Goal: Task Accomplishment & Management: Complete application form

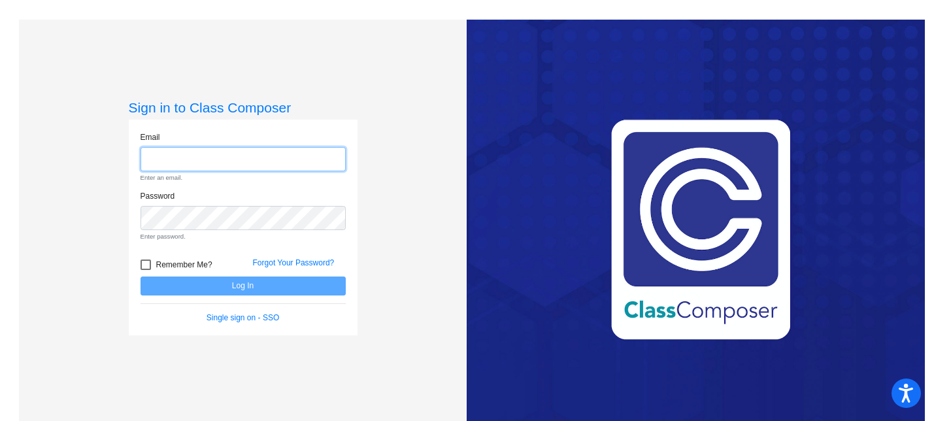
type input "[PERSON_NAME][EMAIL_ADDRESS][DOMAIN_NAME]"
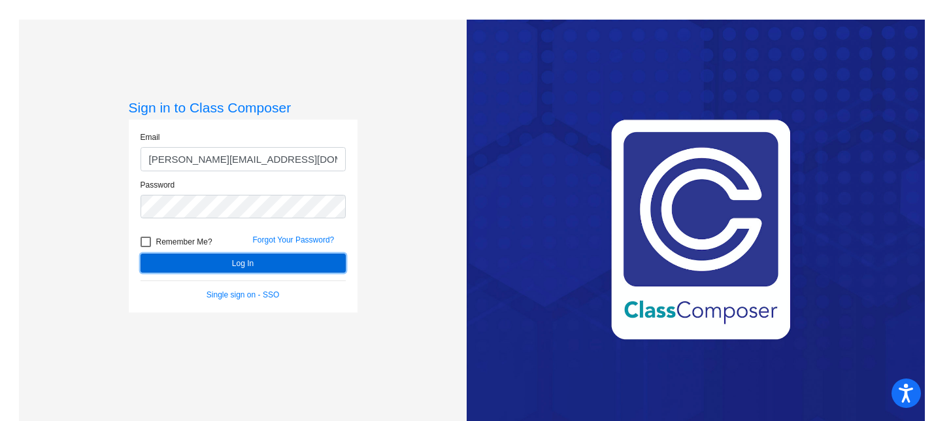
click at [267, 288] on form "Email [PERSON_NAME][EMAIL_ADDRESS][DOMAIN_NAME] Password Remember Me? Forgot Yo…" at bounding box center [243, 215] width 205 height 169
click at [262, 267] on button "Log In" at bounding box center [243, 263] width 205 height 19
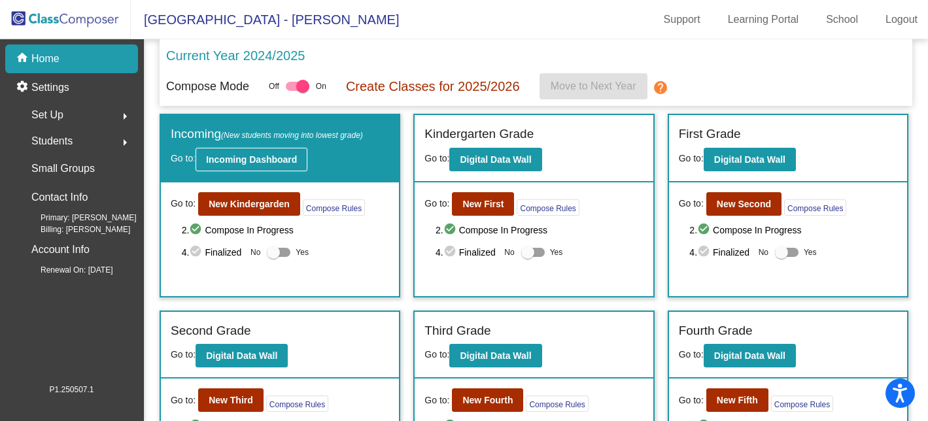
click at [261, 161] on b "Incoming Dashboard" at bounding box center [251, 159] width 91 height 10
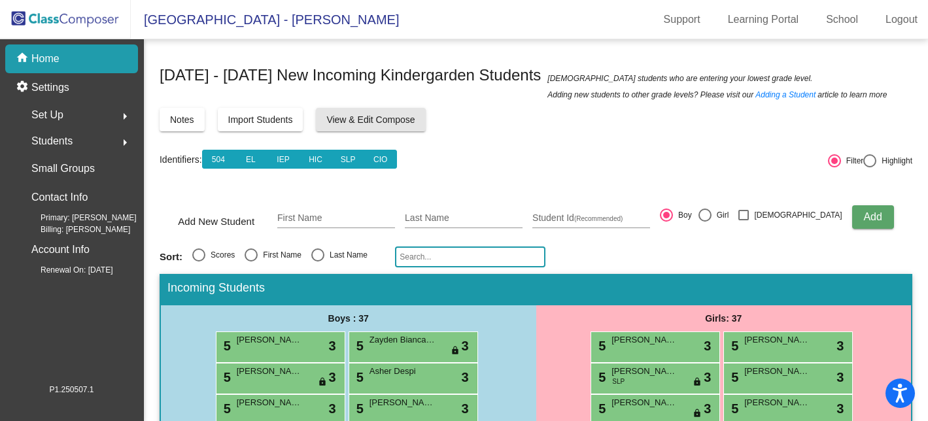
click at [404, 121] on span "View & Edit Compose" at bounding box center [370, 119] width 88 height 10
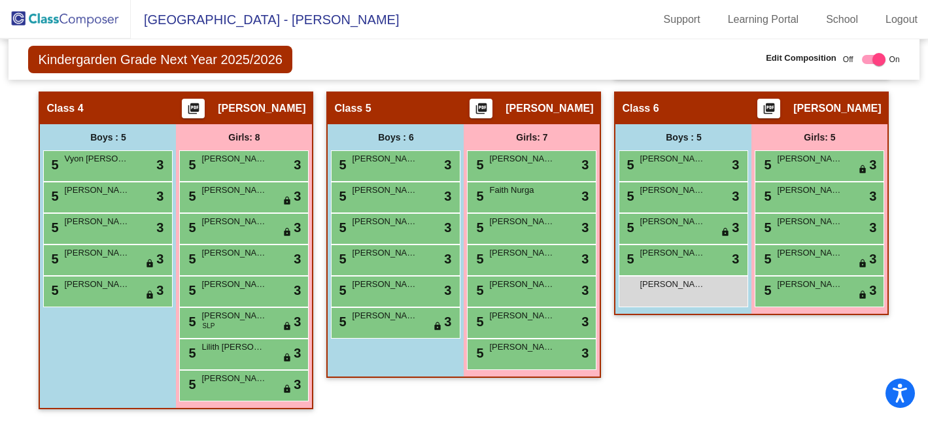
scroll to position [645, 0]
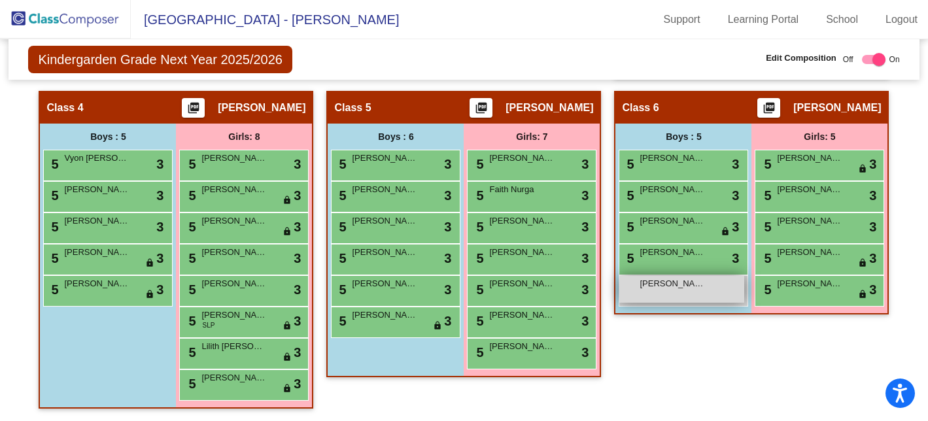
click at [699, 293] on div "[PERSON_NAME] lock do_not_disturb_alt" at bounding box center [681, 289] width 125 height 27
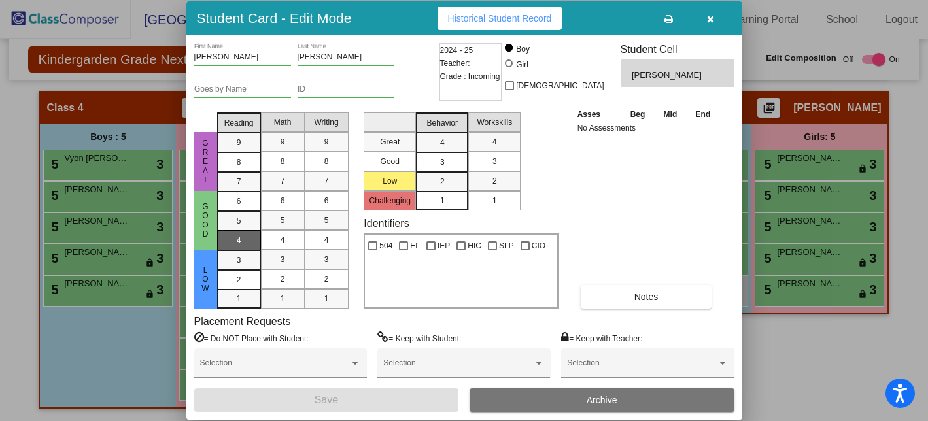
click at [244, 211] on div "4" at bounding box center [238, 202] width 25 height 20
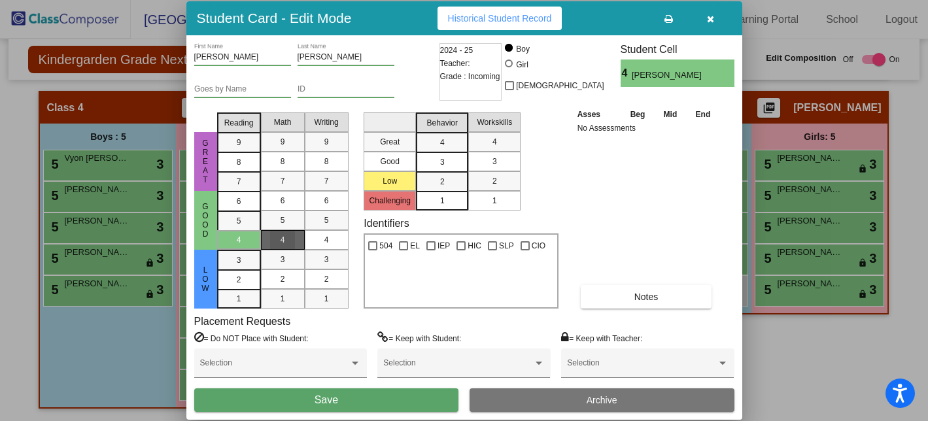
click at [267, 239] on mat-list-option "4" at bounding box center [283, 240] width 44 height 20
click at [318, 237] on div "4" at bounding box center [326, 240] width 25 height 20
click at [437, 152] on div "3" at bounding box center [441, 143] width 25 height 20
click at [493, 161] on span "3" at bounding box center [494, 162] width 5 height 12
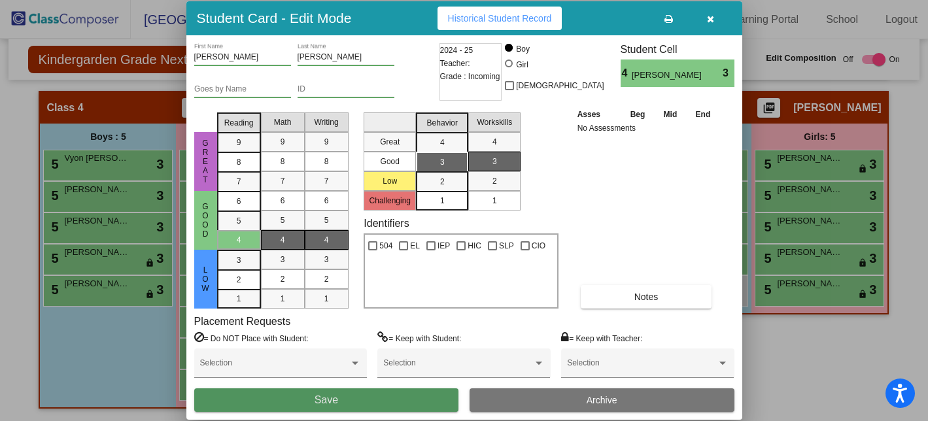
click at [392, 398] on button "Save" at bounding box center [326, 400] width 265 height 24
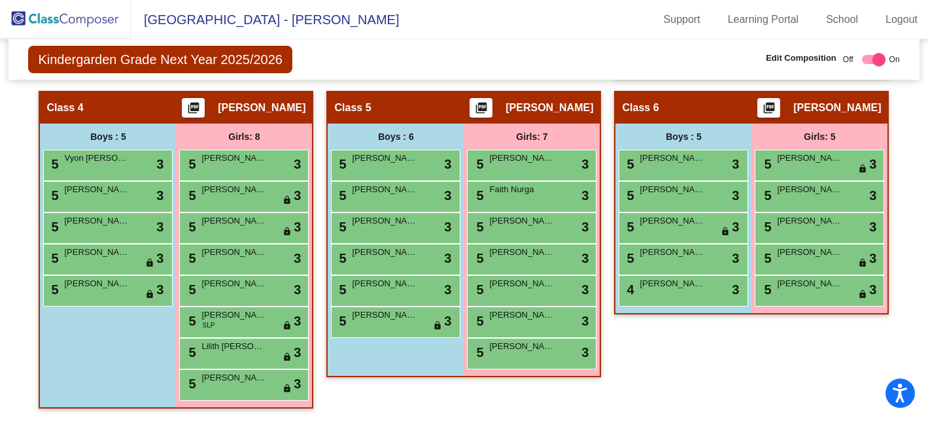
click at [705, 112] on div "Class 6 picture_as_pdf [PERSON_NAME]" at bounding box center [751, 107] width 272 height 31
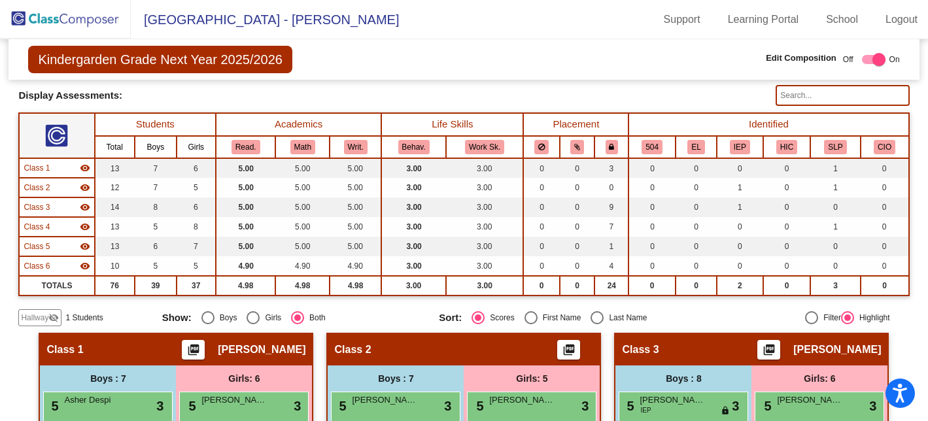
scroll to position [84, 0]
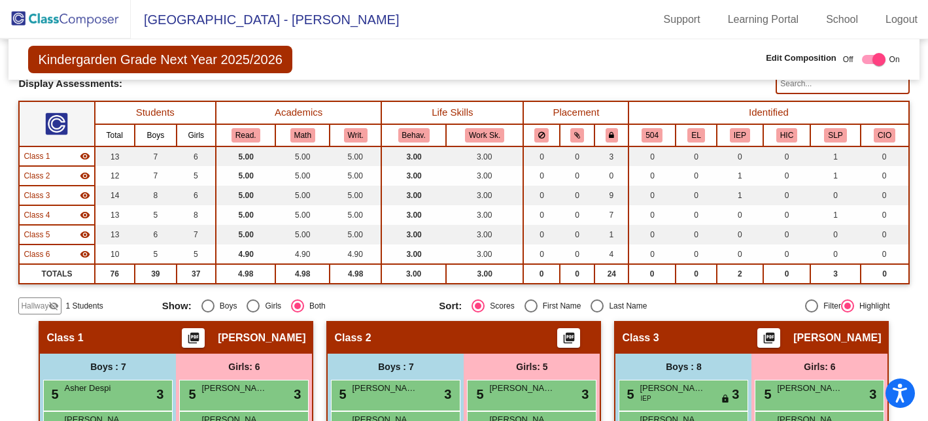
click at [37, 310] on span "Hallway" at bounding box center [34, 306] width 27 height 12
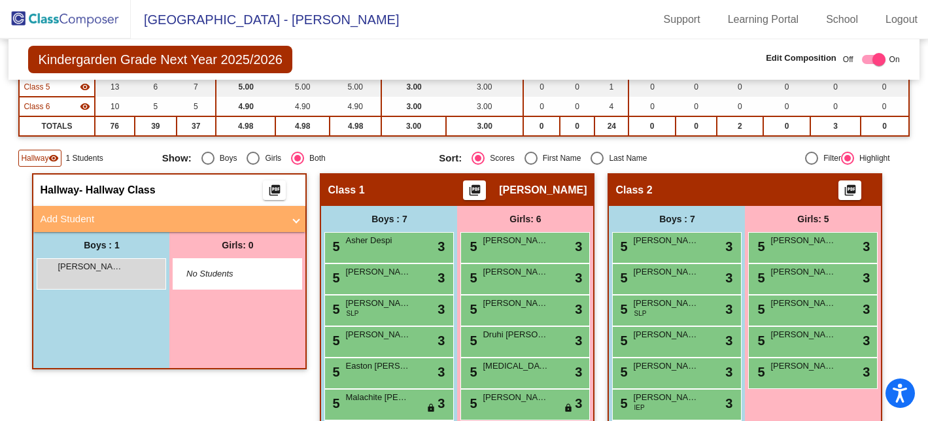
scroll to position [233, 0]
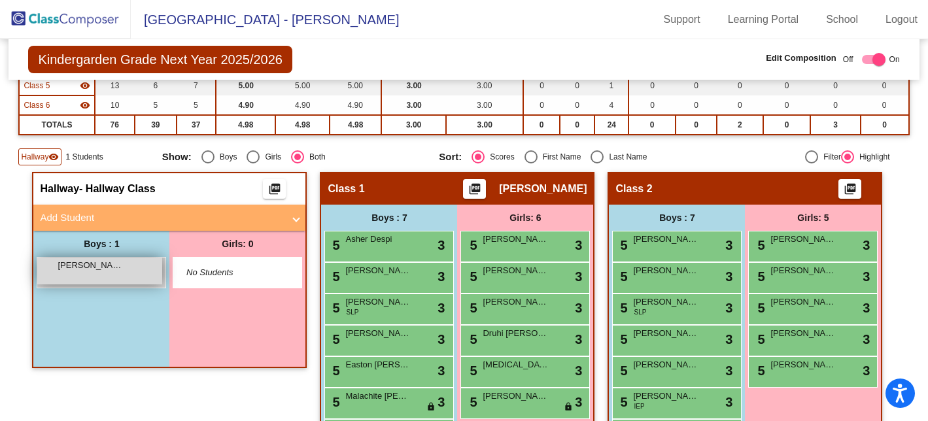
click at [122, 275] on div "[PERSON_NAME] lock do_not_disturb_alt" at bounding box center [99, 271] width 125 height 27
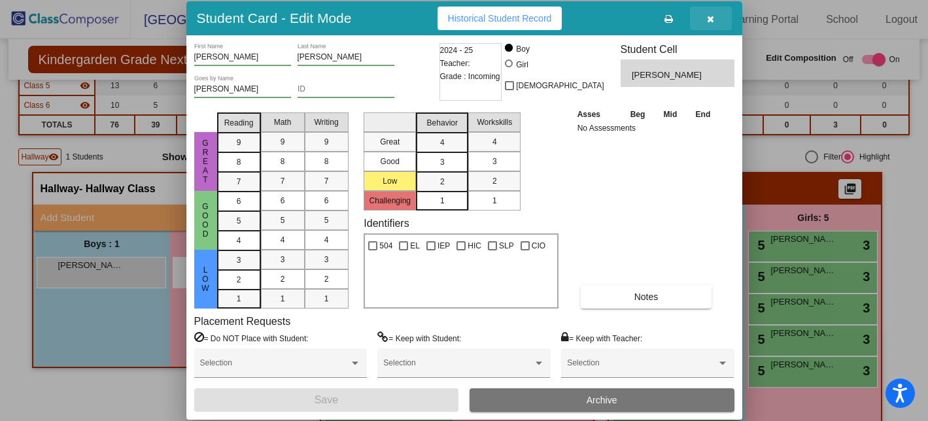
click at [711, 14] on span "button" at bounding box center [710, 18] width 7 height 10
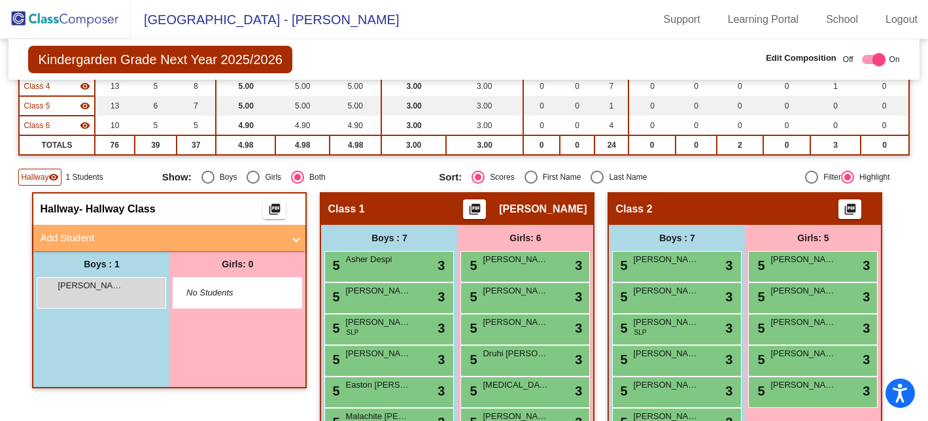
scroll to position [181, 0]
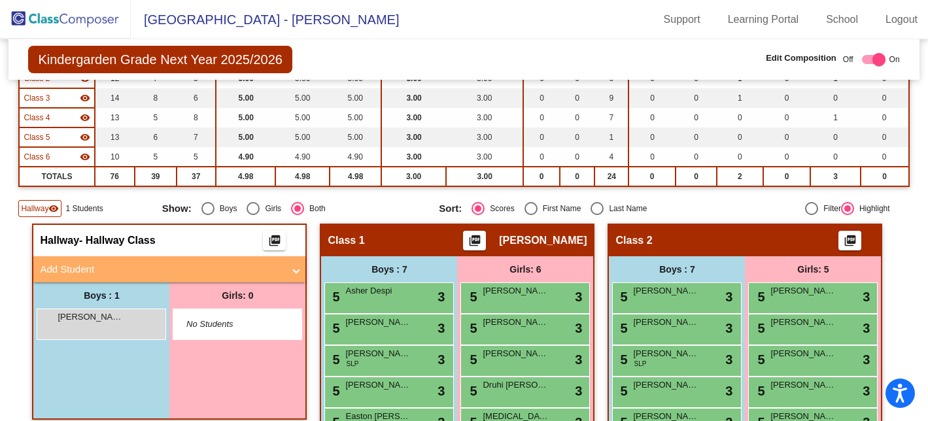
click at [80, 269] on mat-panel-title "Add Student" at bounding box center [161, 269] width 243 height 15
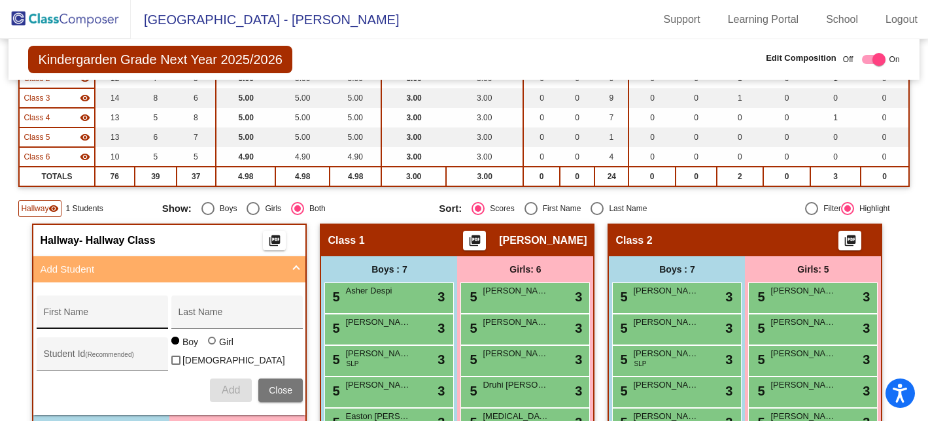
click at [83, 314] on input "First Name" at bounding box center [102, 317] width 118 height 10
type input "[PERSON_NAME]"
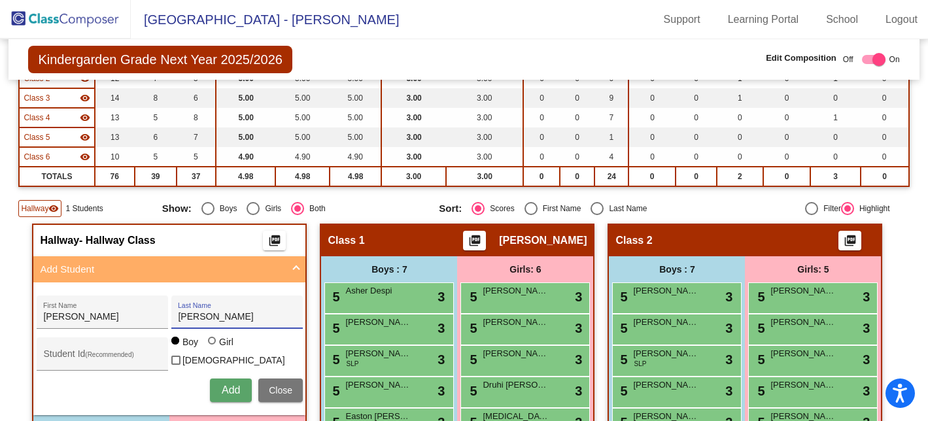
type input "[PERSON_NAME]"
click at [208, 344] on div at bounding box center [212, 341] width 8 height 8
click at [212, 347] on input "Girl" at bounding box center [212, 347] width 1 height 1
radio input "true"
click at [231, 392] on span "Add" at bounding box center [231, 389] width 18 height 11
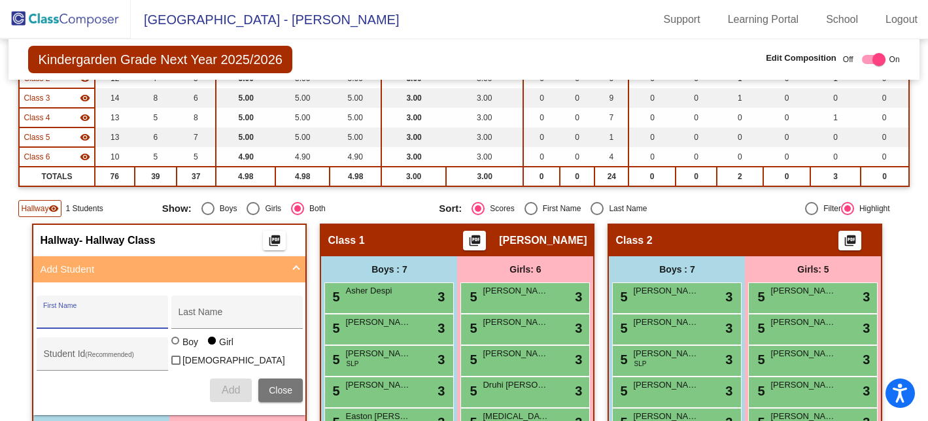
click at [108, 272] on mat-panel-title "Add Student" at bounding box center [161, 269] width 243 height 15
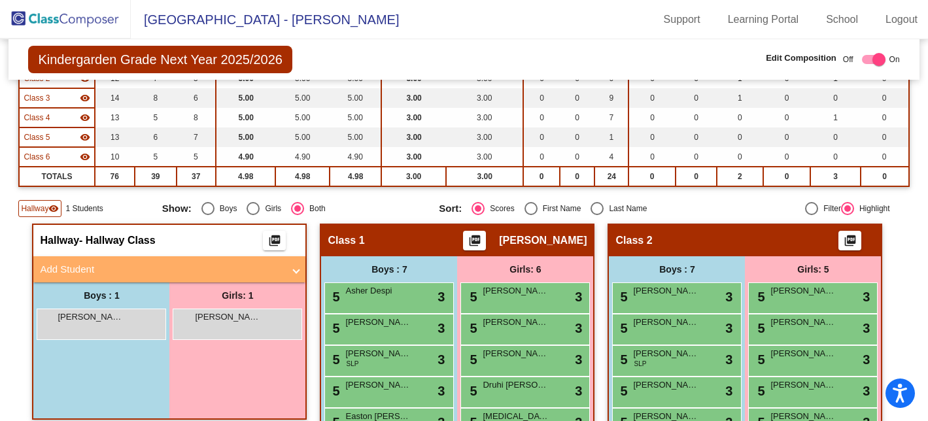
click at [83, 271] on mat-panel-title "Add Student" at bounding box center [161, 269] width 243 height 15
radio input "true"
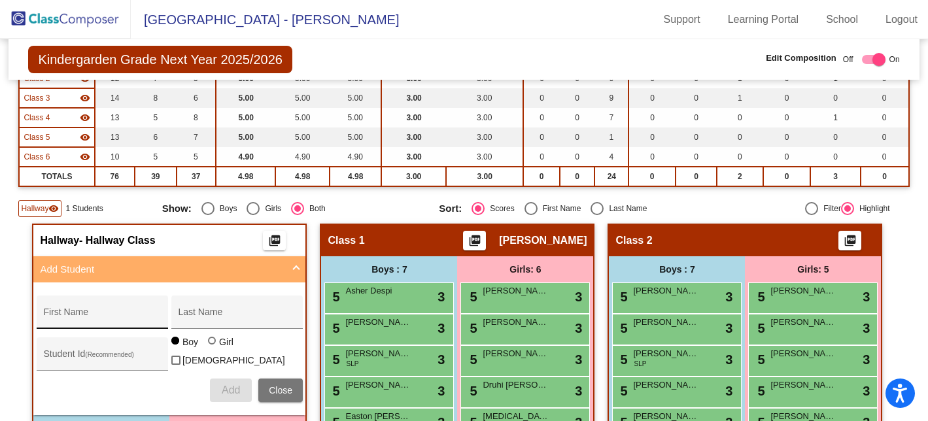
click at [78, 310] on div "First Name" at bounding box center [102, 316] width 118 height 27
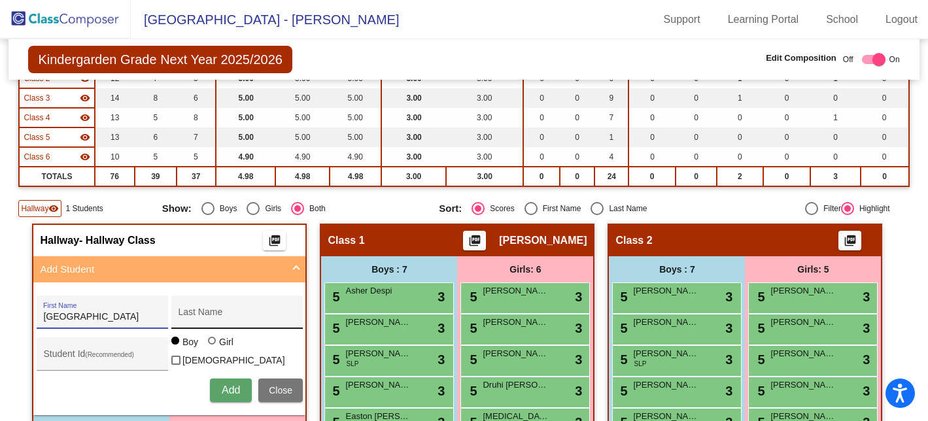
type input "[GEOGRAPHIC_DATA]"
click at [181, 321] on input "Last Name" at bounding box center [237, 317] width 118 height 10
type input "[PERSON_NAME]"
click at [208, 344] on div at bounding box center [212, 341] width 8 height 8
click at [212, 348] on input "Girl" at bounding box center [212, 347] width 1 height 1
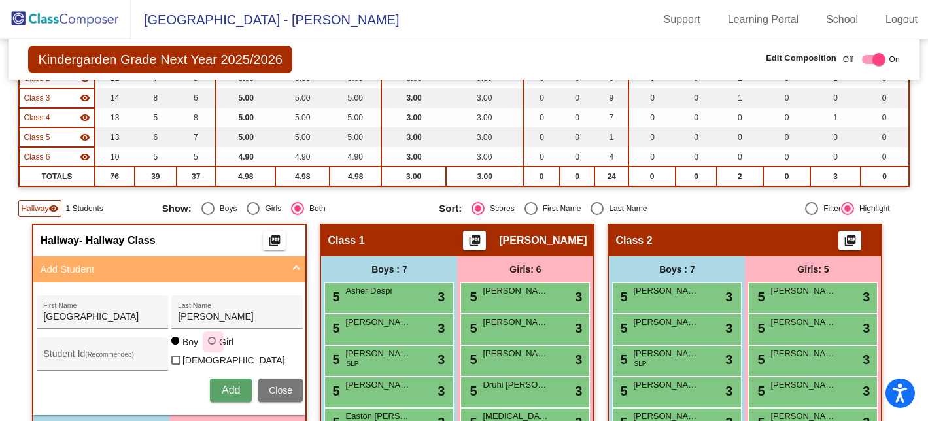
radio input "true"
click at [223, 393] on span "Add" at bounding box center [231, 389] width 18 height 11
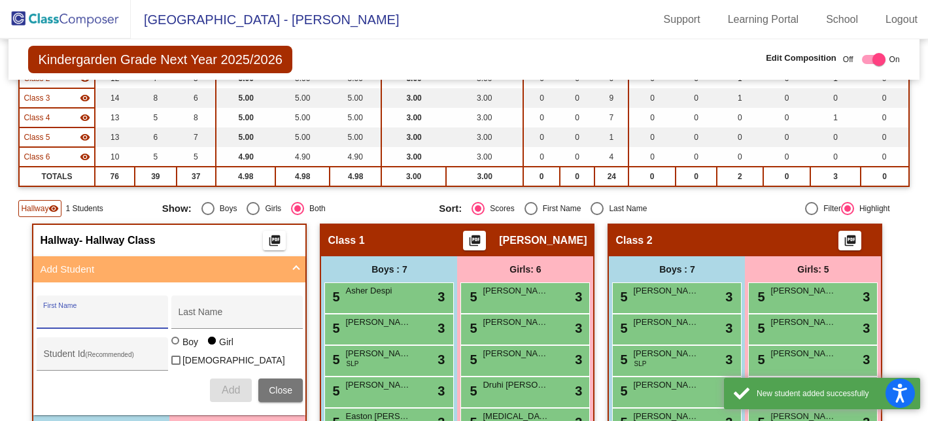
click at [129, 315] on input "First Name" at bounding box center [102, 317] width 118 height 10
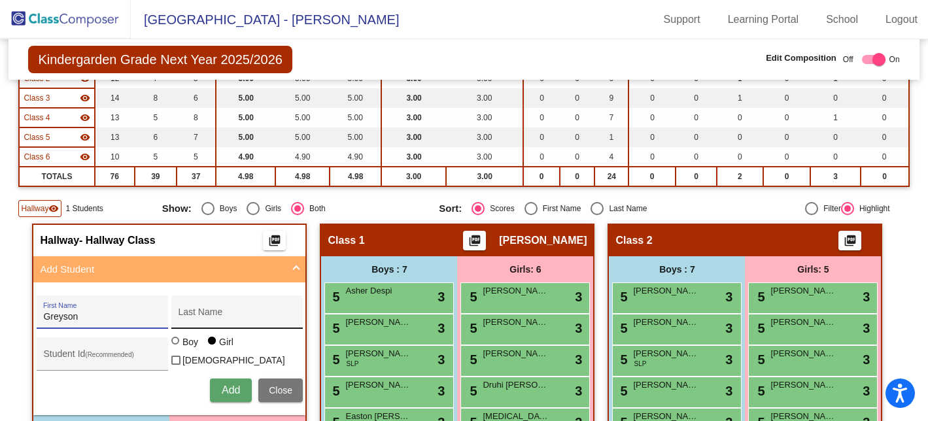
type input "Greyson"
click at [210, 313] on input "Last Name" at bounding box center [237, 317] width 118 height 10
type input "[PERSON_NAME]"
click at [172, 344] on div at bounding box center [175, 341] width 8 height 8
click at [176, 348] on input "Boy" at bounding box center [176, 347] width 1 height 1
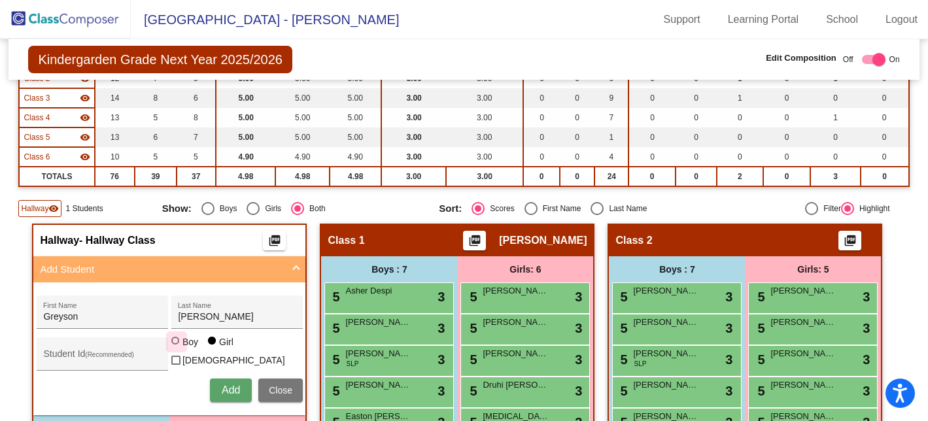
radio input "true"
click at [214, 384] on button "Add" at bounding box center [231, 390] width 42 height 24
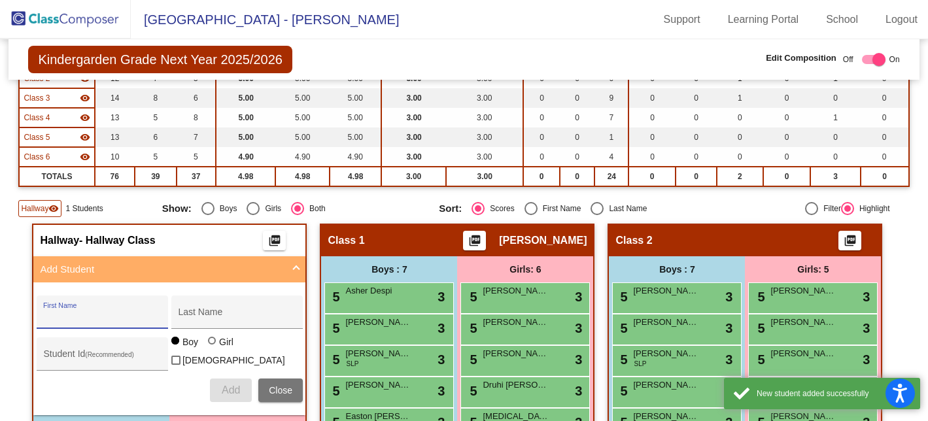
click at [98, 318] on input "First Name" at bounding box center [102, 317] width 118 height 10
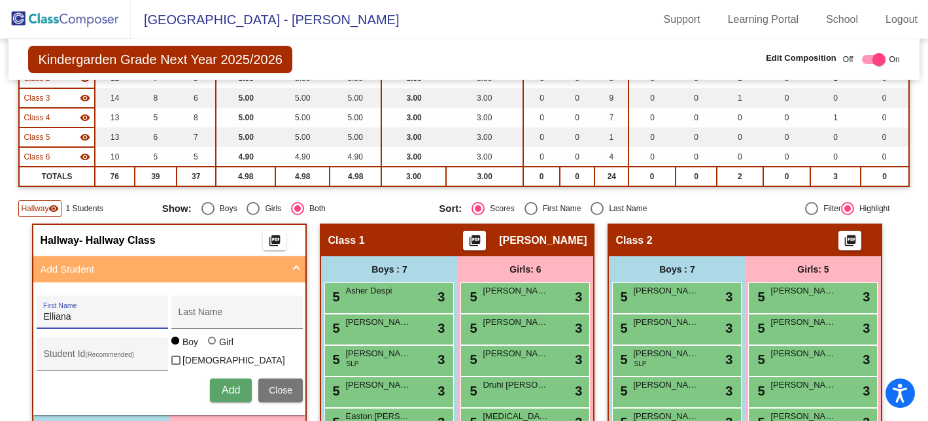
type input "Elliana"
type input "[PERSON_NAME]"
click at [209, 344] on div at bounding box center [212, 341] width 8 height 8
click at [212, 348] on input "Girl" at bounding box center [212, 347] width 1 height 1
radio input "true"
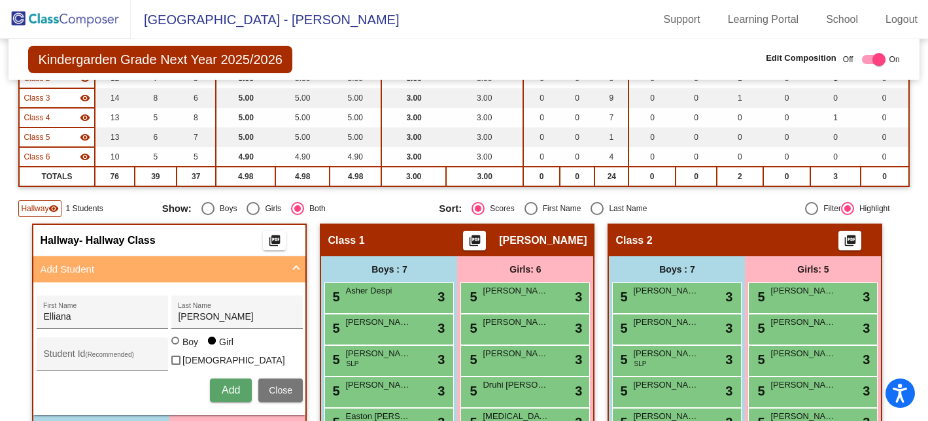
click at [215, 389] on button "Add" at bounding box center [231, 390] width 42 height 24
type input "Rose"
type input "Alter"
click at [211, 392] on button "Add" at bounding box center [231, 390] width 42 height 24
type input "[PERSON_NAME]"
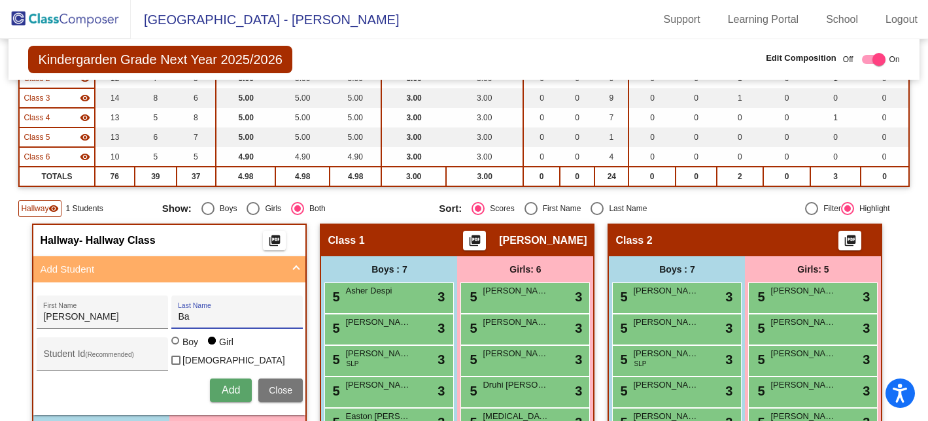
type input "B"
click at [116, 323] on div "[PERSON_NAME] First Name" at bounding box center [102, 316] width 118 height 27
type input "E"
click at [282, 263] on span "Add Student" at bounding box center [167, 269] width 254 height 15
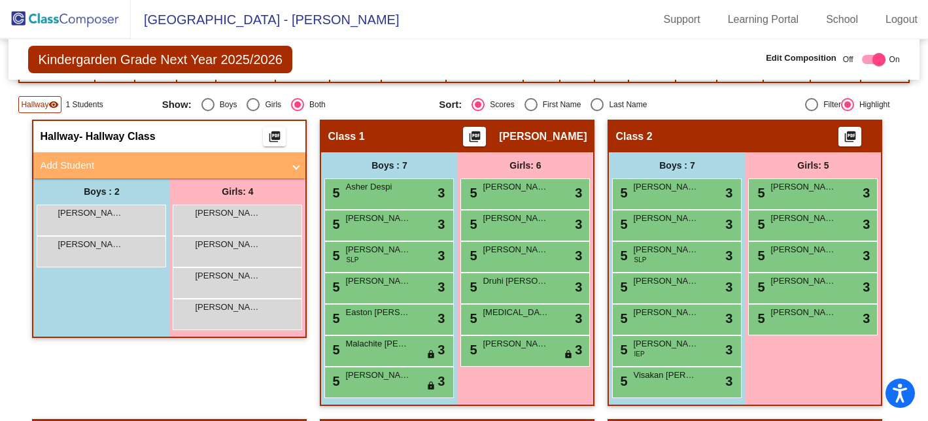
scroll to position [263, 0]
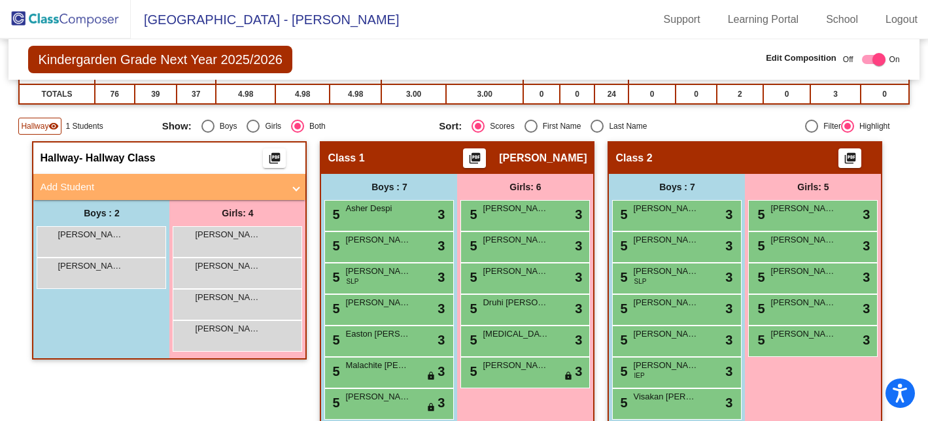
click at [290, 190] on span "Add Student" at bounding box center [167, 187] width 254 height 15
radio input "true"
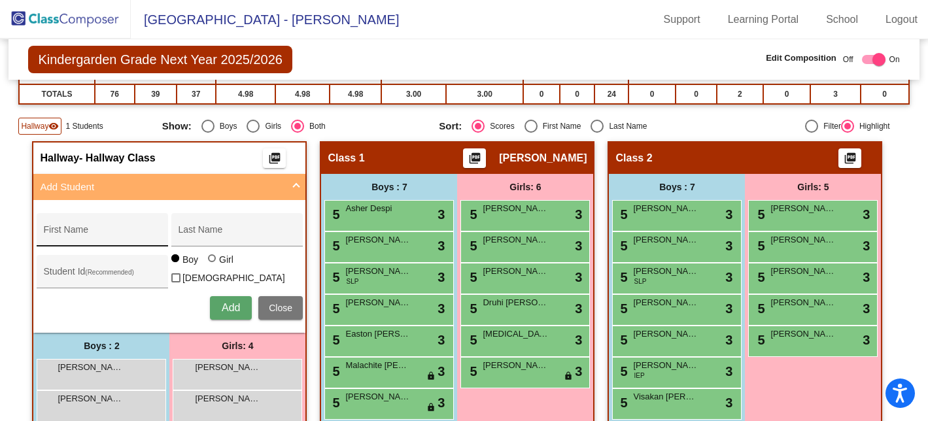
click at [83, 225] on div "First Name" at bounding box center [102, 233] width 118 height 27
type input "[PERSON_NAME]"
click at [208, 262] on div at bounding box center [212, 258] width 8 height 8
click at [212, 265] on input "Girl" at bounding box center [212, 265] width 1 height 1
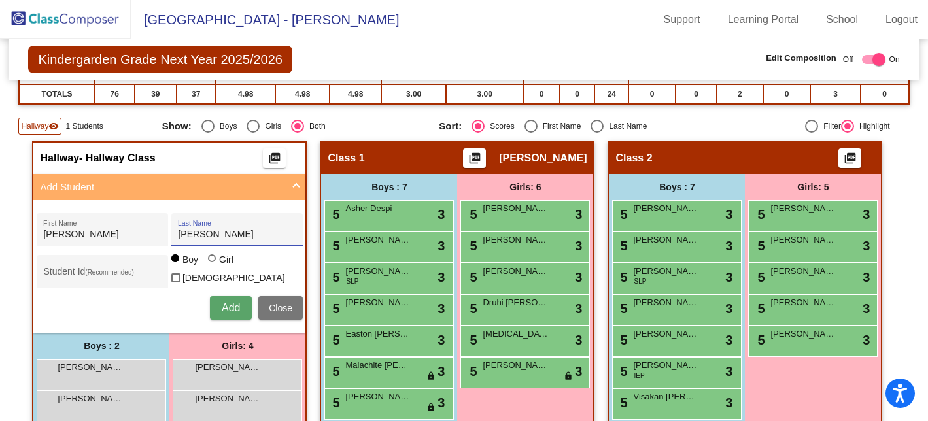
radio input "true"
click at [224, 307] on span "Add" at bounding box center [231, 307] width 18 height 11
type input "Mea"
type input "Spuzzillo"
click at [222, 302] on span "Add" at bounding box center [231, 307] width 18 height 11
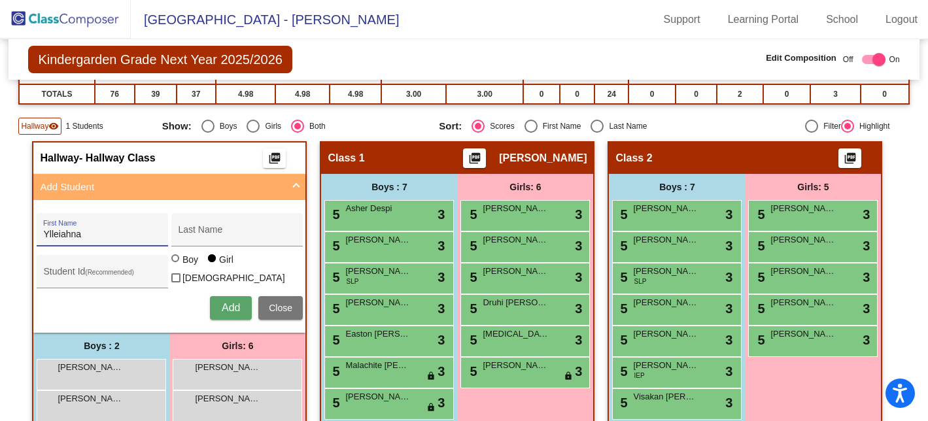
type input "Ylleiahna"
type input "[PERSON_NAME]"
click at [233, 310] on span "Add" at bounding box center [231, 307] width 18 height 11
type input "Layan"
type input "[PERSON_NAME]"
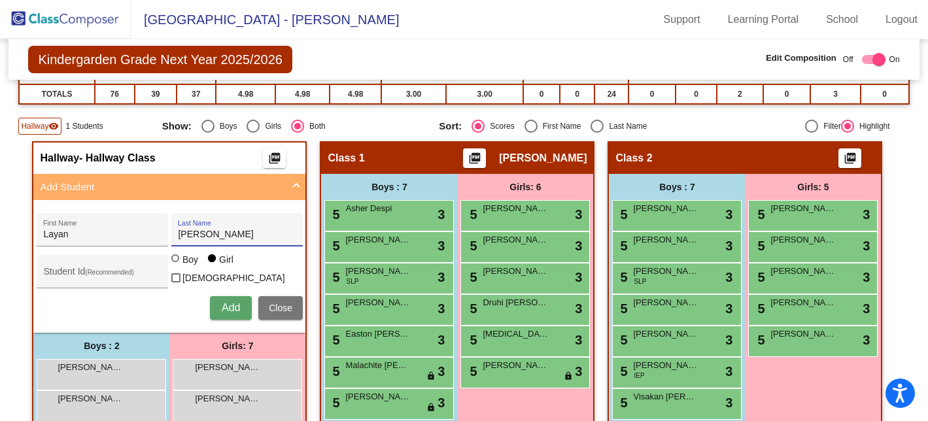
click at [222, 302] on span "Add" at bounding box center [231, 307] width 18 height 11
type input "[PERSON_NAME]"
type input "B"
type input "Crumb"
click at [176, 265] on div at bounding box center [176, 259] width 10 height 10
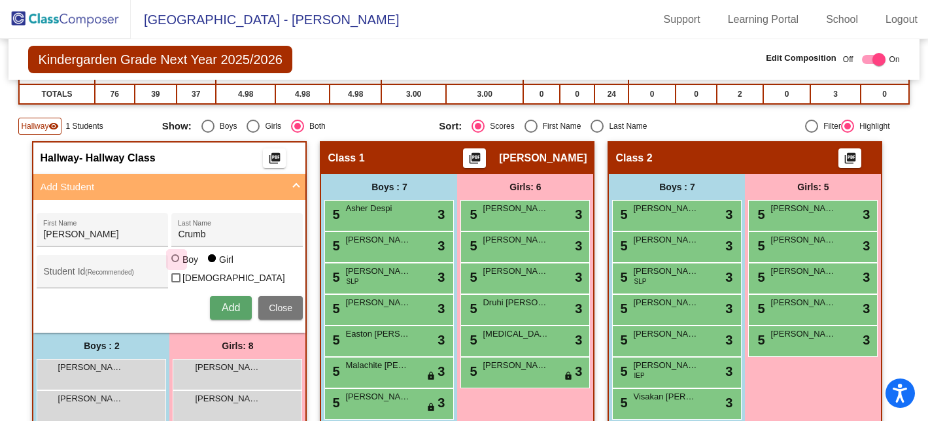
click at [176, 265] on input "Boy" at bounding box center [176, 265] width 1 height 1
radio input "true"
click at [222, 304] on span "Add" at bounding box center [231, 307] width 18 height 11
type input "[PERSON_NAME]"
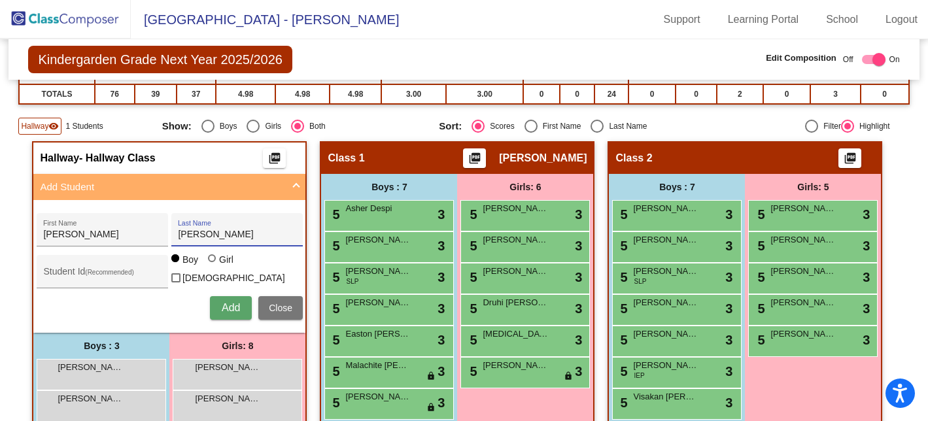
click at [209, 262] on div at bounding box center [212, 258] width 8 height 8
click at [212, 265] on input "Girl" at bounding box center [212, 265] width 1 height 1
radio input "true"
click at [222, 306] on span "Add" at bounding box center [231, 307] width 18 height 11
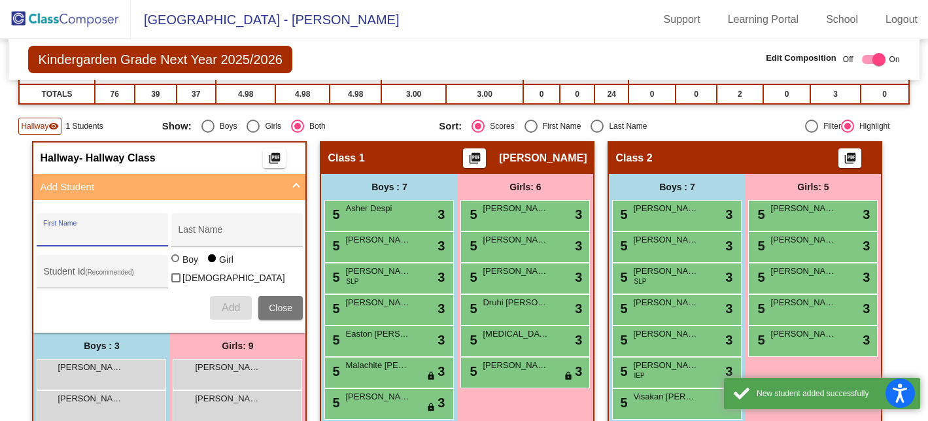
click at [86, 237] on input "First Name" at bounding box center [102, 234] width 118 height 10
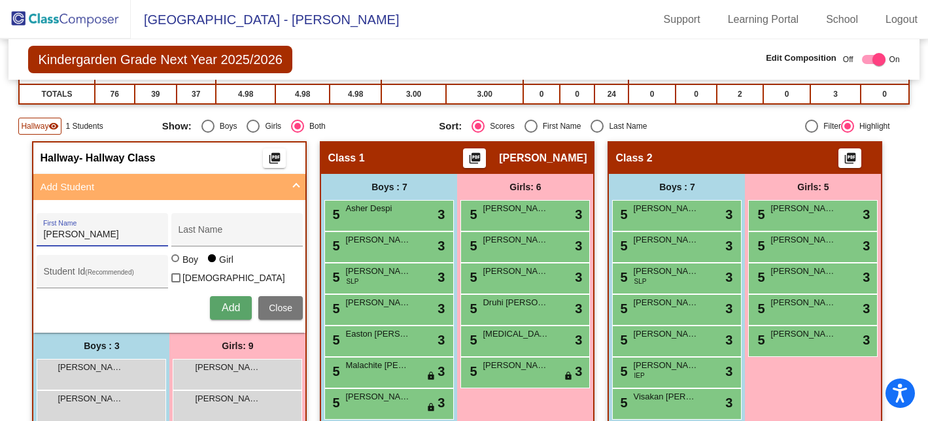
type input "[PERSON_NAME]"
type input "Dengah"
click at [171, 262] on div at bounding box center [175, 258] width 8 height 8
click at [176, 265] on input "Boy" at bounding box center [176, 265] width 1 height 1
radio input "true"
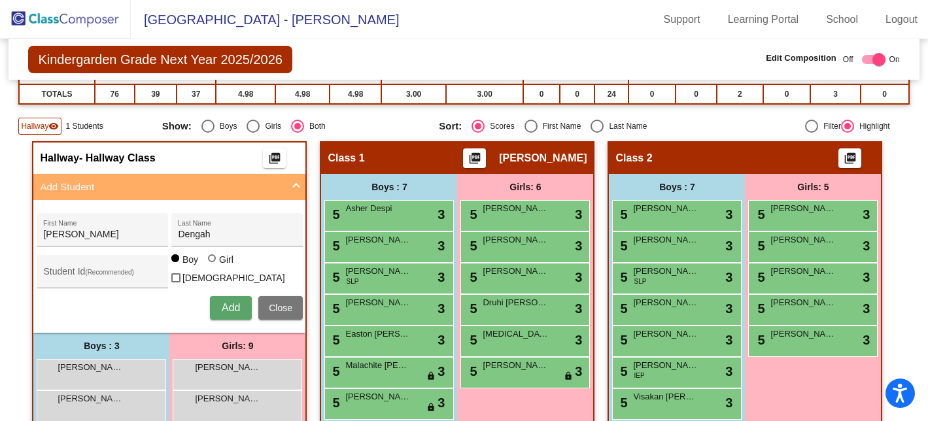
click at [230, 302] on span "Add" at bounding box center [231, 307] width 18 height 11
type input "Micah"
type input "Okele"
click at [215, 311] on button "Add" at bounding box center [231, 308] width 42 height 24
type input "[PERSON_NAME]"
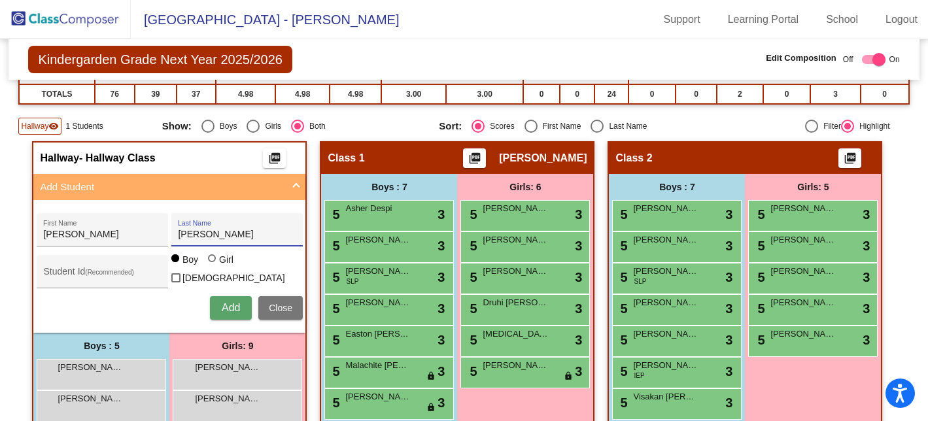
type input "[PERSON_NAME]"
click at [222, 306] on span "Add" at bounding box center [231, 307] width 18 height 11
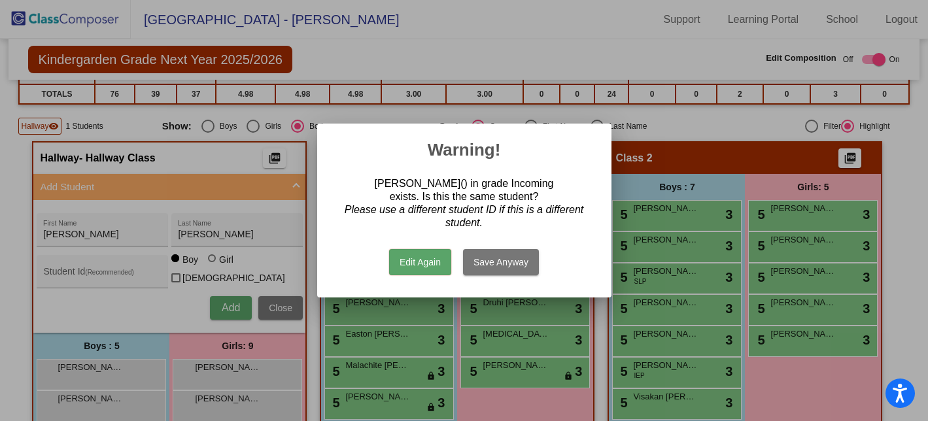
click at [424, 265] on button "Edit Again" at bounding box center [420, 262] width 62 height 26
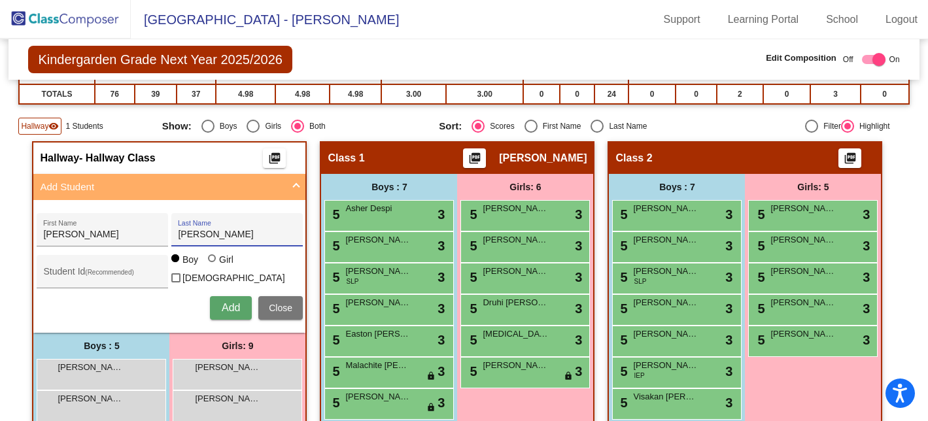
drag, startPoint x: 216, startPoint y: 239, endPoint x: 171, endPoint y: 237, distance: 44.5
click at [171, 237] on div "[PERSON_NAME] Last Name" at bounding box center [236, 229] width 131 height 33
click at [78, 235] on input "[PERSON_NAME]" at bounding box center [102, 234] width 118 height 10
type input "T"
type input "Alivia"
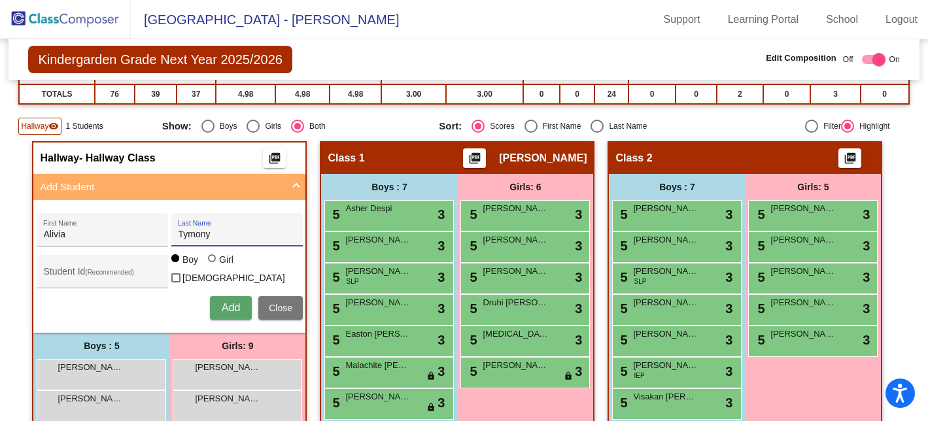
type input "Tymony"
click at [209, 262] on div at bounding box center [212, 258] width 8 height 8
click at [212, 265] on input "Girl" at bounding box center [212, 265] width 1 height 1
radio input "true"
click at [222, 307] on span "Add" at bounding box center [231, 307] width 18 height 11
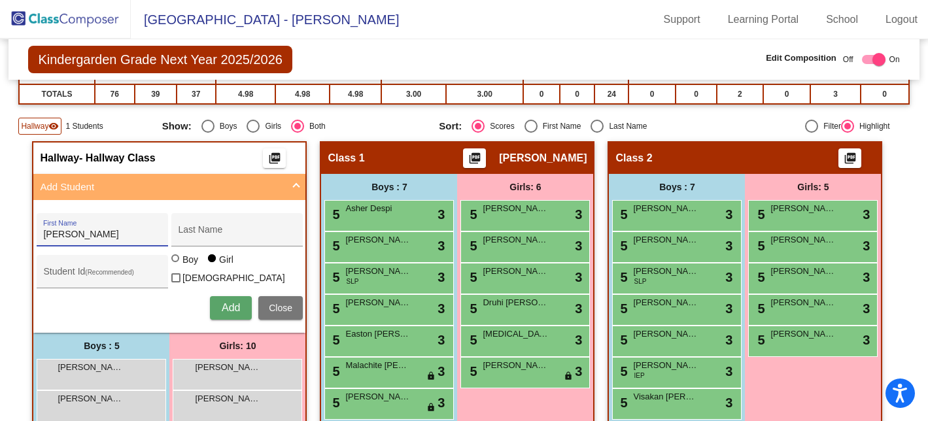
type input "[PERSON_NAME]"
click at [178, 234] on input "Boloshchuk" at bounding box center [237, 234] width 118 height 10
type input "Voloshchuk"
click at [171, 262] on div at bounding box center [175, 258] width 8 height 8
click at [176, 265] on input "Boy" at bounding box center [176, 265] width 1 height 1
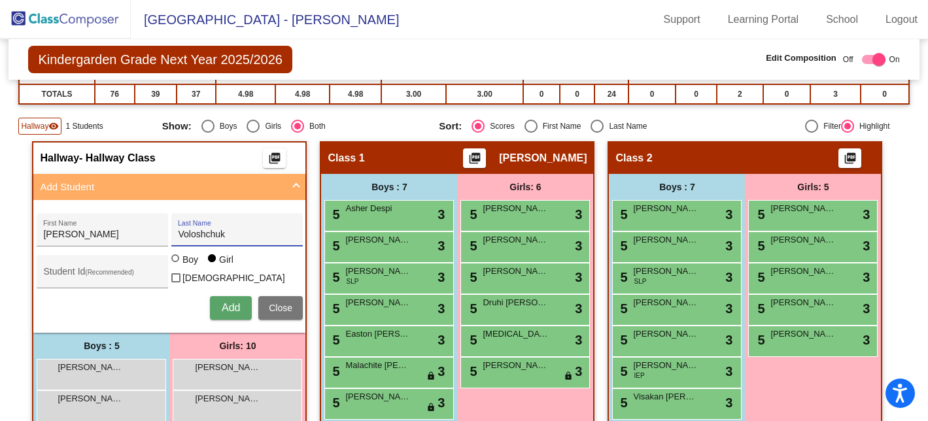
radio input "true"
click at [233, 312] on button "Add" at bounding box center [231, 308] width 42 height 24
type input "[PERSON_NAME]"
click at [210, 262] on div at bounding box center [212, 258] width 8 height 8
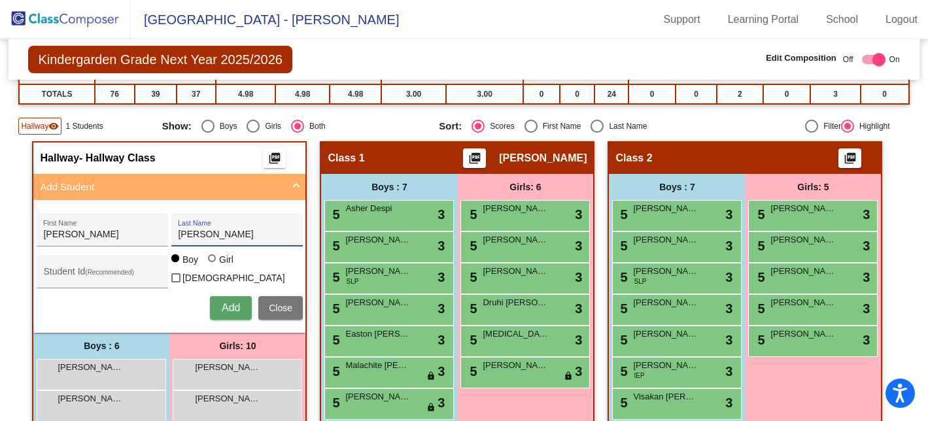
click at [212, 265] on input "Girl" at bounding box center [212, 265] width 1 height 1
radio input "true"
click at [222, 307] on span "Add" at bounding box center [231, 307] width 18 height 11
type input "[PERSON_NAME]"
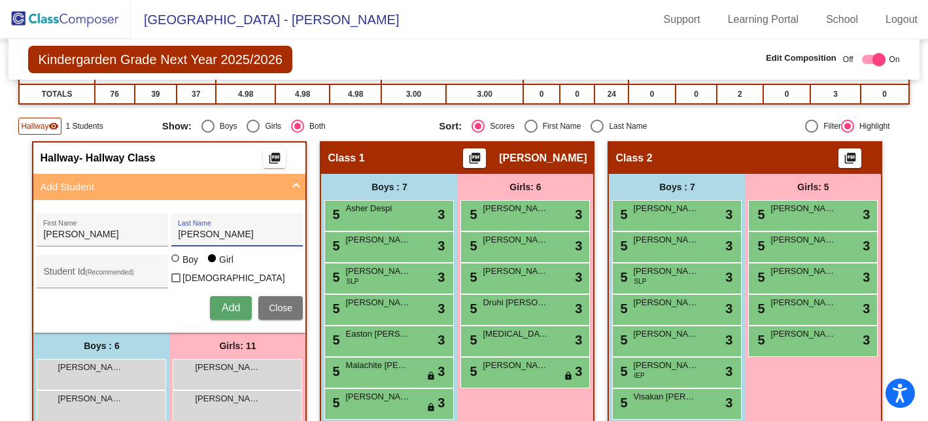
click at [226, 310] on span "Add" at bounding box center [231, 307] width 18 height 11
type input "Kaiya"
type input "[PERSON_NAME]"
click at [223, 309] on span "Add" at bounding box center [231, 307] width 18 height 11
type input "[PERSON_NAME]"
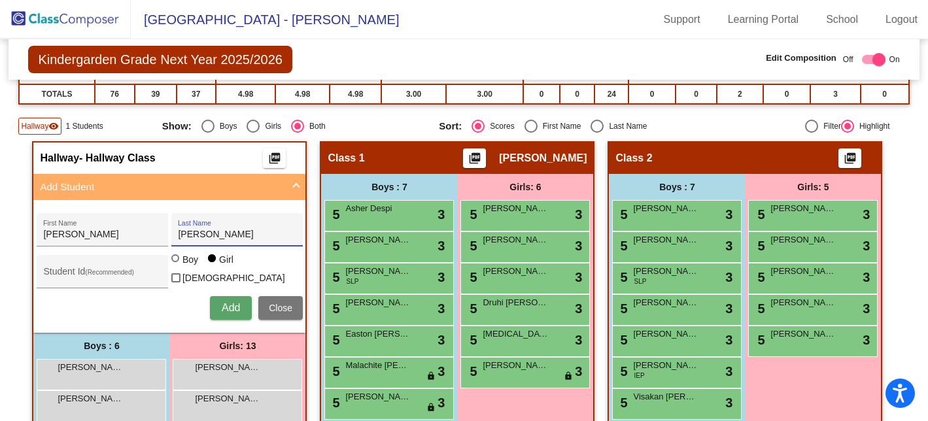
type input "[PERSON_NAME]"
click at [222, 307] on span "Add" at bounding box center [231, 307] width 18 height 11
type input "Karis"
type input "Ghim"
click at [226, 306] on span "Add" at bounding box center [231, 307] width 18 height 11
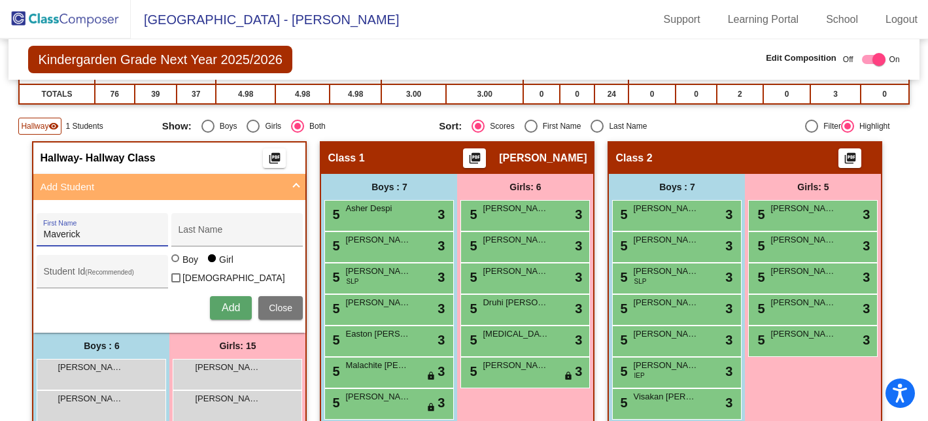
type input "Maverick"
type input "[PERSON_NAME]"
click at [171, 262] on div at bounding box center [175, 258] width 8 height 8
click at [176, 265] on input "Boy" at bounding box center [176, 265] width 1 height 1
radio input "true"
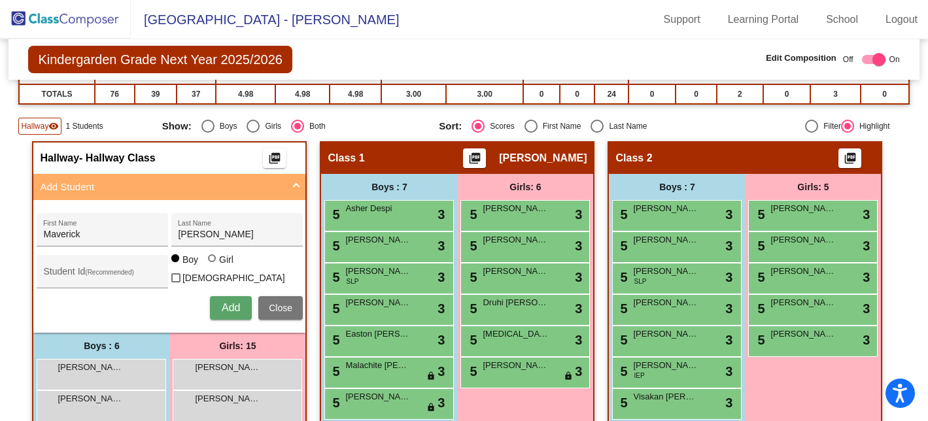
click at [216, 305] on button "Add" at bounding box center [231, 308] width 42 height 24
type input "[PERSON_NAME]"
click at [209, 262] on div at bounding box center [212, 258] width 8 height 8
click at [212, 265] on input "Girl" at bounding box center [212, 265] width 1 height 1
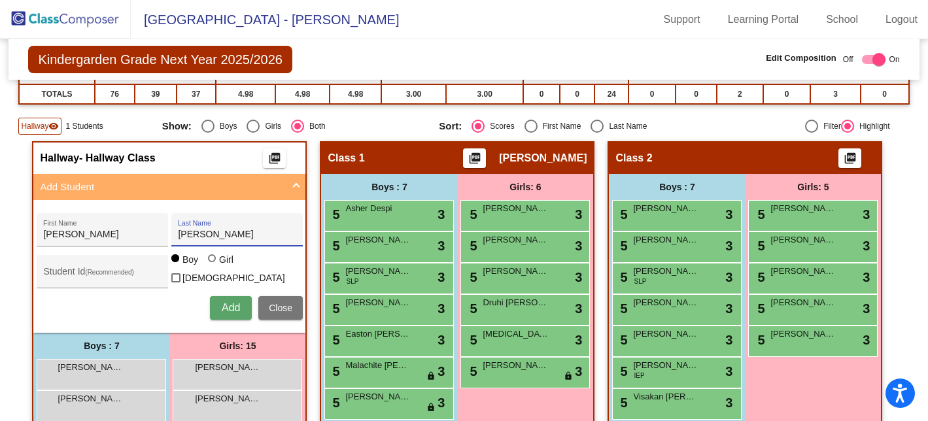
radio input "true"
click at [226, 306] on span "Add" at bounding box center [231, 307] width 18 height 11
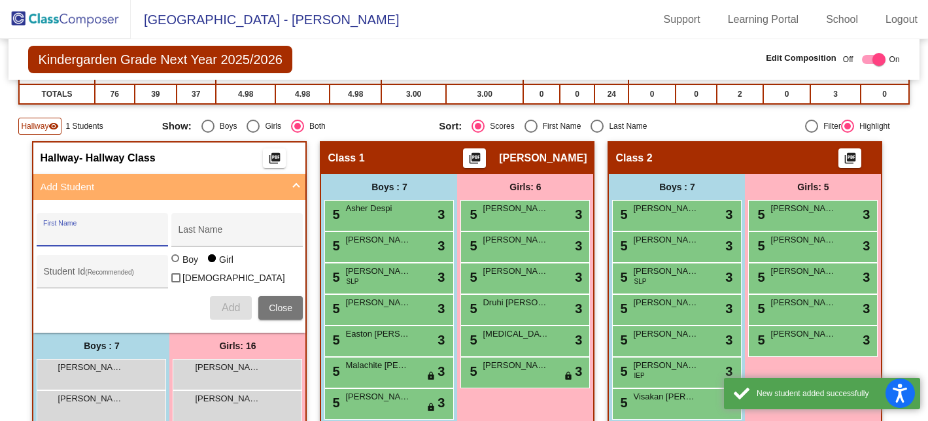
click at [115, 233] on input "First Name" at bounding box center [102, 234] width 118 height 10
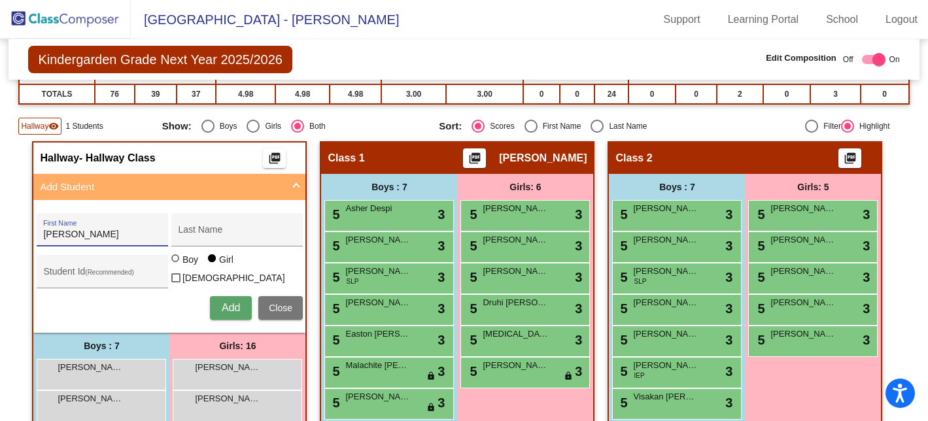
type input "[PERSON_NAME]"
click at [172, 262] on div at bounding box center [175, 258] width 8 height 8
click at [176, 265] on input "Boy" at bounding box center [176, 265] width 1 height 1
radio input "true"
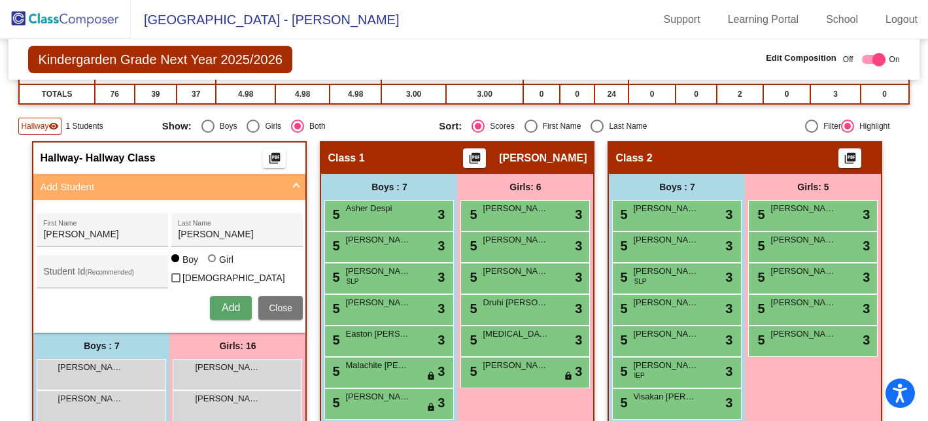
click at [225, 307] on span "Add" at bounding box center [231, 307] width 18 height 11
type input "[PERSON_NAME]"
click at [209, 262] on div at bounding box center [212, 258] width 8 height 8
click at [212, 265] on input "Girl" at bounding box center [212, 265] width 1 height 1
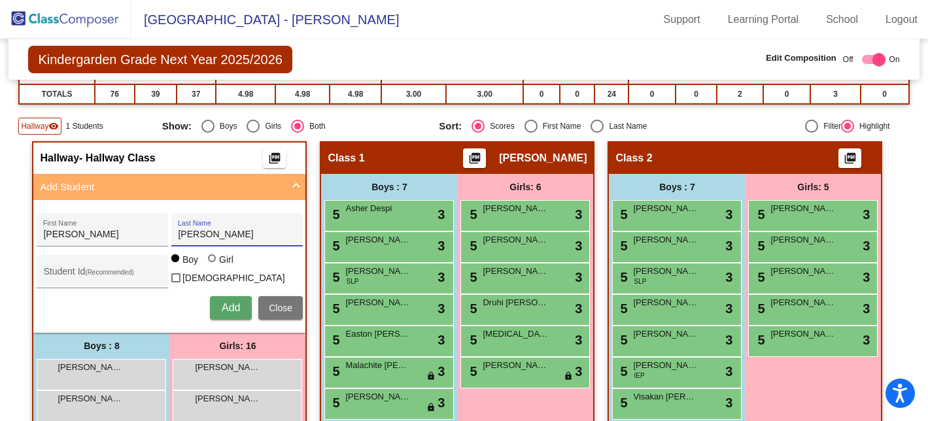
radio input "true"
click at [225, 303] on span "Add" at bounding box center [231, 307] width 18 height 11
type input "[PERSON_NAME]"
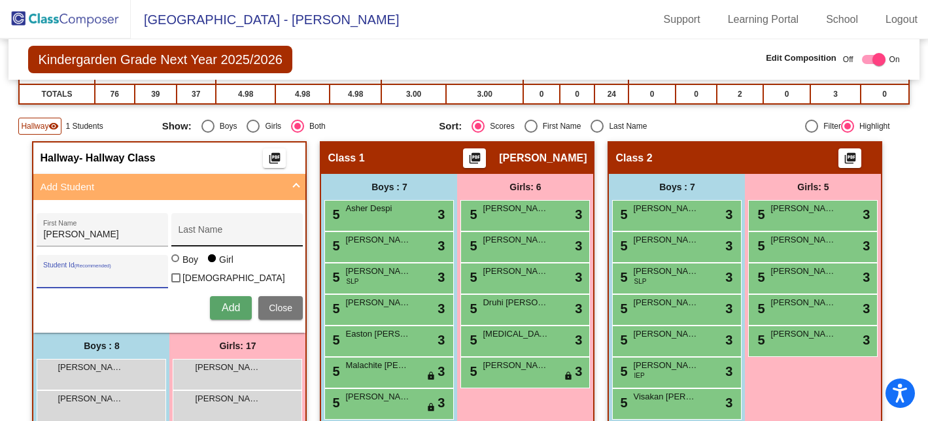
click at [216, 234] on input "Last Name" at bounding box center [237, 234] width 118 height 10
type input "[PERSON_NAME]"
click at [171, 262] on div at bounding box center [175, 258] width 8 height 8
click at [176, 265] on input "Boy" at bounding box center [176, 265] width 1 height 1
radio input "true"
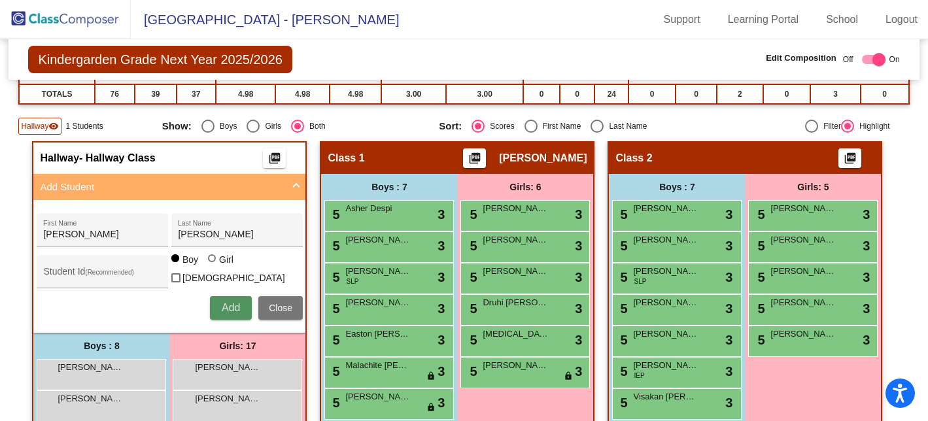
click at [222, 302] on span "Add" at bounding box center [231, 307] width 18 height 11
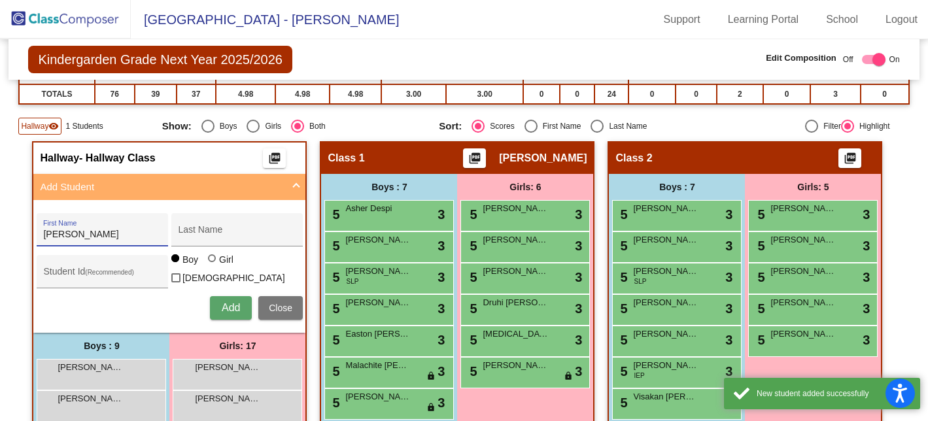
type input "[PERSON_NAME]"
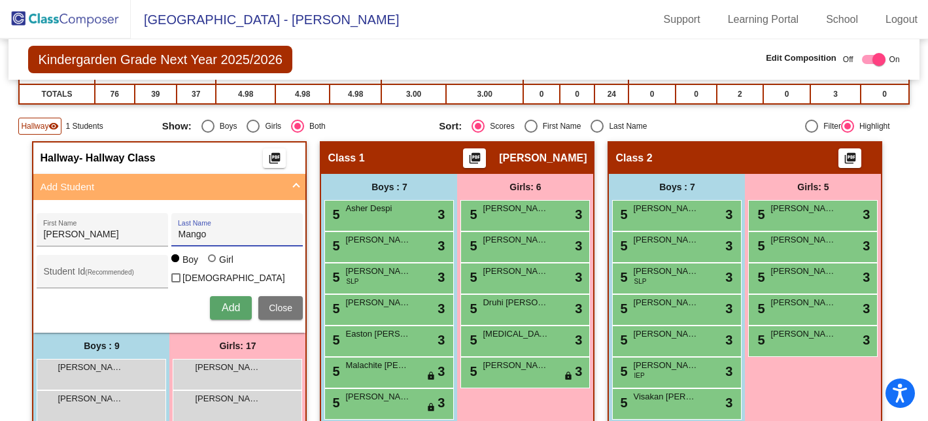
type input "Mango"
click at [224, 308] on span "Add" at bounding box center [231, 307] width 18 height 11
click at [287, 303] on span "Close" at bounding box center [281, 308] width 24 height 10
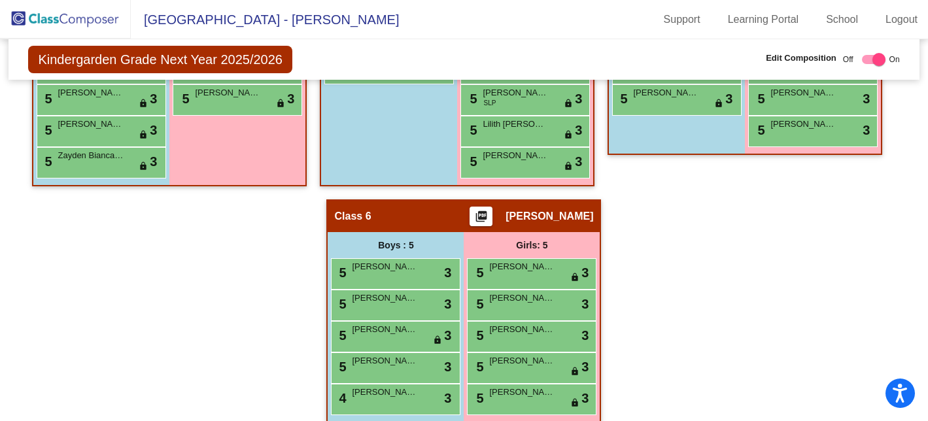
scroll to position [1190, 0]
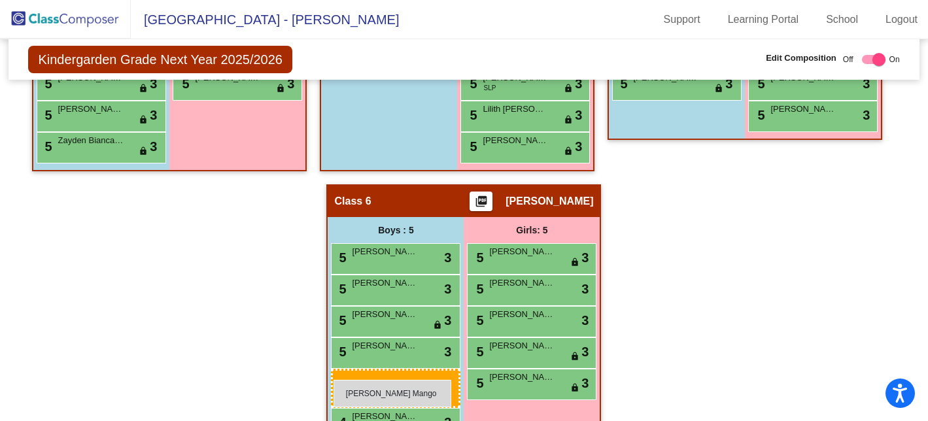
drag, startPoint x: 120, startPoint y: 185, endPoint x: 333, endPoint y: 379, distance: 288.3
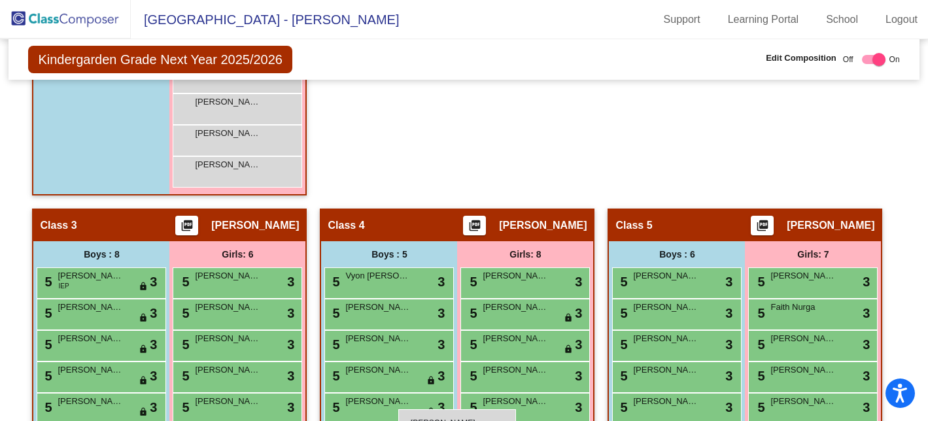
scroll to position [848, 0]
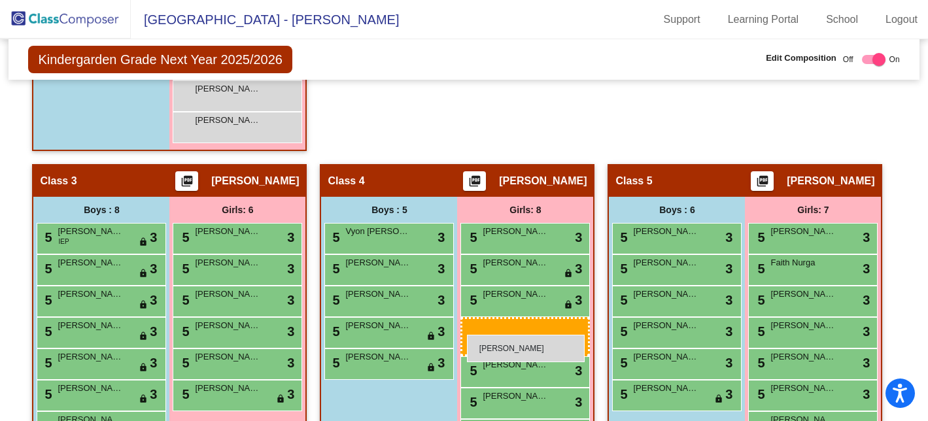
drag, startPoint x: 245, startPoint y: 204, endPoint x: 467, endPoint y: 335, distance: 257.3
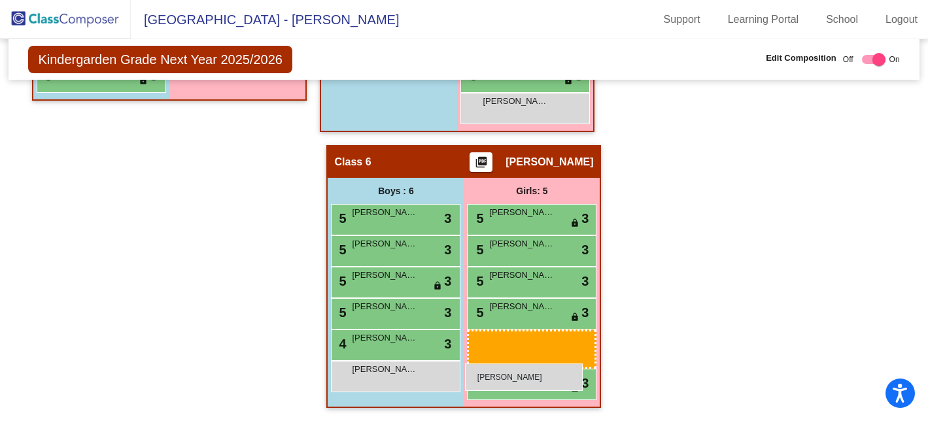
scroll to position [1190, 0]
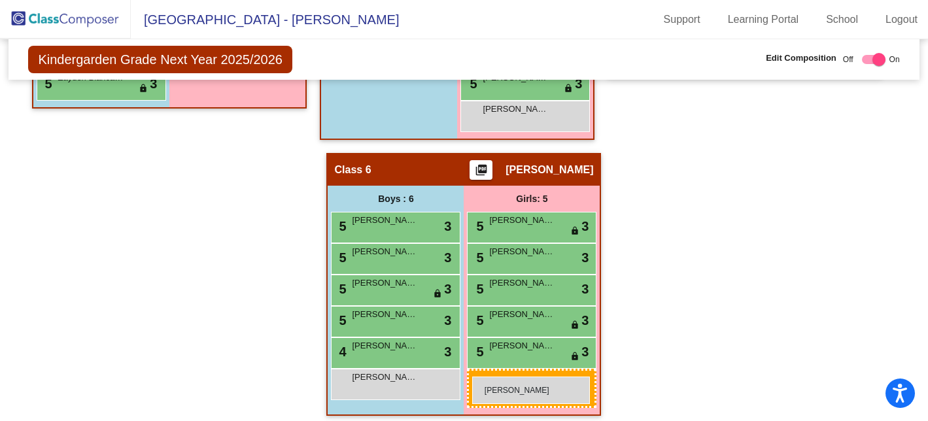
drag, startPoint x: 231, startPoint y: 200, endPoint x: 472, endPoint y: 377, distance: 298.9
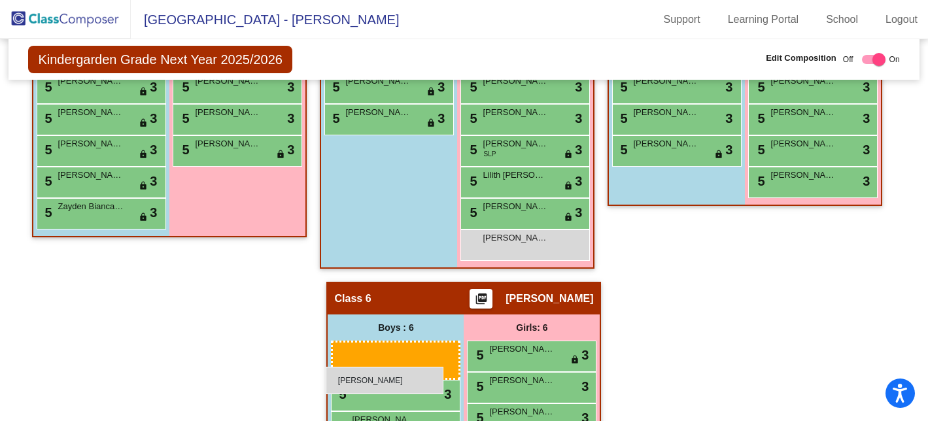
scroll to position [1022, 0]
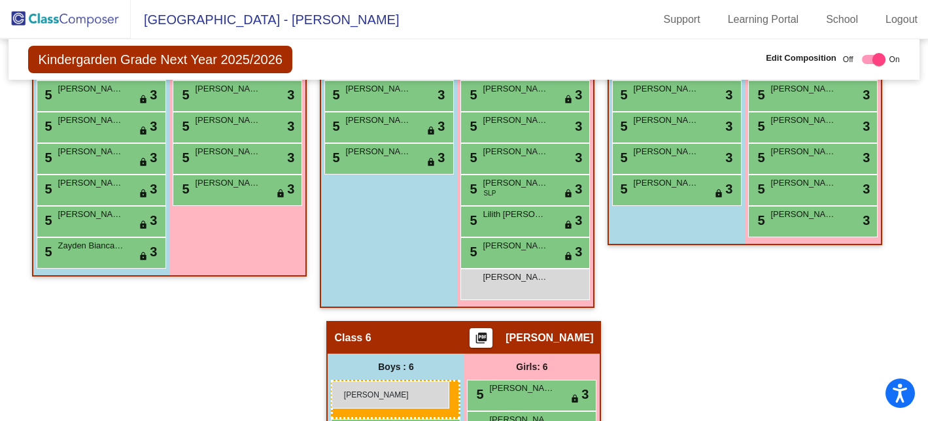
drag, startPoint x: 118, startPoint y: 179, endPoint x: 331, endPoint y: 381, distance: 293.6
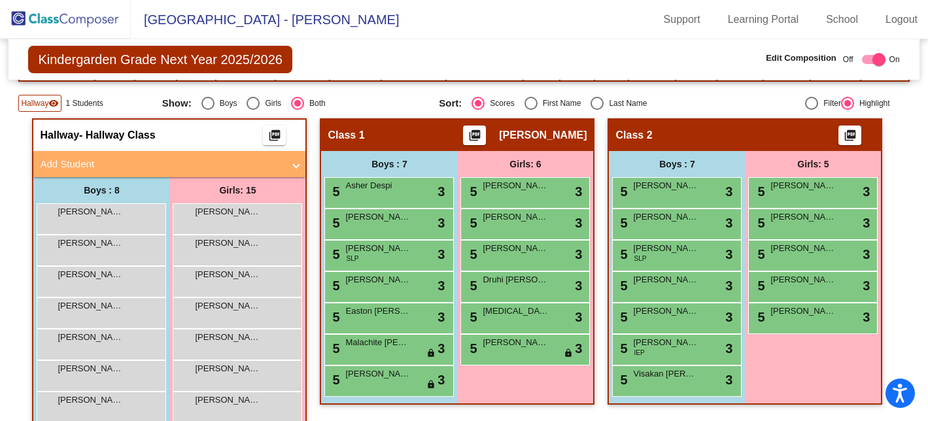
scroll to position [297, 0]
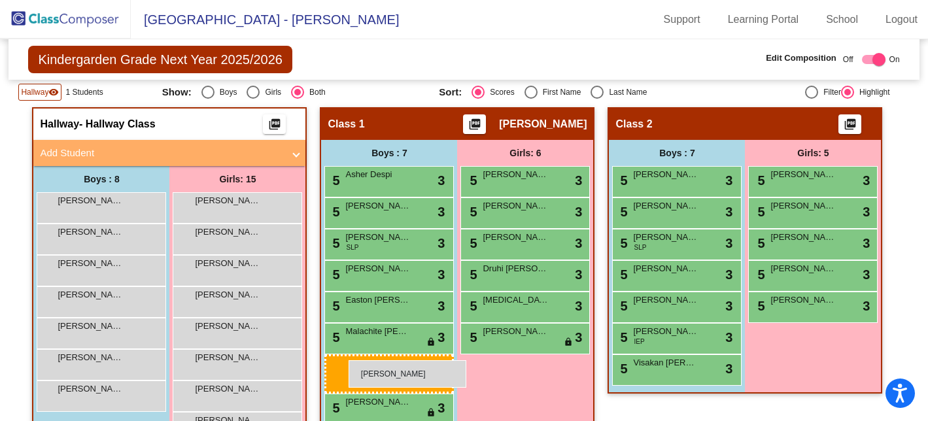
drag, startPoint x: 107, startPoint y: 211, endPoint x: 348, endPoint y: 360, distance: 283.2
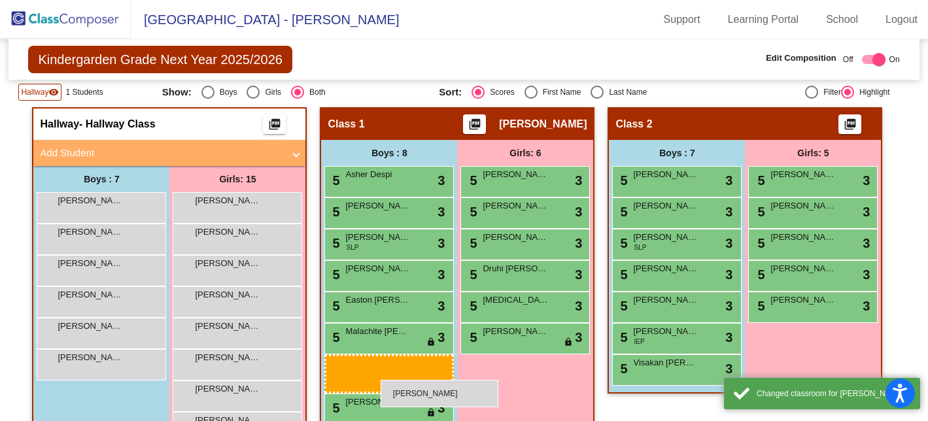
drag, startPoint x: 98, startPoint y: 205, endPoint x: 380, endPoint y: 379, distance: 331.6
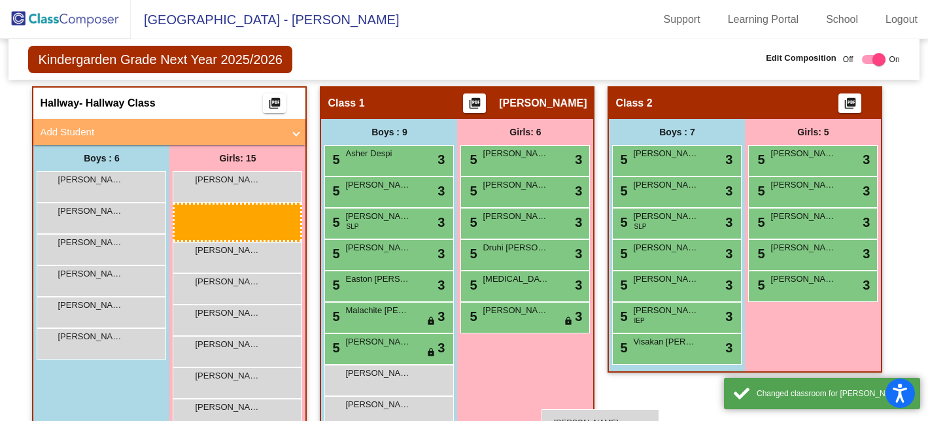
scroll to position [334, 0]
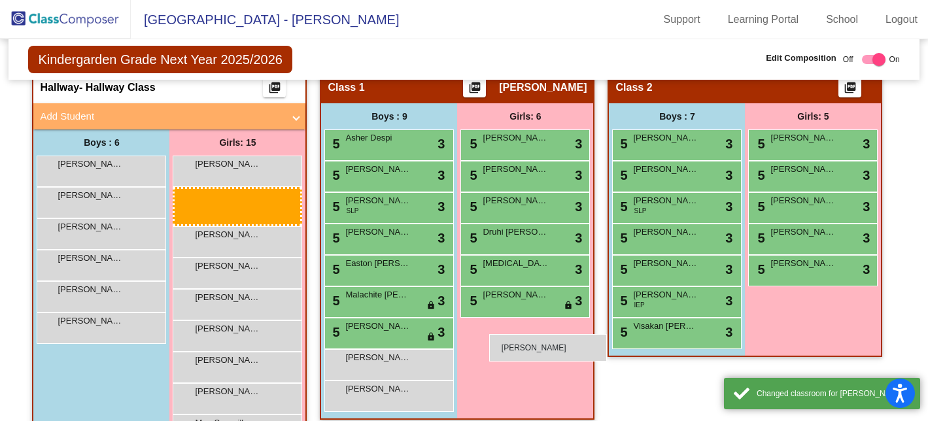
drag, startPoint x: 209, startPoint y: 203, endPoint x: 489, endPoint y: 334, distance: 309.4
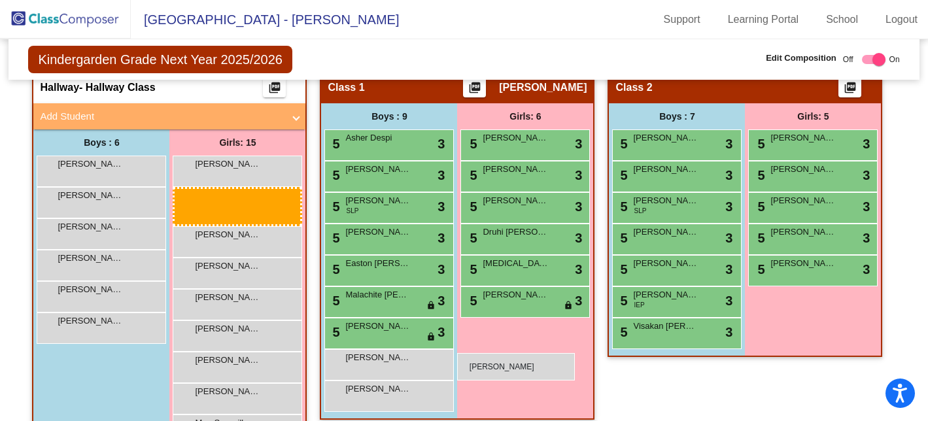
drag, startPoint x: 208, startPoint y: 165, endPoint x: 457, endPoint y: 353, distance: 311.8
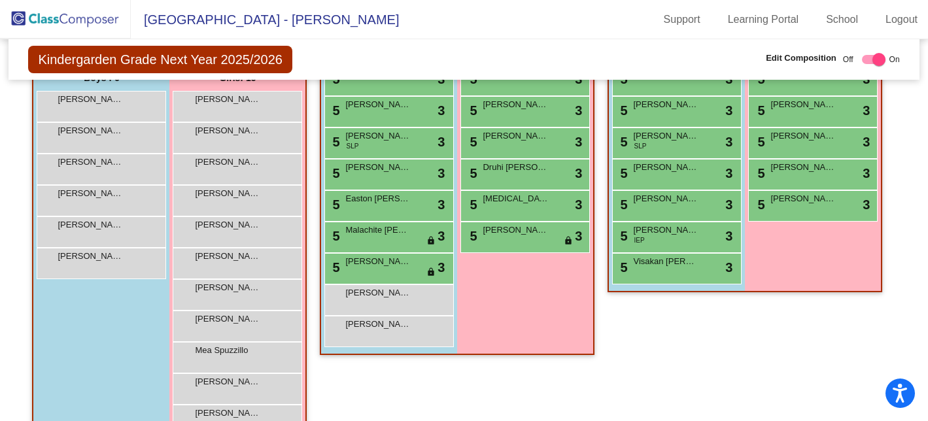
scroll to position [399, 0]
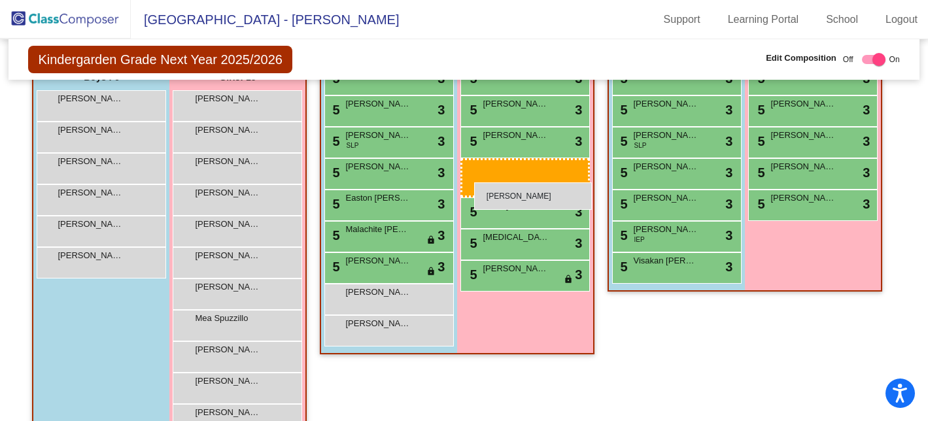
drag, startPoint x: 224, startPoint y: 105, endPoint x: 474, endPoint y: 182, distance: 261.3
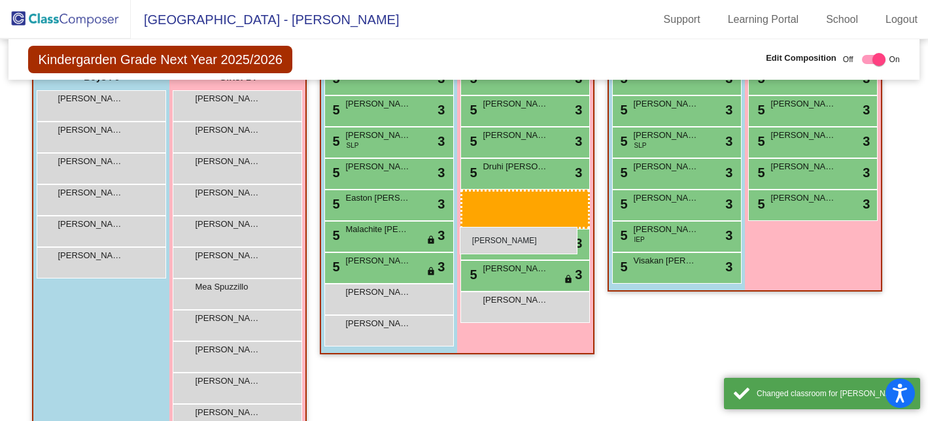
drag, startPoint x: 231, startPoint y: 97, endPoint x: 460, endPoint y: 226, distance: 262.8
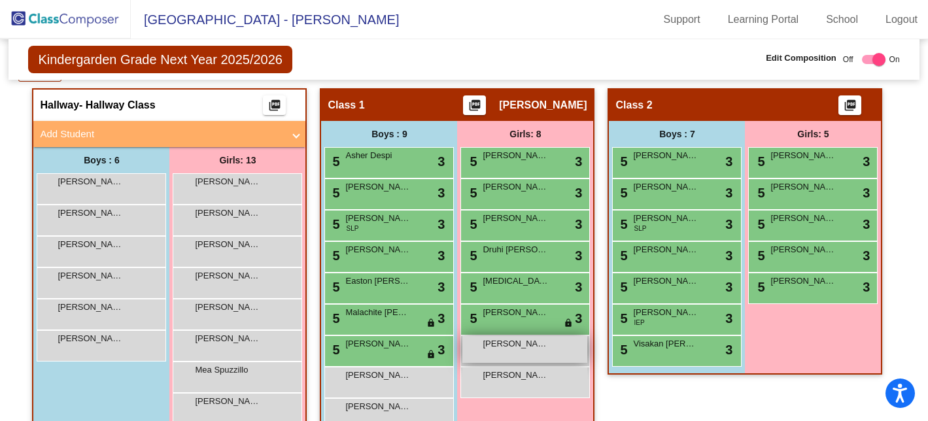
scroll to position [309, 0]
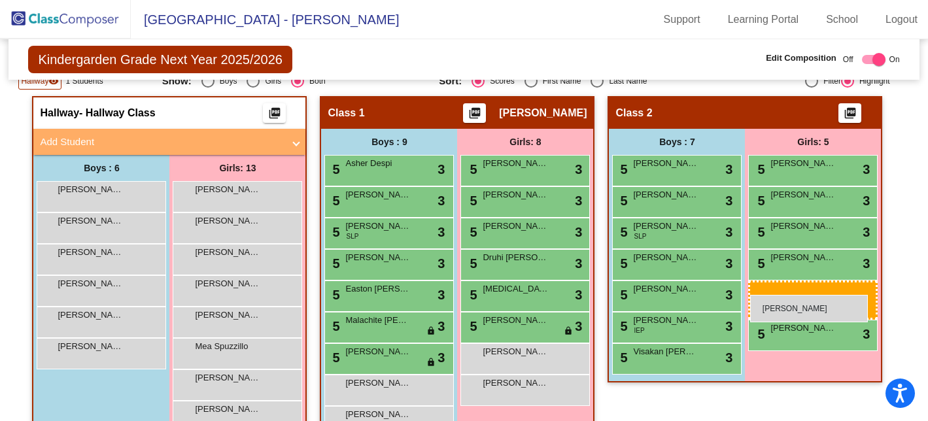
drag, startPoint x: 243, startPoint y: 195, endPoint x: 750, endPoint y: 295, distance: 516.2
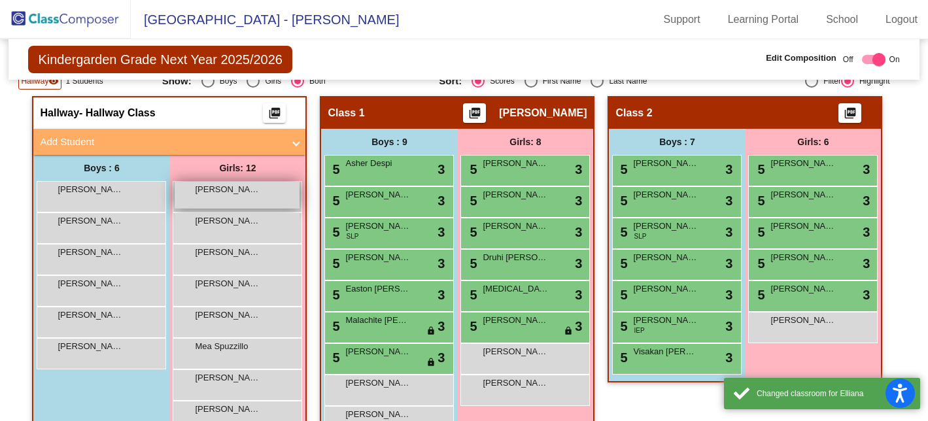
click at [231, 191] on span "[PERSON_NAME]" at bounding box center [227, 189] width 65 height 13
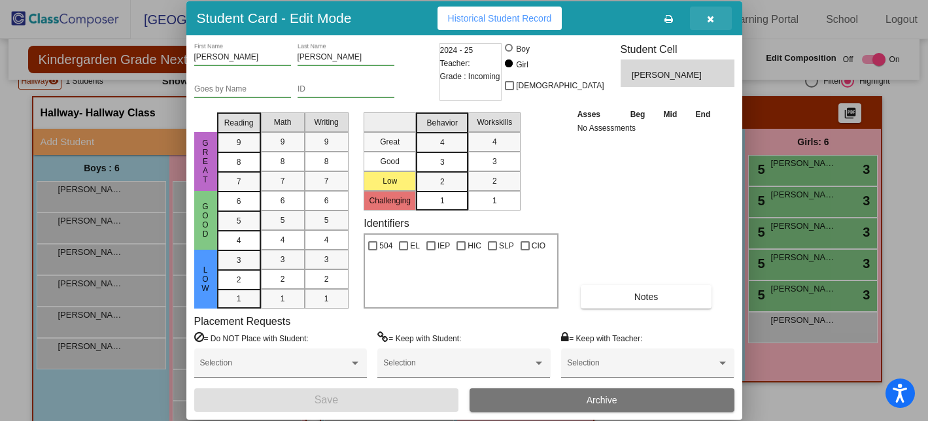
click at [714, 16] on button "button" at bounding box center [711, 19] width 42 height 24
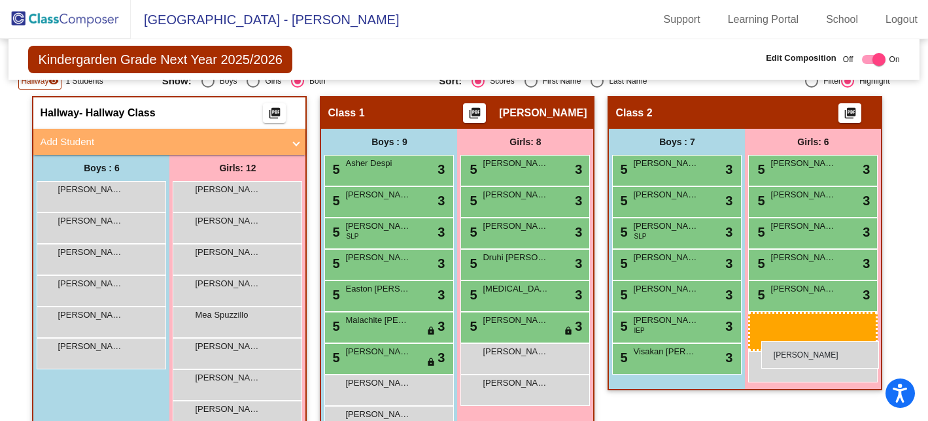
drag, startPoint x: 260, startPoint y: 188, endPoint x: 761, endPoint y: 341, distance: 524.2
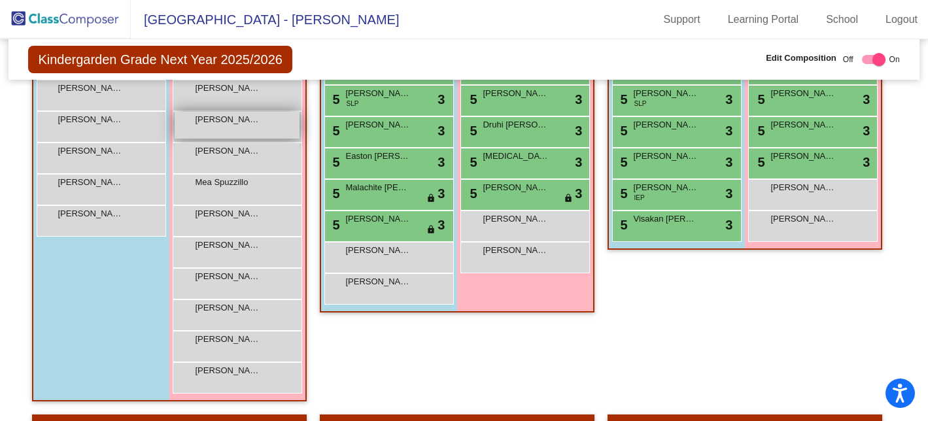
scroll to position [433, 0]
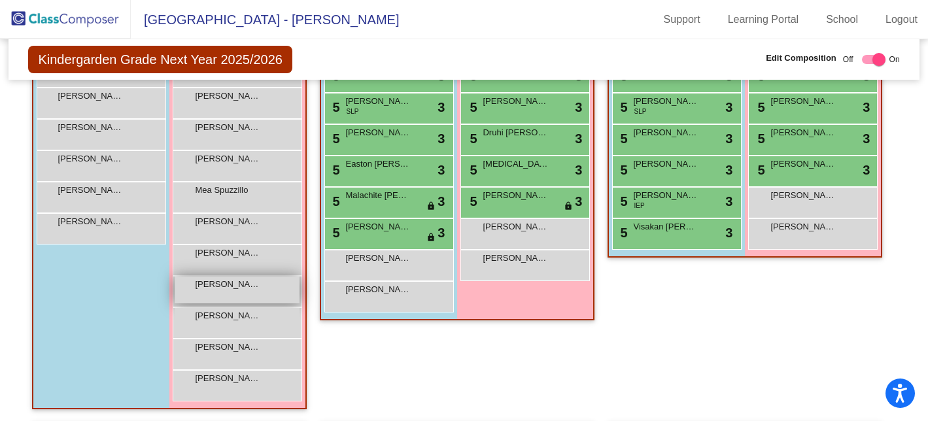
click at [226, 281] on span "[PERSON_NAME]" at bounding box center [227, 284] width 65 height 13
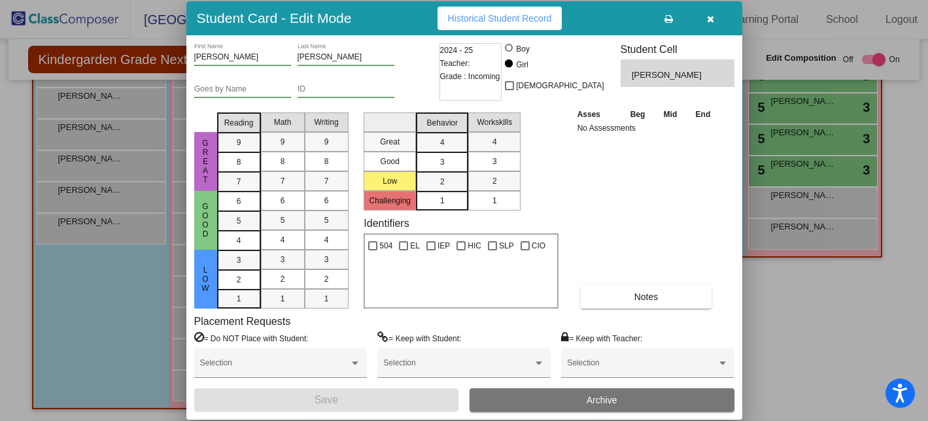
click at [41, 284] on div at bounding box center [464, 210] width 928 height 421
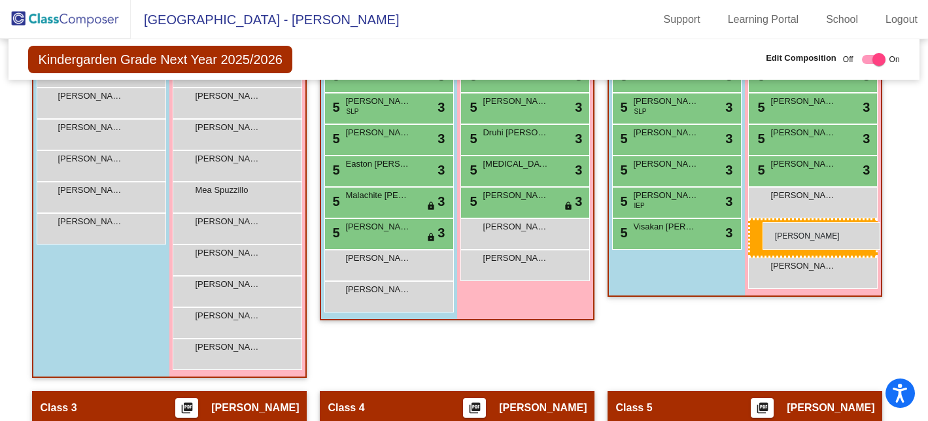
drag, startPoint x: 196, startPoint y: 284, endPoint x: 762, endPoint y: 222, distance: 569.5
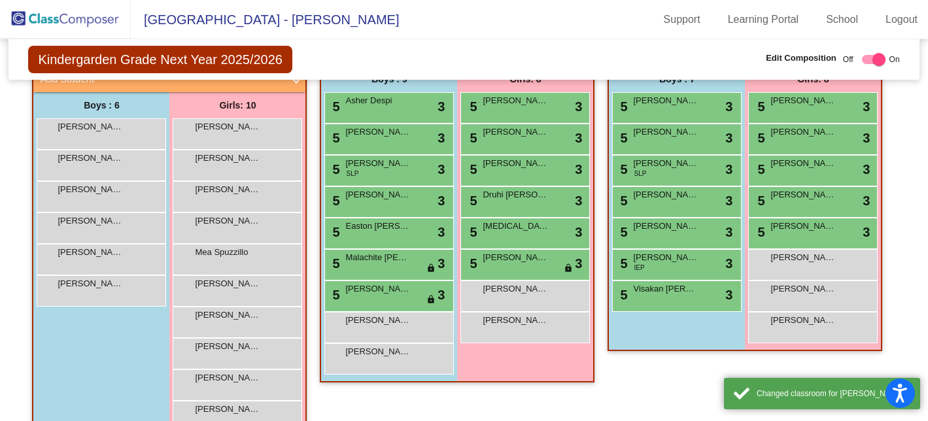
scroll to position [362, 0]
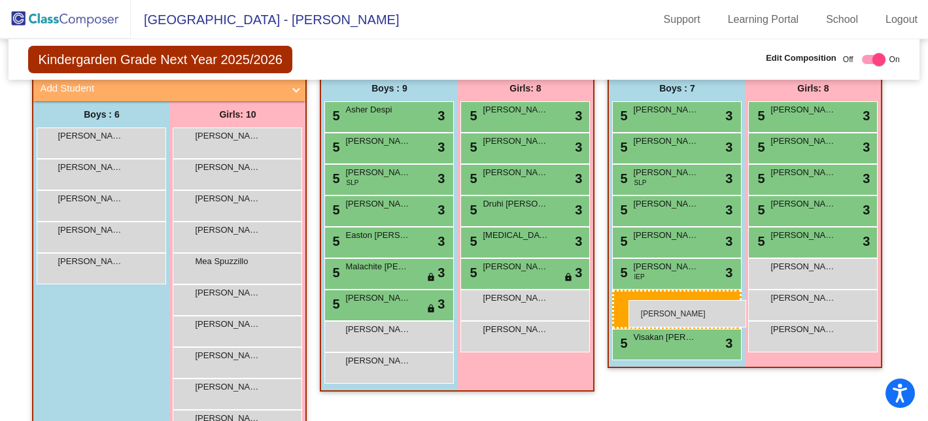
drag, startPoint x: 99, startPoint y: 135, endPoint x: 628, endPoint y: 299, distance: 554.5
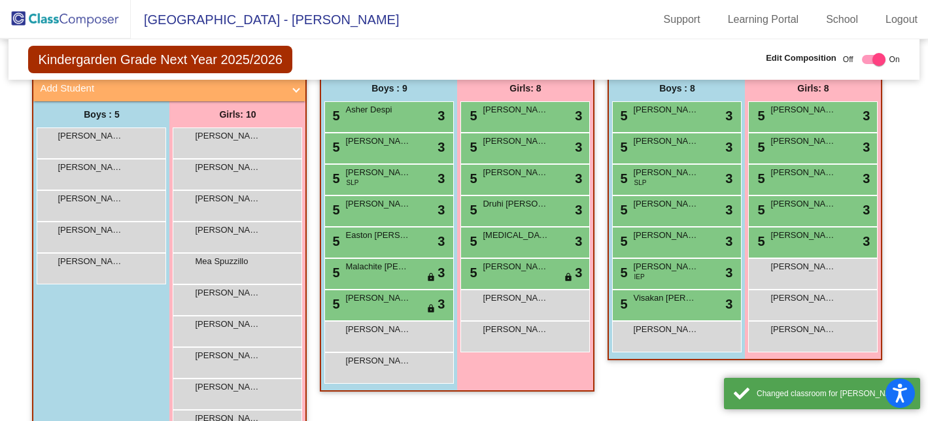
click at [158, 110] on div "Boys : 5" at bounding box center [101, 114] width 136 height 26
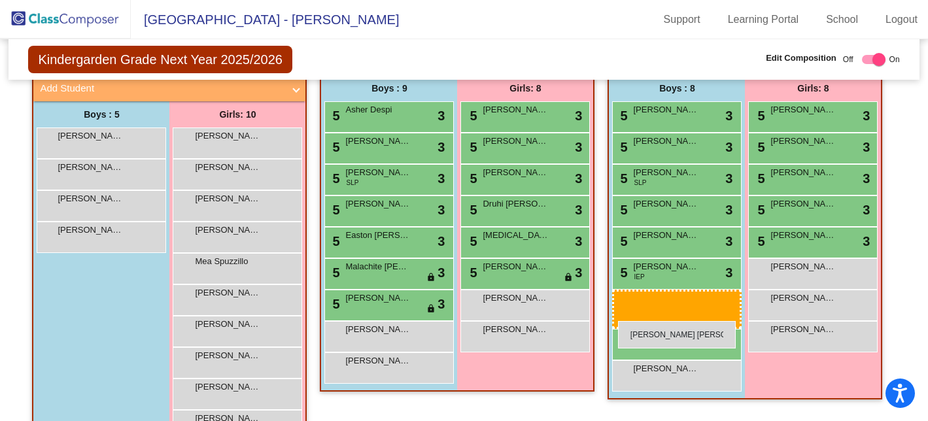
drag, startPoint x: 93, startPoint y: 139, endPoint x: 618, endPoint y: 321, distance: 555.0
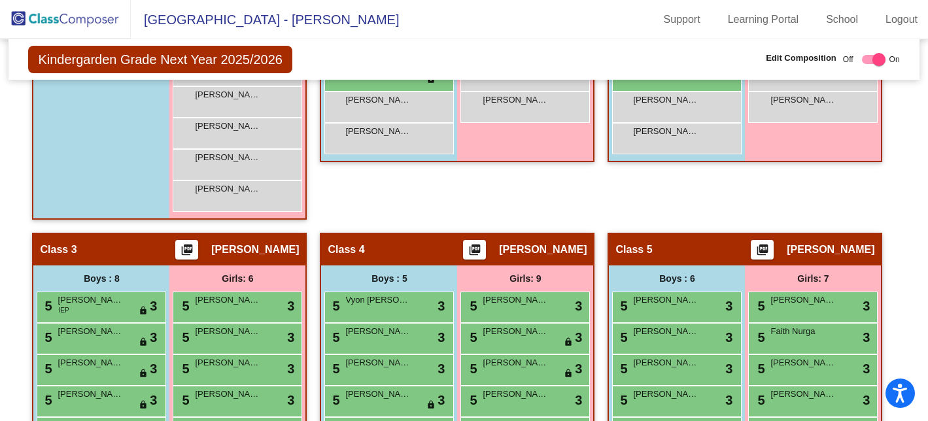
scroll to position [618, 0]
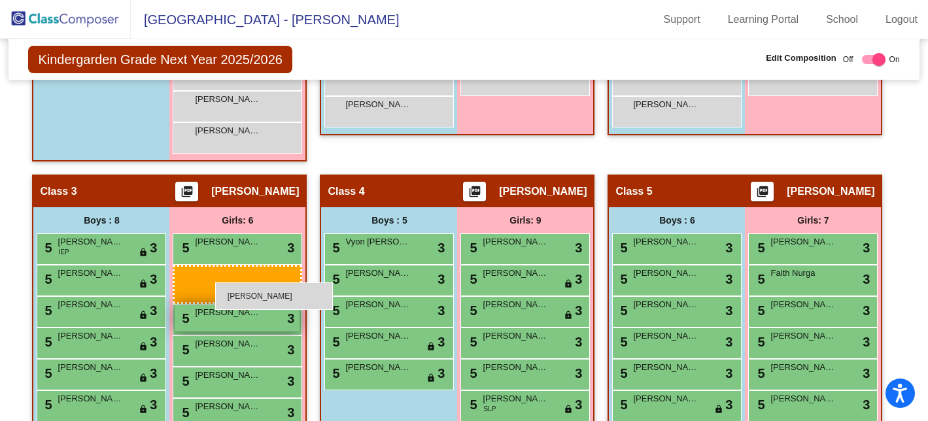
drag, startPoint x: 260, startPoint y: 171, endPoint x: 214, endPoint y: 276, distance: 114.8
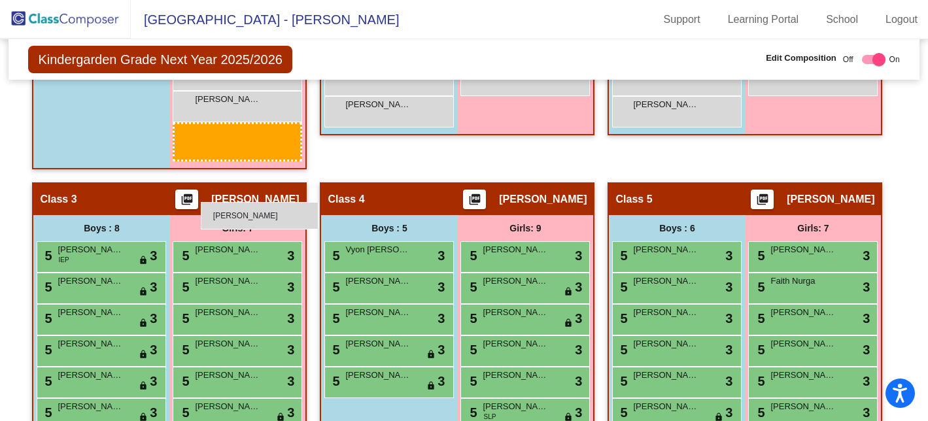
drag, startPoint x: 209, startPoint y: 131, endPoint x: 201, endPoint y: 201, distance: 70.4
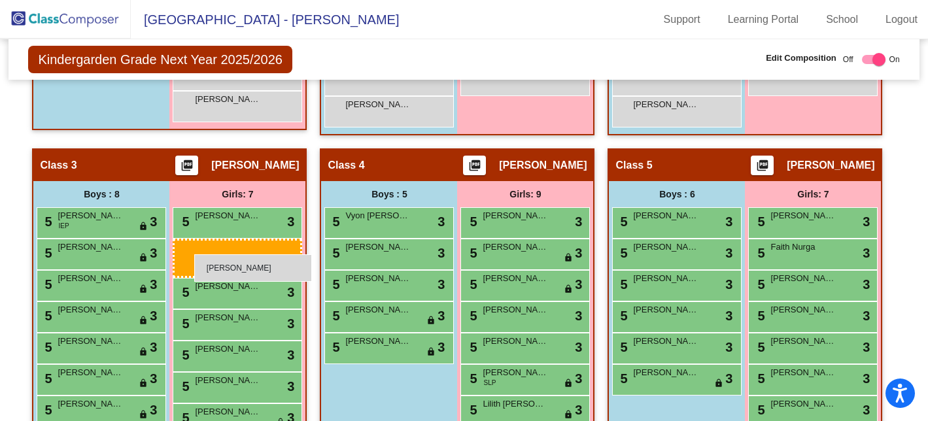
drag, startPoint x: 246, startPoint y: 139, endPoint x: 193, endPoint y: 250, distance: 123.1
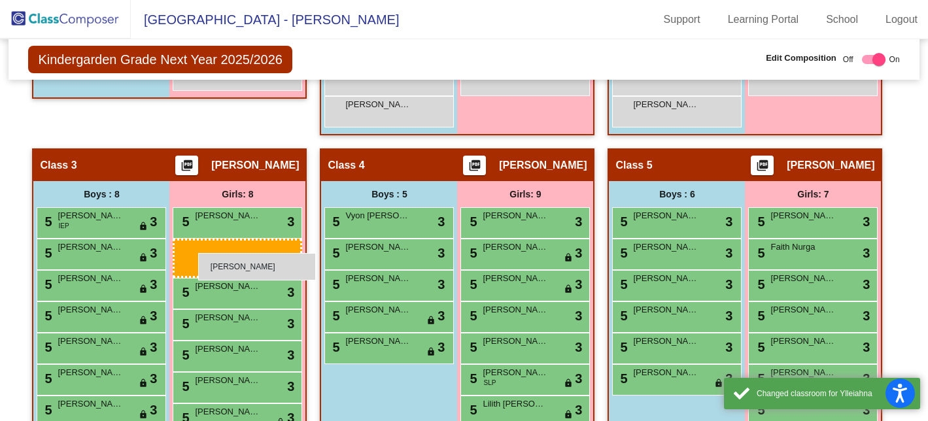
drag, startPoint x: 218, startPoint y: 108, endPoint x: 198, endPoint y: 253, distance: 146.4
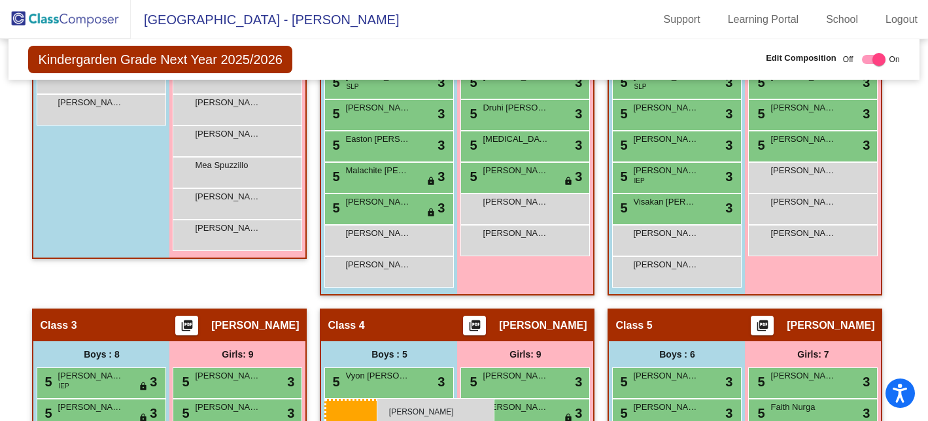
scroll to position [461, 0]
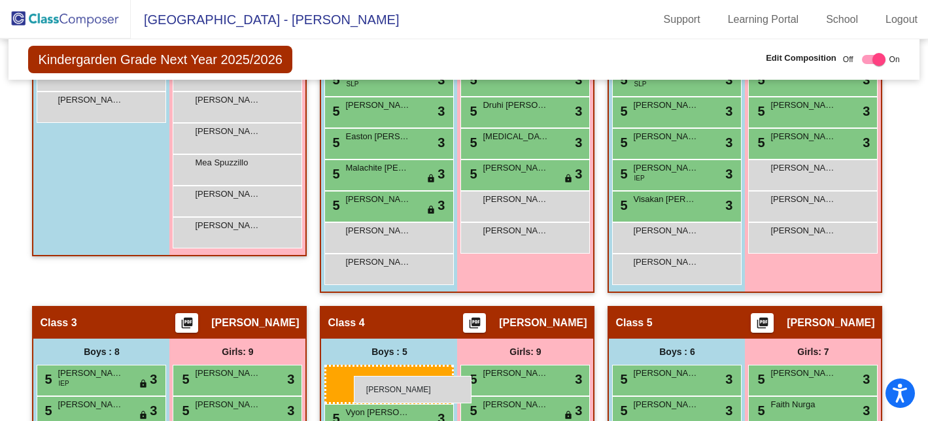
drag, startPoint x: 126, startPoint y: 231, endPoint x: 354, endPoint y: 376, distance: 270.4
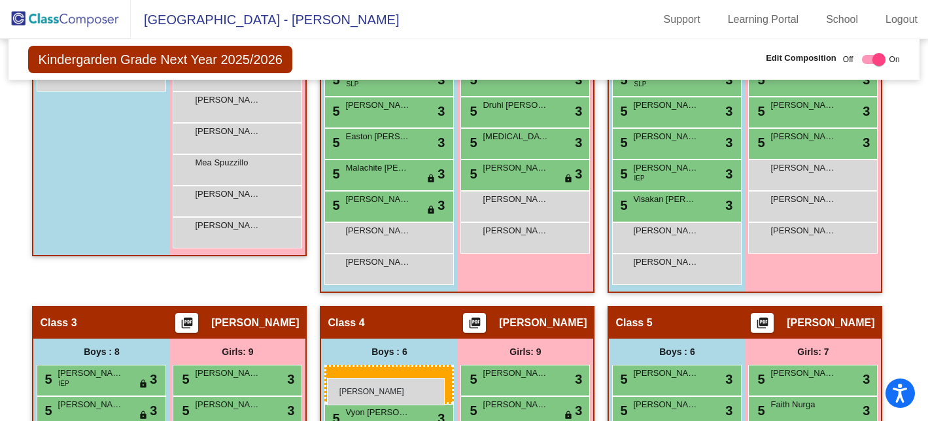
drag, startPoint x: 95, startPoint y: 99, endPoint x: 327, endPoint y: 377, distance: 361.5
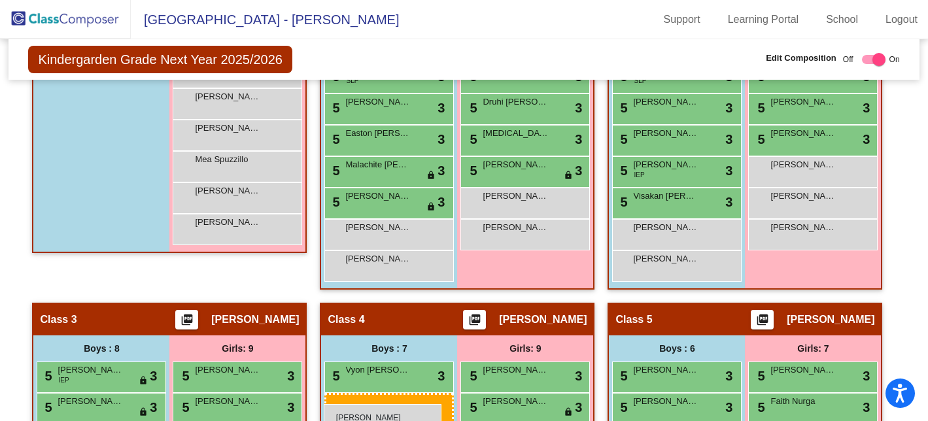
scroll to position [467, 0]
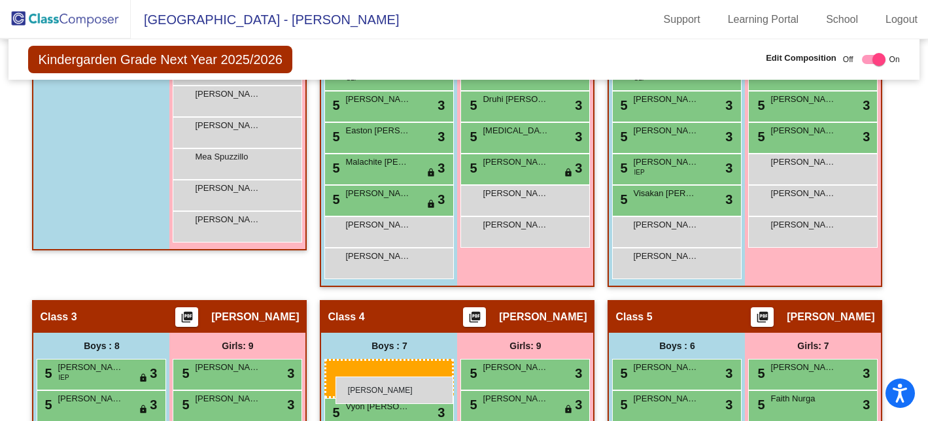
drag, startPoint x: 67, startPoint y: 114, endPoint x: 335, endPoint y: 376, distance: 374.9
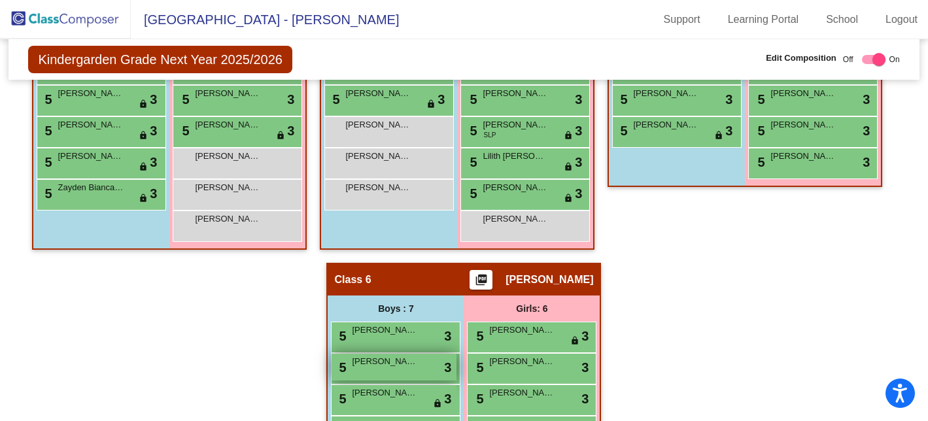
scroll to position [877, 0]
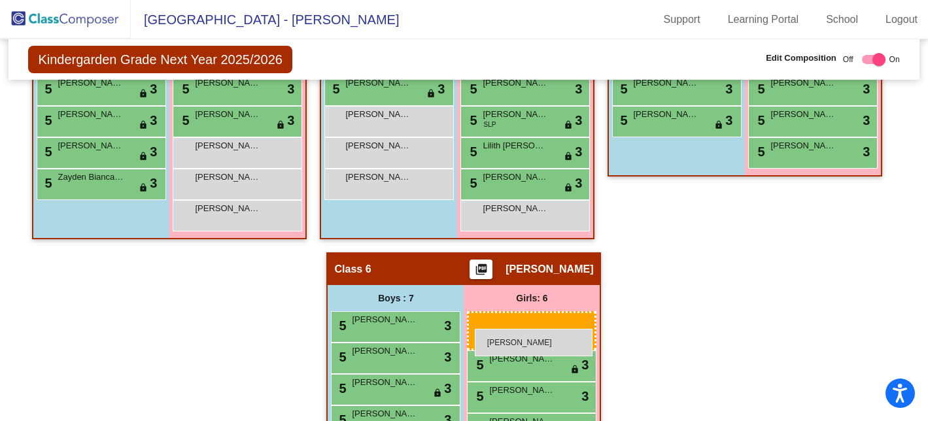
drag, startPoint x: 269, startPoint y: 86, endPoint x: 474, endPoint y: 328, distance: 317.2
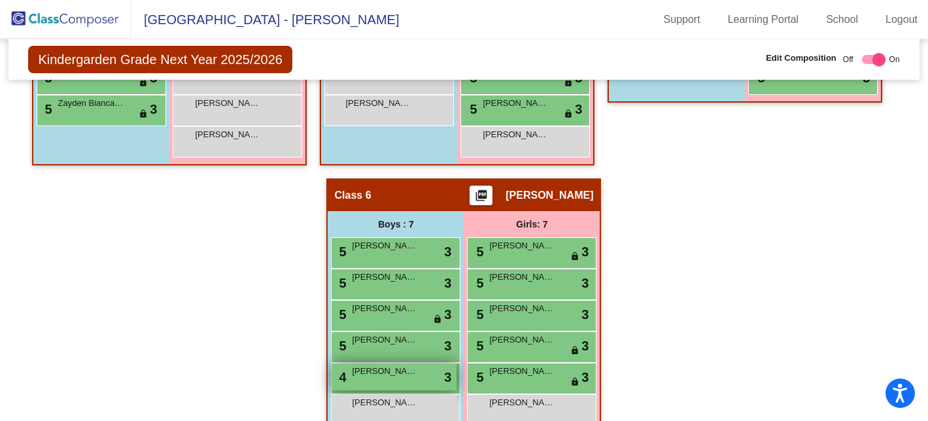
scroll to position [963, 0]
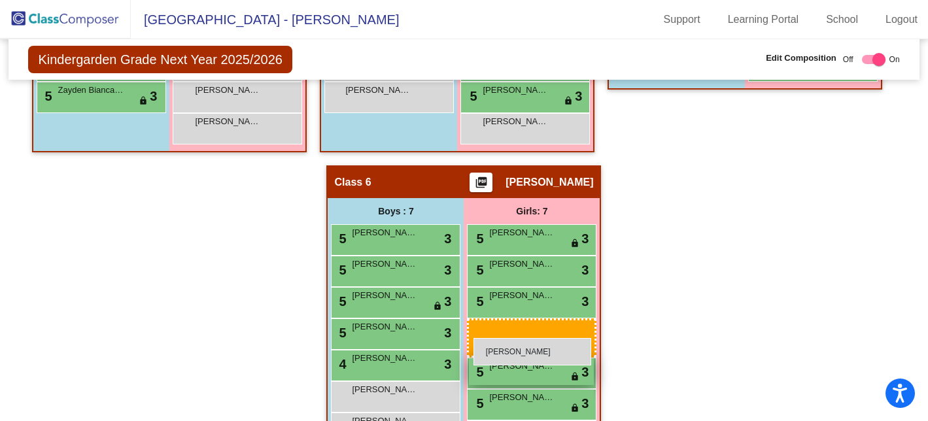
drag, startPoint x: 243, startPoint y: 139, endPoint x: 473, endPoint y: 337, distance: 304.0
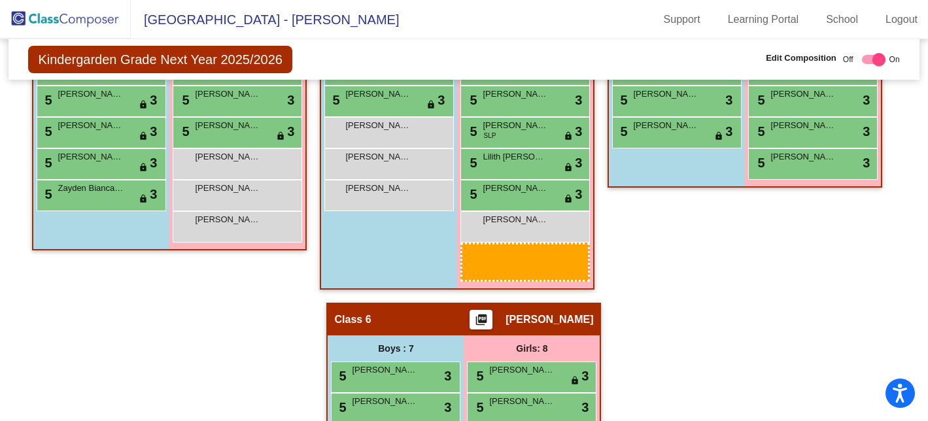
scroll to position [873, 0]
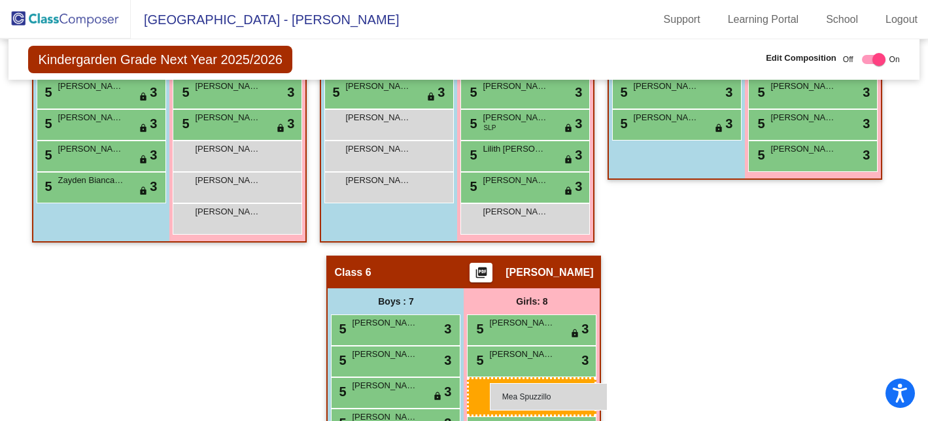
drag, startPoint x: 250, startPoint y: 161, endPoint x: 490, endPoint y: 383, distance: 326.5
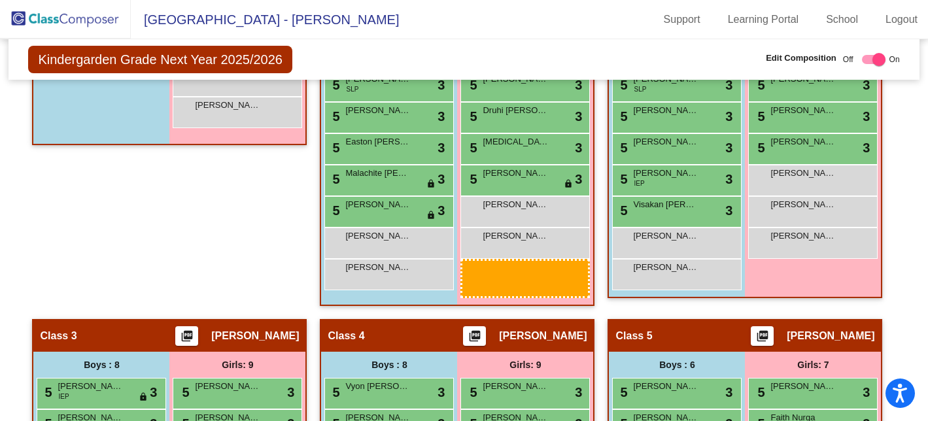
scroll to position [461, 0]
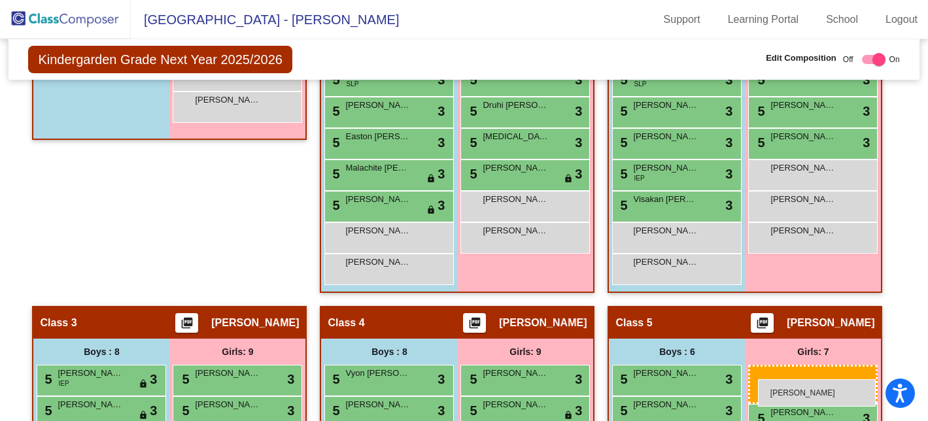
drag, startPoint x: 228, startPoint y: 169, endPoint x: 758, endPoint y: 378, distance: 569.3
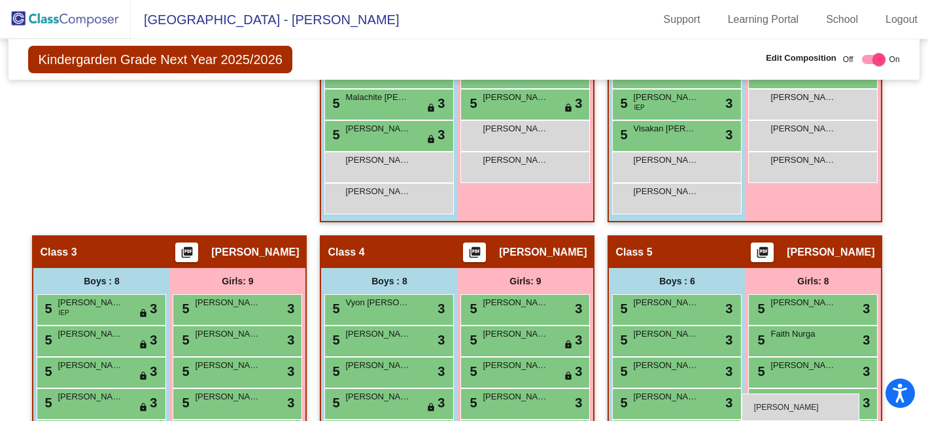
scroll to position [539, 0]
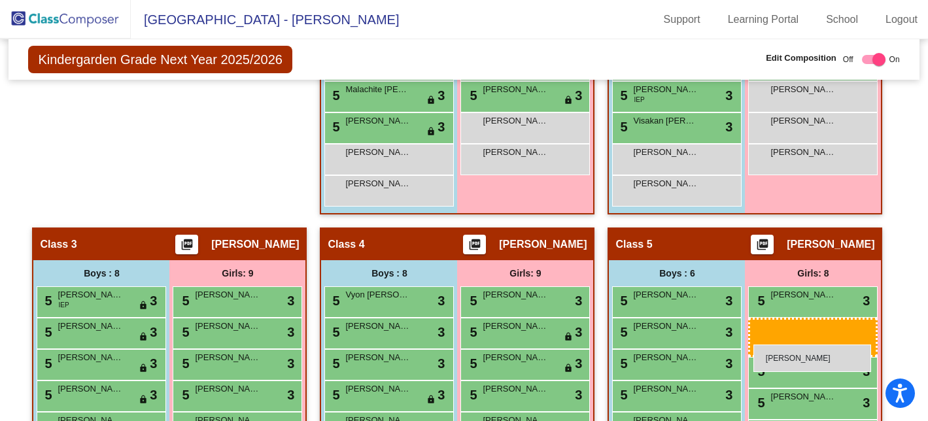
drag, startPoint x: 210, startPoint y: 103, endPoint x: 753, endPoint y: 344, distance: 593.7
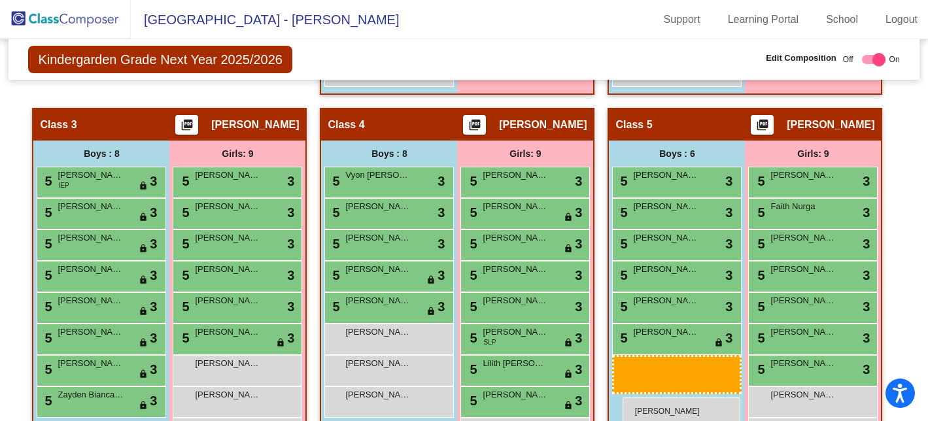
scroll to position [664, 0]
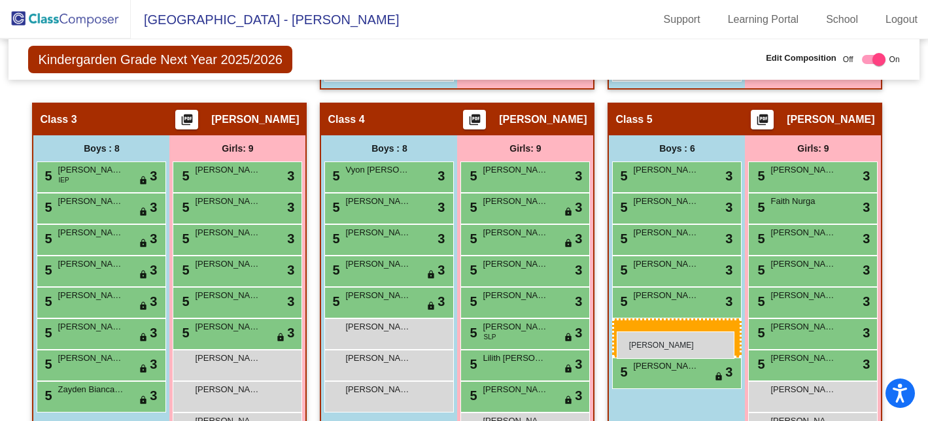
drag, startPoint x: 112, startPoint y: 190, endPoint x: 616, endPoint y: 331, distance: 523.5
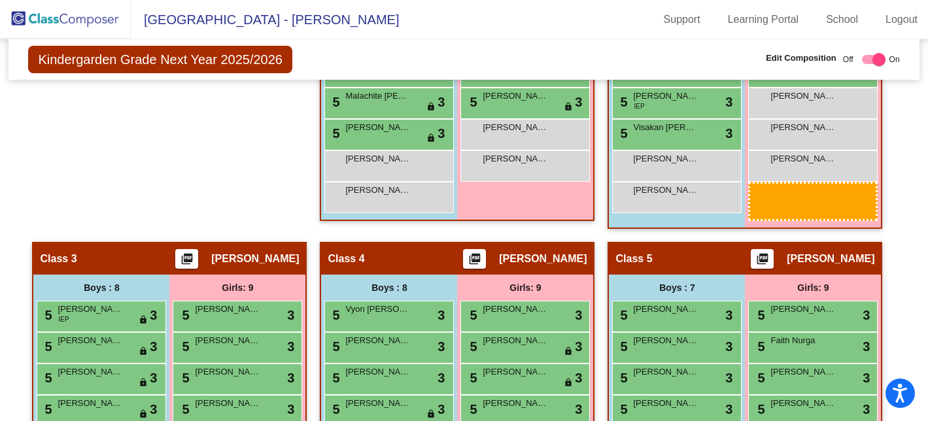
scroll to position [533, 0]
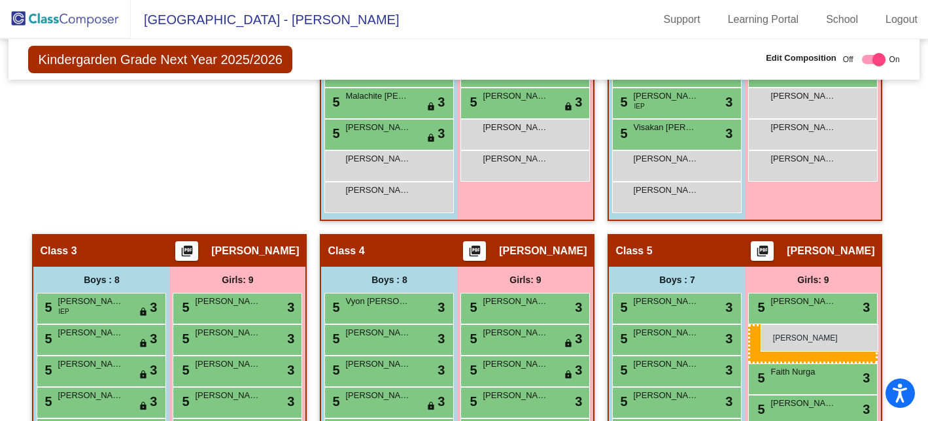
drag, startPoint x: 219, startPoint y: 230, endPoint x: 760, endPoint y: 324, distance: 549.3
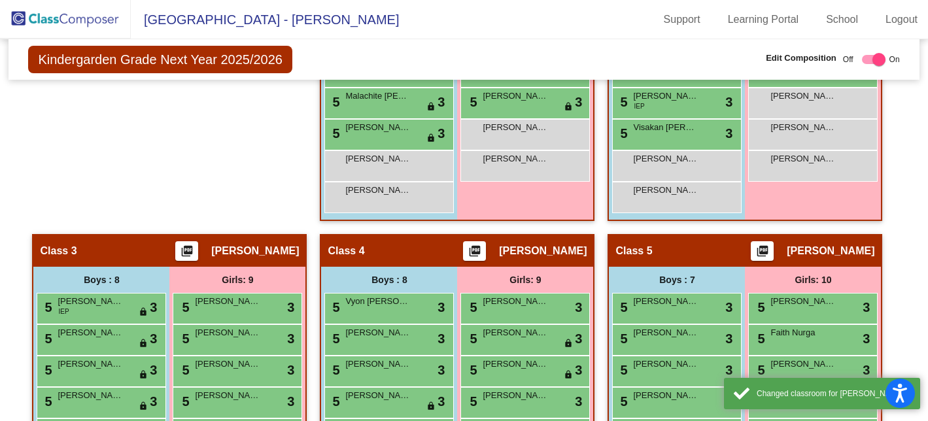
click at [42, 158] on div "Hallway - Hallway Class picture_as_pdf Add Student First Name Last Name Student…" at bounding box center [169, 53] width 275 height 362
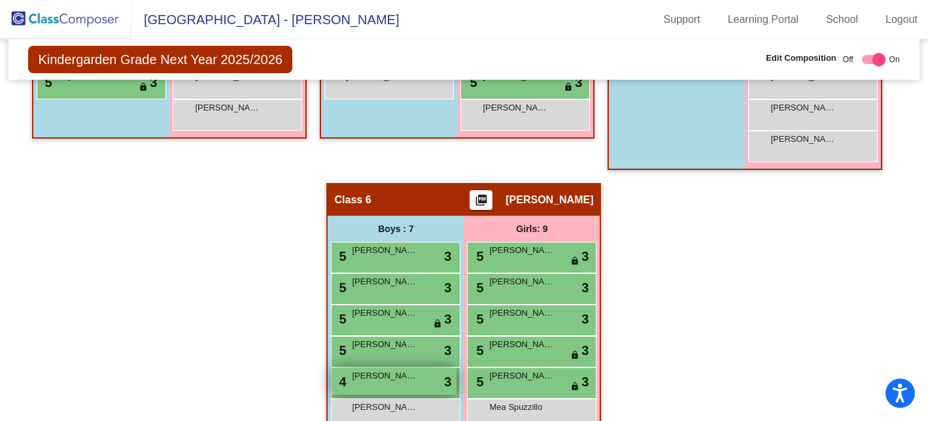
scroll to position [980, 0]
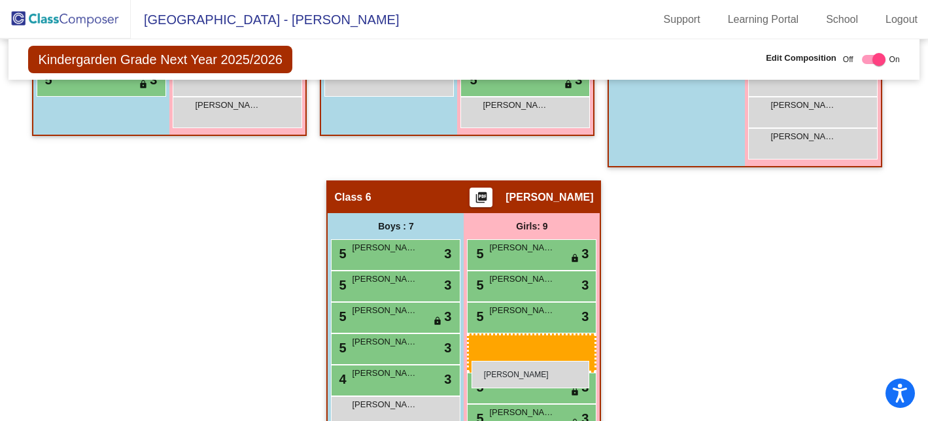
drag, startPoint x: 222, startPoint y: 142, endPoint x: 471, endPoint y: 360, distance: 331.2
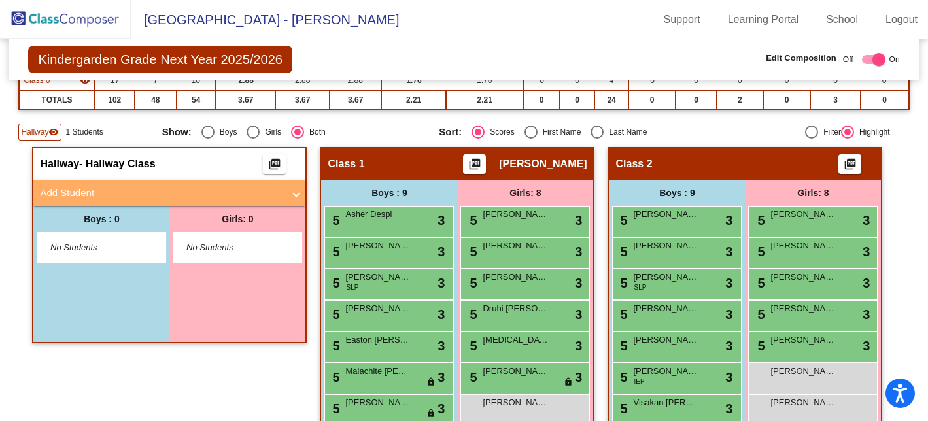
scroll to position [256, 0]
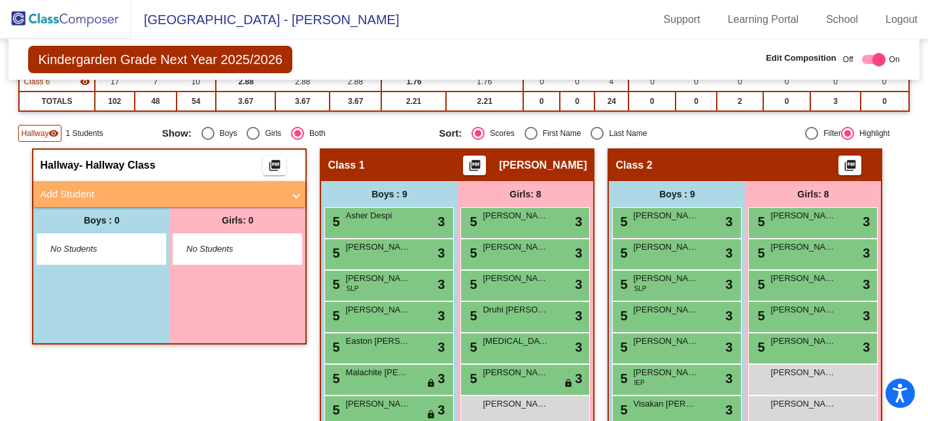
click at [29, 133] on span "Hallway" at bounding box center [34, 133] width 27 height 12
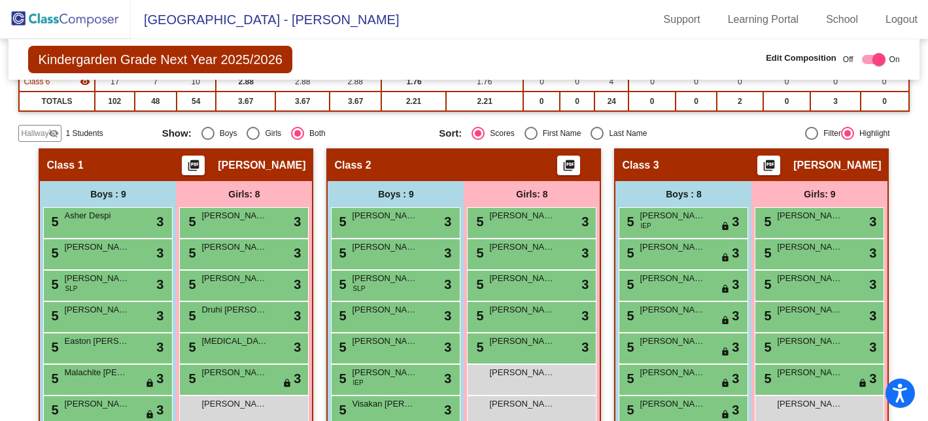
click at [36, 131] on span "Hallway" at bounding box center [34, 133] width 27 height 12
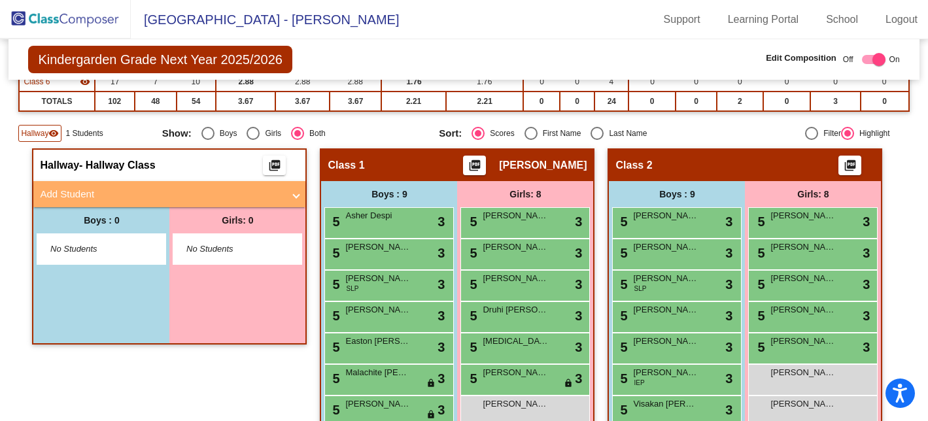
click at [36, 131] on span "Hallway" at bounding box center [34, 133] width 27 height 12
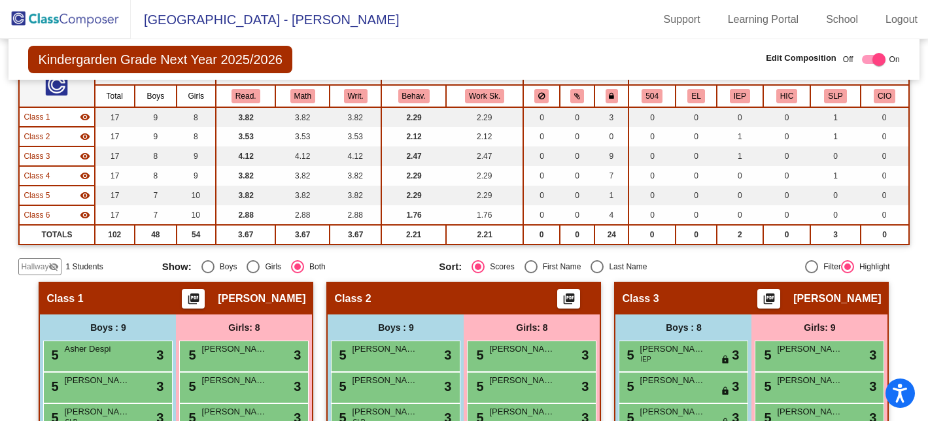
scroll to position [0, 0]
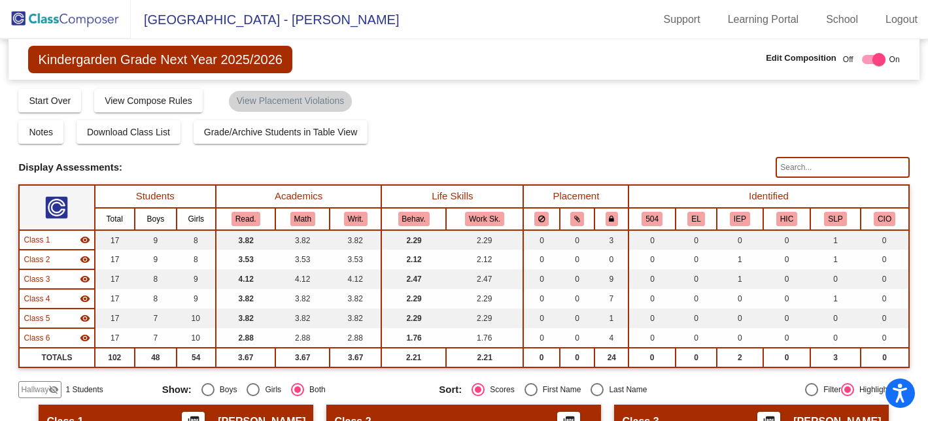
click at [80, 22] on img at bounding box center [65, 19] width 131 height 39
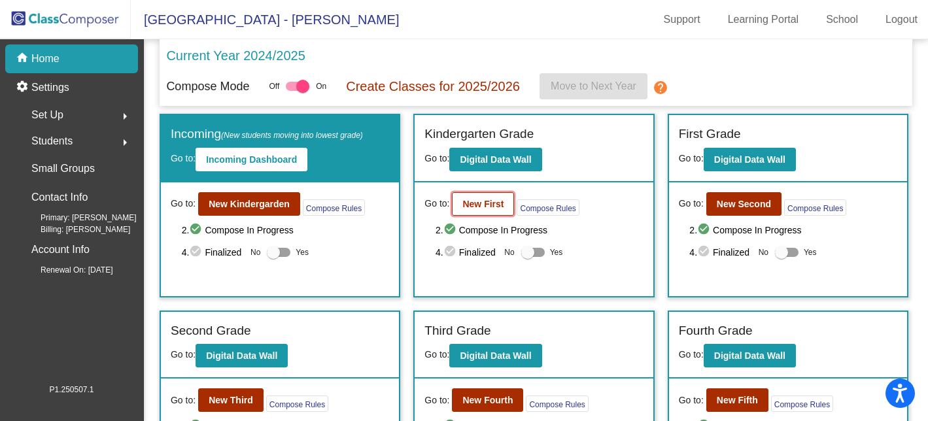
click at [488, 205] on b "New First" at bounding box center [482, 204] width 41 height 10
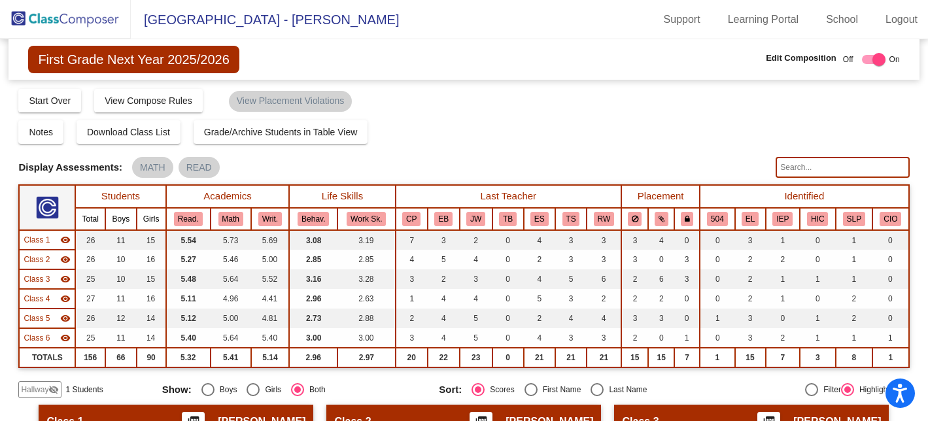
click at [59, 19] on img at bounding box center [65, 19] width 131 height 39
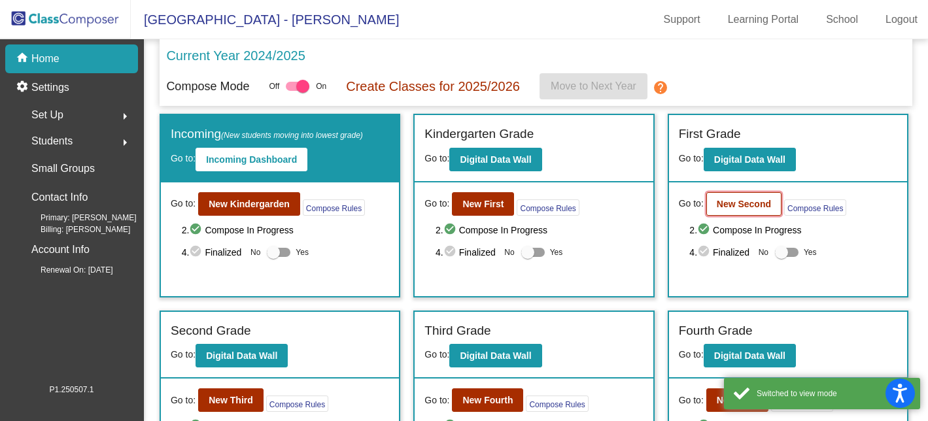
click at [745, 211] on button "New Second" at bounding box center [743, 204] width 75 height 24
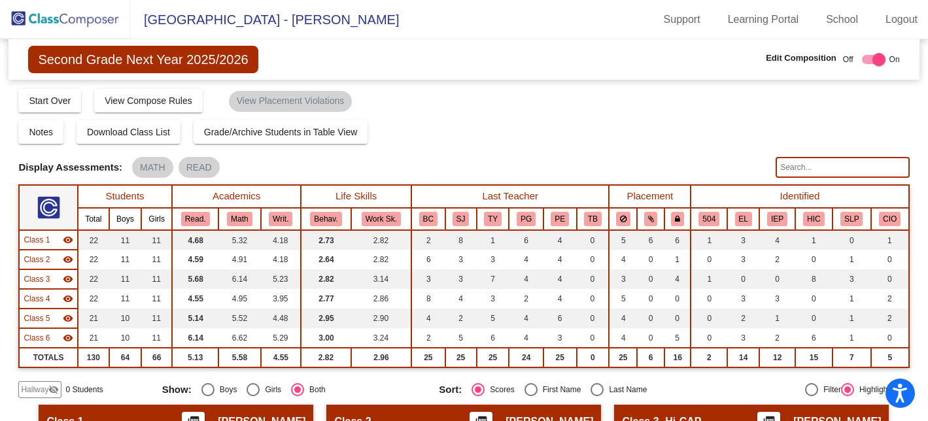
click at [75, 16] on img at bounding box center [65, 19] width 131 height 39
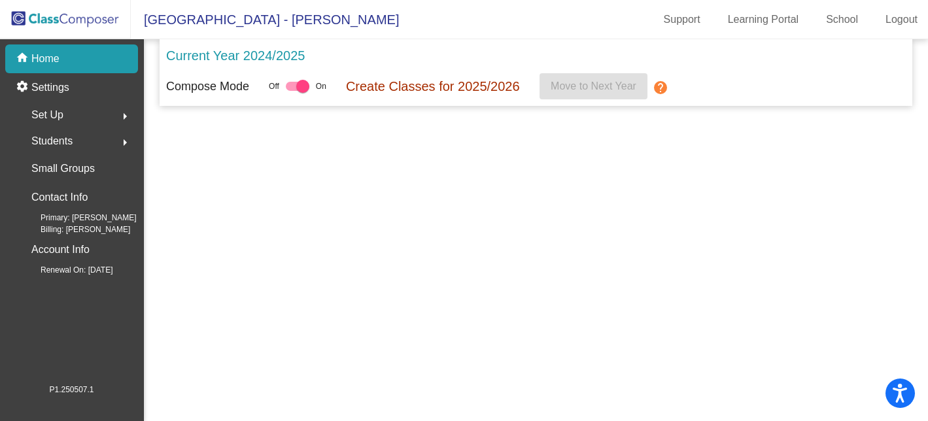
click at [54, 28] on img at bounding box center [65, 19] width 131 height 39
click at [54, 23] on img at bounding box center [65, 19] width 131 height 39
click at [80, 20] on img at bounding box center [65, 19] width 131 height 39
click at [52, 63] on p "Home" at bounding box center [45, 59] width 28 height 16
click at [58, 62] on p "Home" at bounding box center [45, 59] width 28 height 16
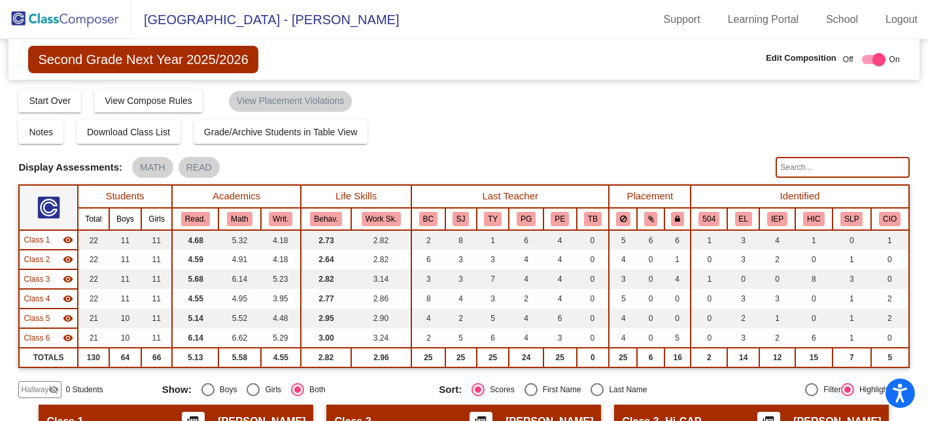
click at [53, 16] on img at bounding box center [65, 19] width 131 height 39
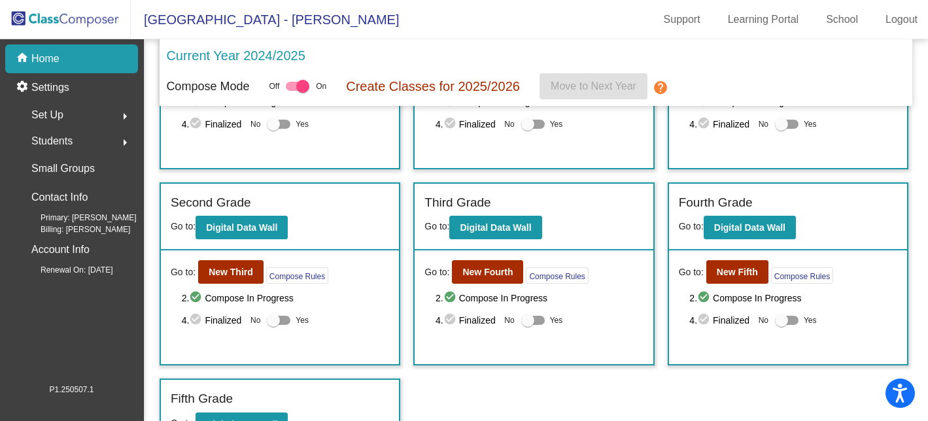
scroll to position [132, 0]
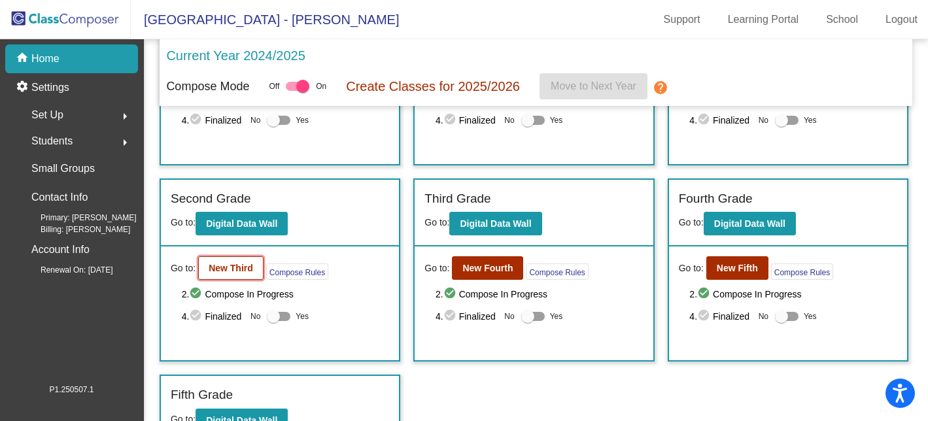
click at [222, 271] on b "New Third" at bounding box center [231, 268] width 44 height 10
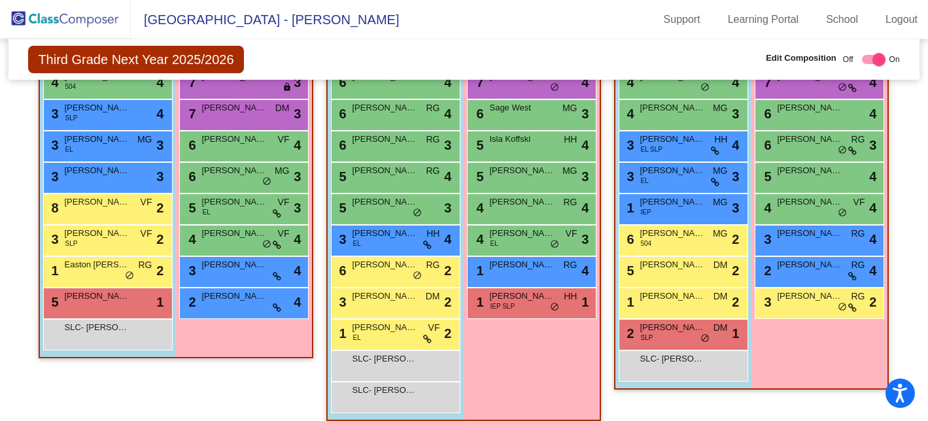
scroll to position [990, 0]
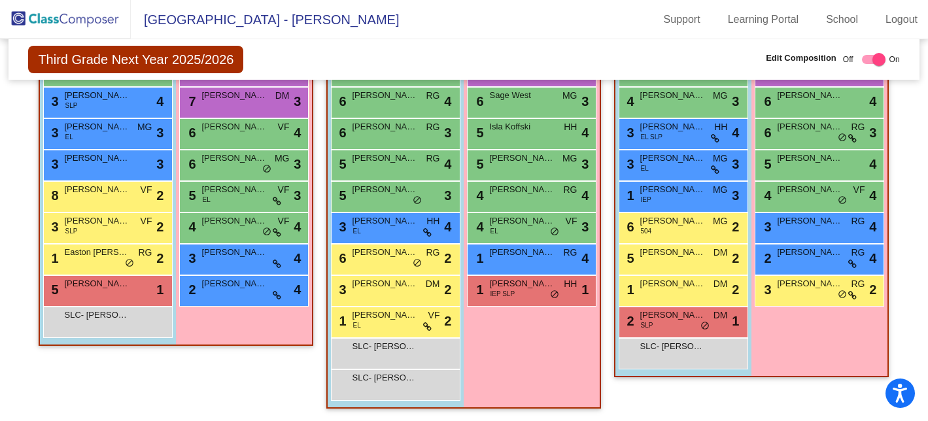
click at [83, 20] on img at bounding box center [65, 19] width 131 height 39
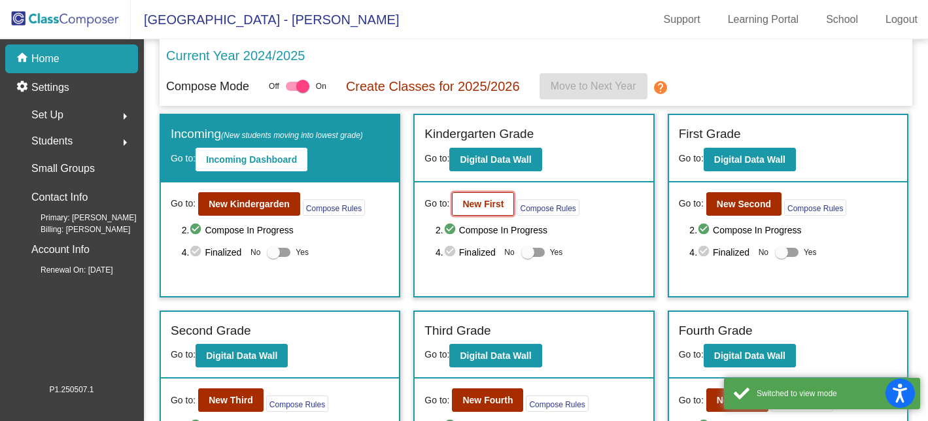
click at [482, 204] on b "New First" at bounding box center [482, 204] width 41 height 10
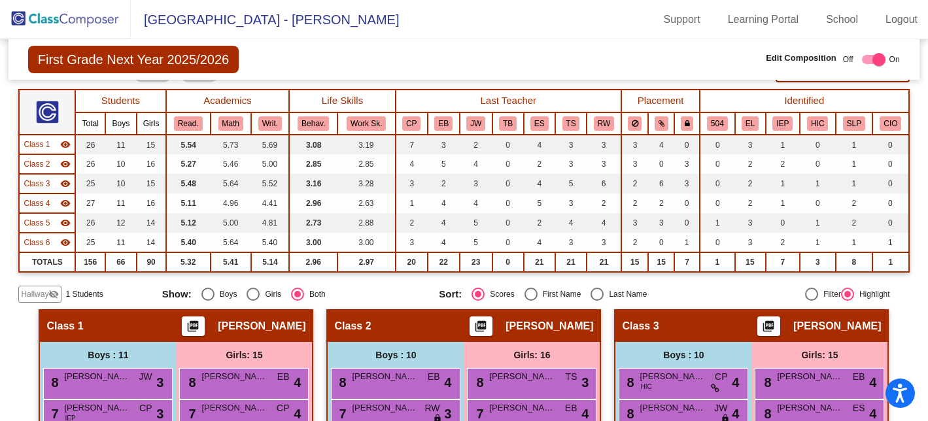
scroll to position [154, 0]
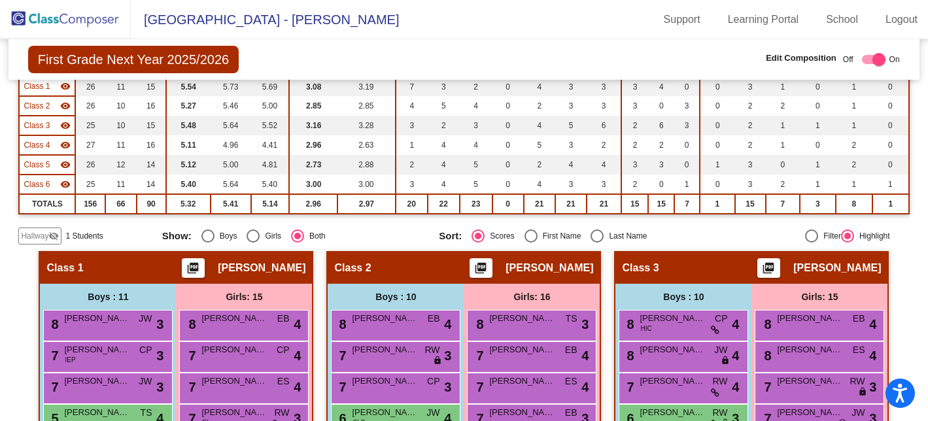
click at [31, 236] on span "Hallway" at bounding box center [34, 236] width 27 height 12
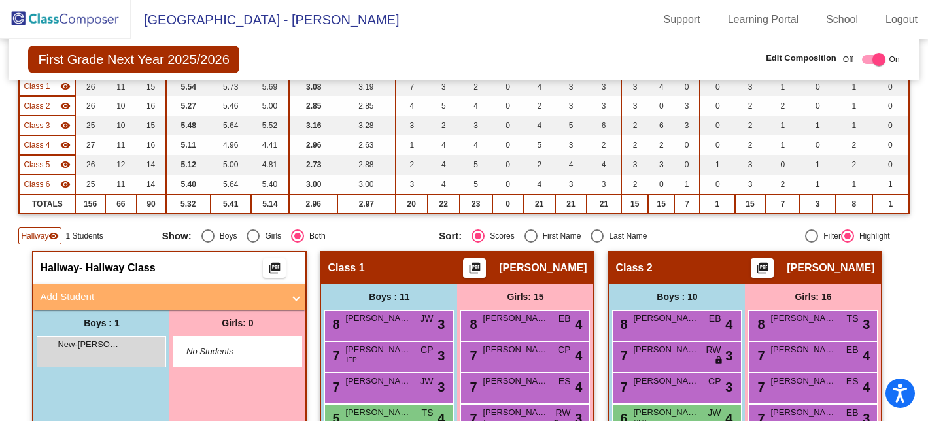
click at [81, 298] on mat-panel-title "Add Student" at bounding box center [161, 297] width 243 height 15
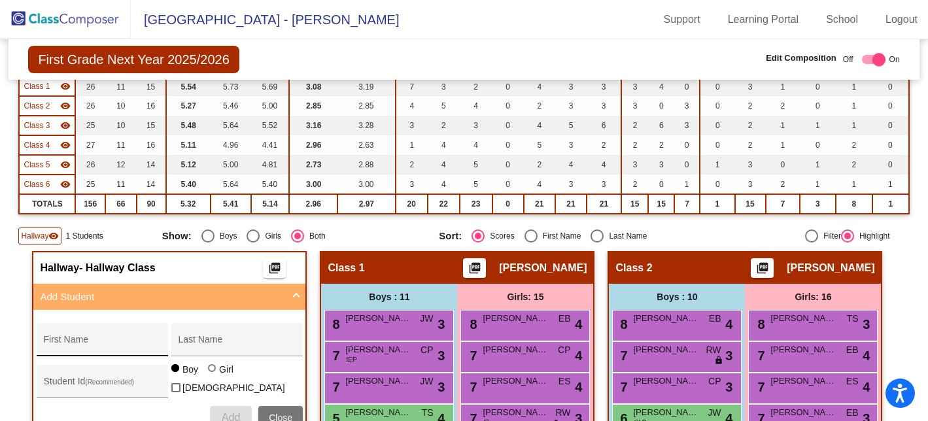
click at [80, 343] on input "First Name" at bounding box center [102, 344] width 118 height 10
type input "[PERSON_NAME]"
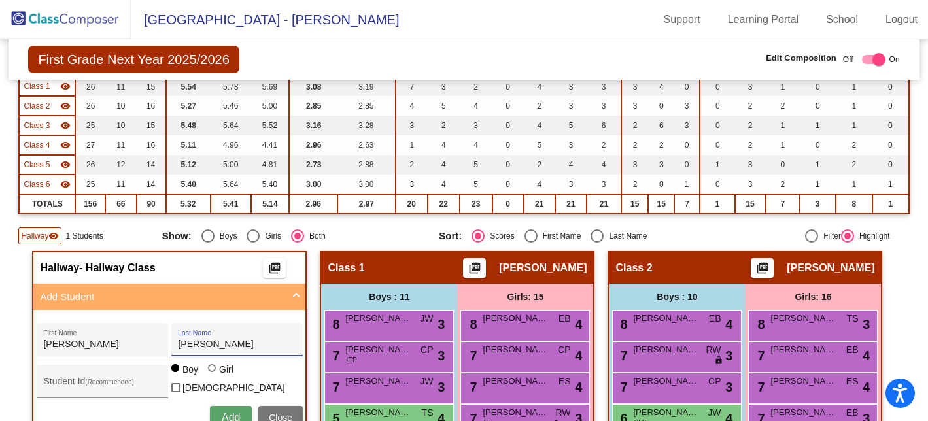
type input "[PERSON_NAME]"
click at [222, 412] on span "Add" at bounding box center [231, 417] width 18 height 11
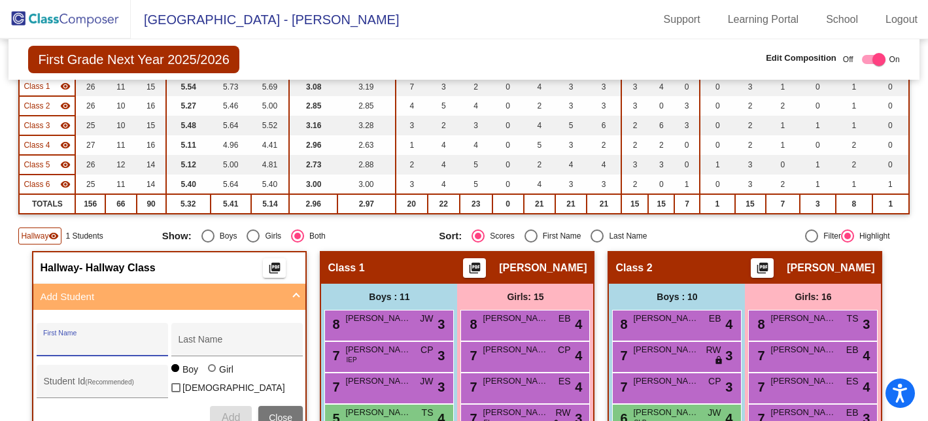
click at [293, 297] on span at bounding box center [295, 297] width 5 height 15
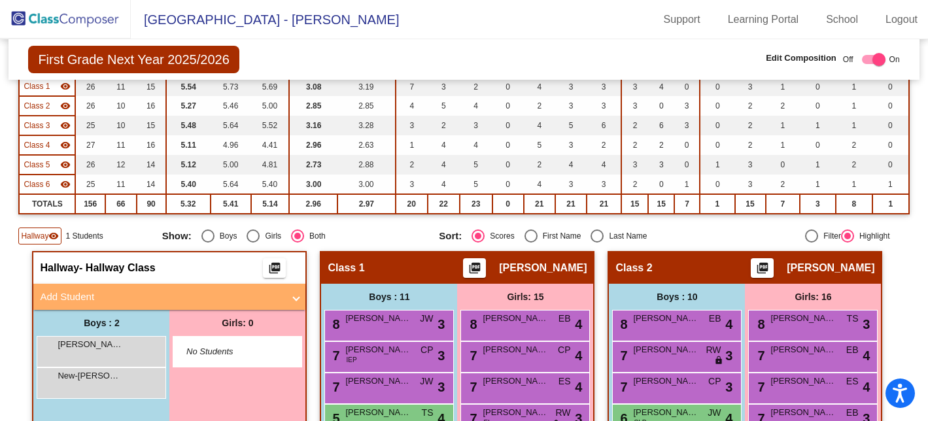
click at [52, 14] on img at bounding box center [65, 19] width 131 height 39
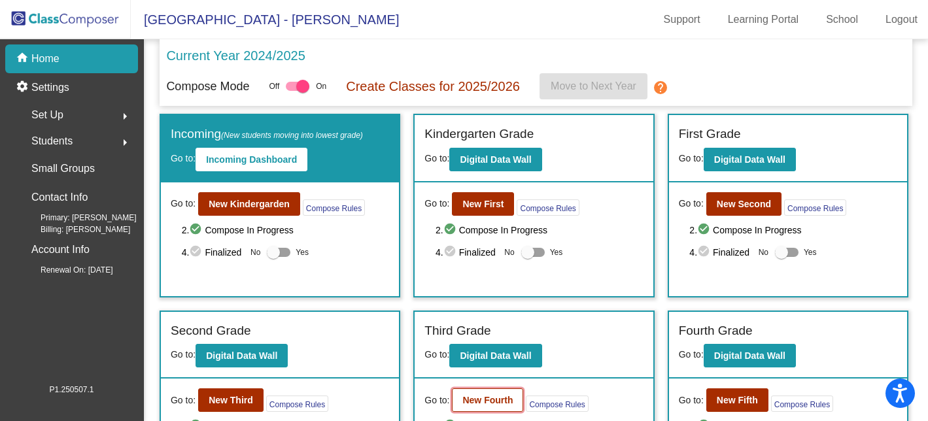
click at [490, 406] on button "New Fourth" at bounding box center [487, 400] width 71 height 24
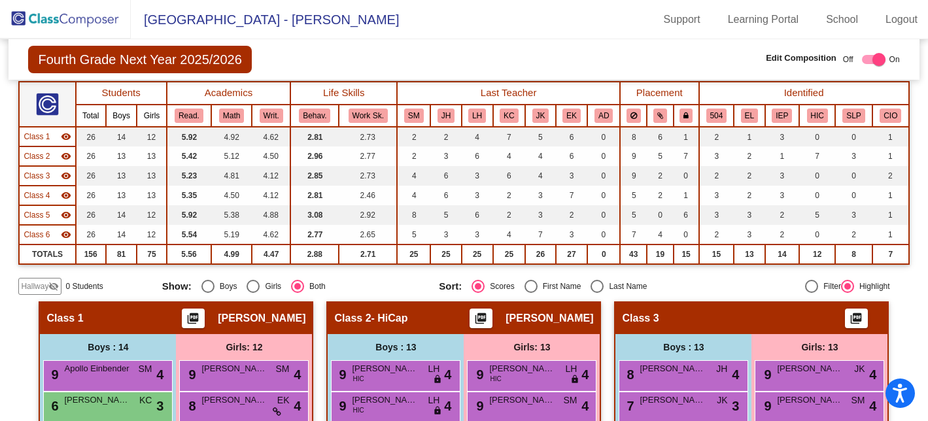
scroll to position [119, 0]
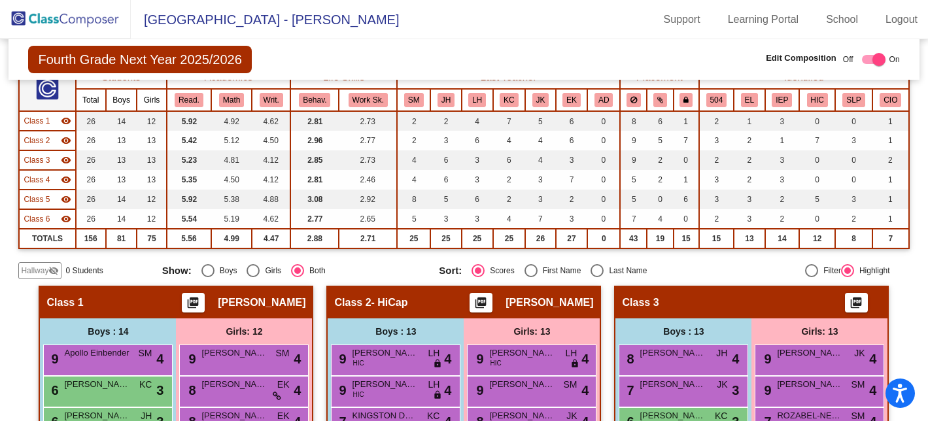
click at [25, 270] on span "Hallway" at bounding box center [34, 271] width 27 height 12
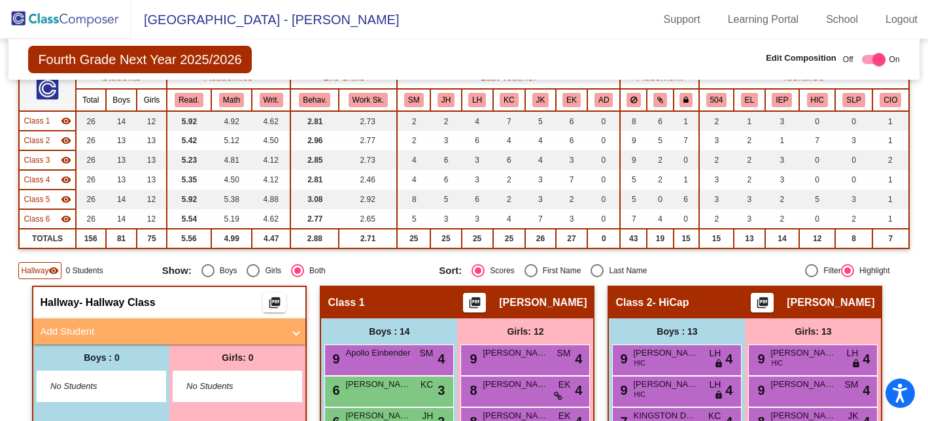
click at [95, 333] on mat-panel-title "Add Student" at bounding box center [161, 331] width 243 height 15
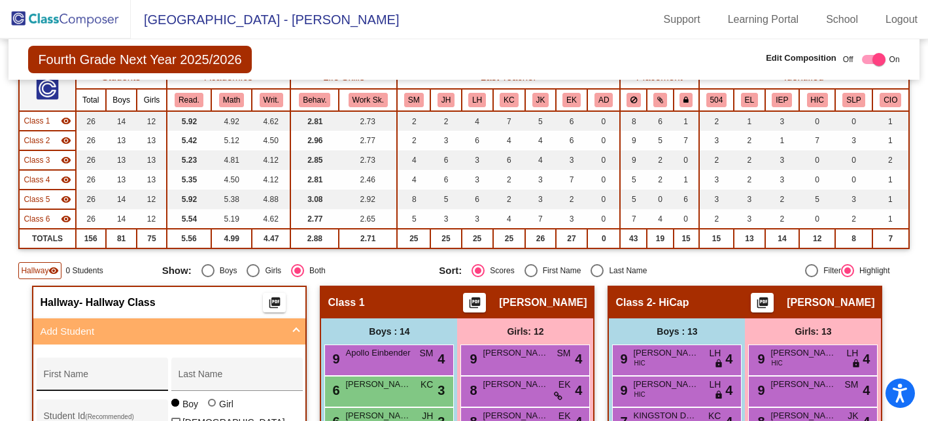
click at [78, 375] on input "First Name" at bounding box center [102, 379] width 118 height 10
type input "Kailyn"
type input "Ghim"
click at [208, 407] on div at bounding box center [212, 403] width 8 height 8
click at [212, 410] on input "Girl" at bounding box center [212, 409] width 1 height 1
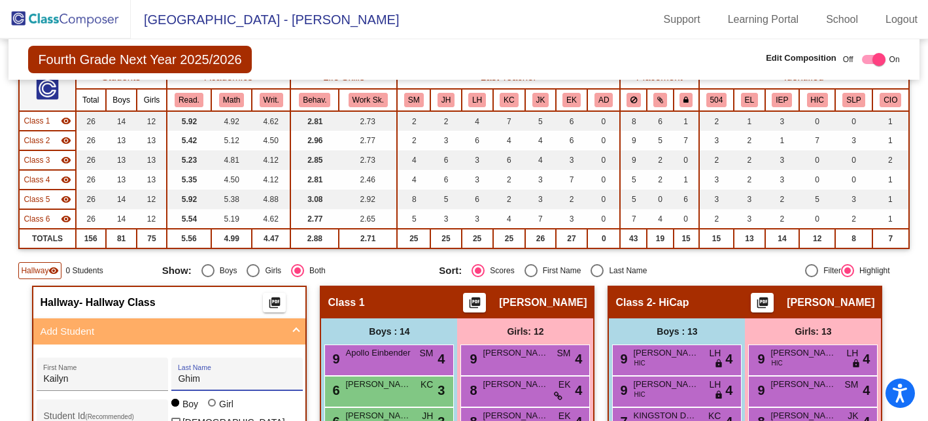
radio input "true"
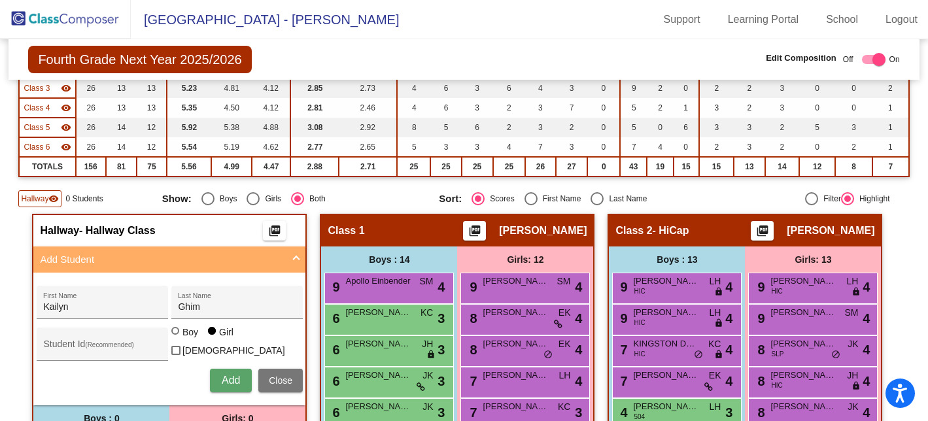
scroll to position [207, 0]
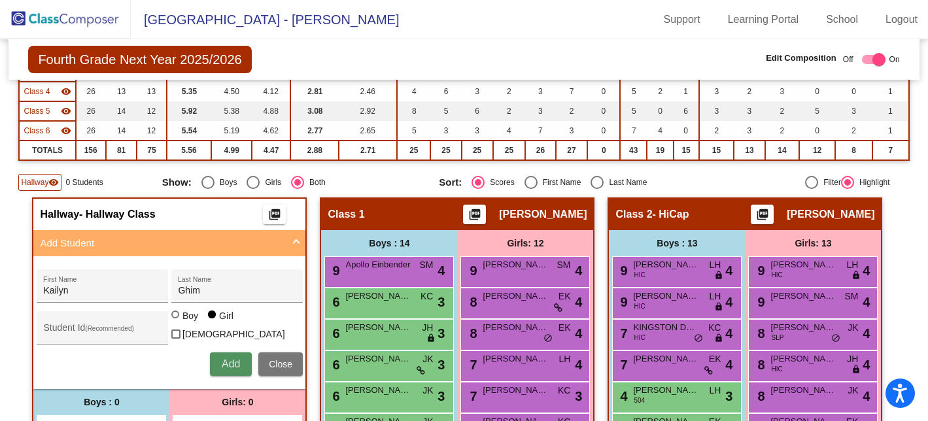
click at [231, 365] on span "Add" at bounding box center [231, 363] width 18 height 11
type input "Kaisyn"
type input "[PERSON_NAME]"
click at [171, 318] on div at bounding box center [175, 314] width 8 height 8
click at [176, 322] on input "Boy" at bounding box center [176, 321] width 1 height 1
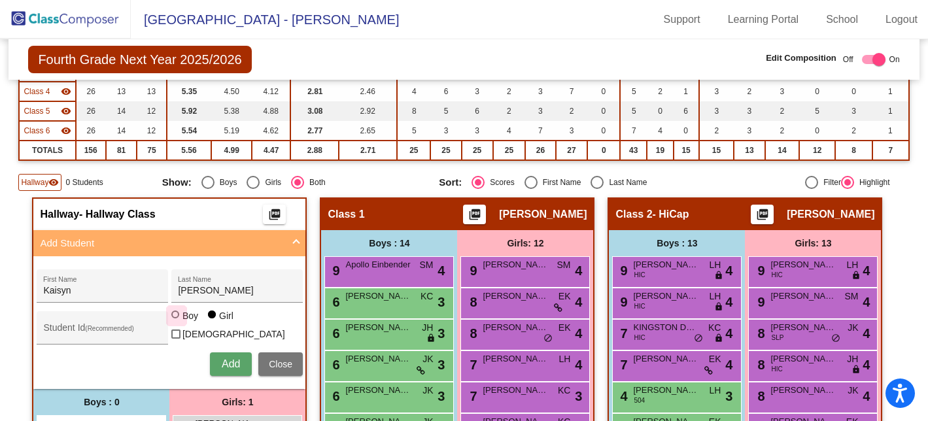
radio input "true"
click at [224, 358] on span "Add" at bounding box center [231, 363] width 18 height 11
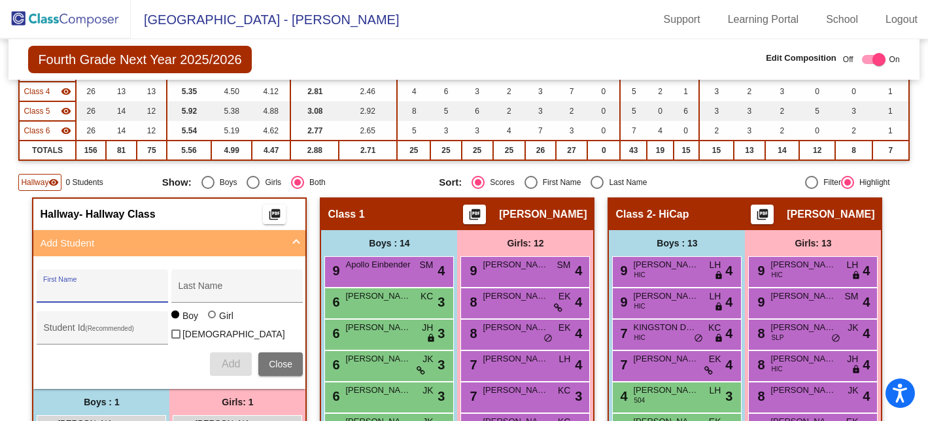
click at [60, 17] on img at bounding box center [65, 19] width 131 height 39
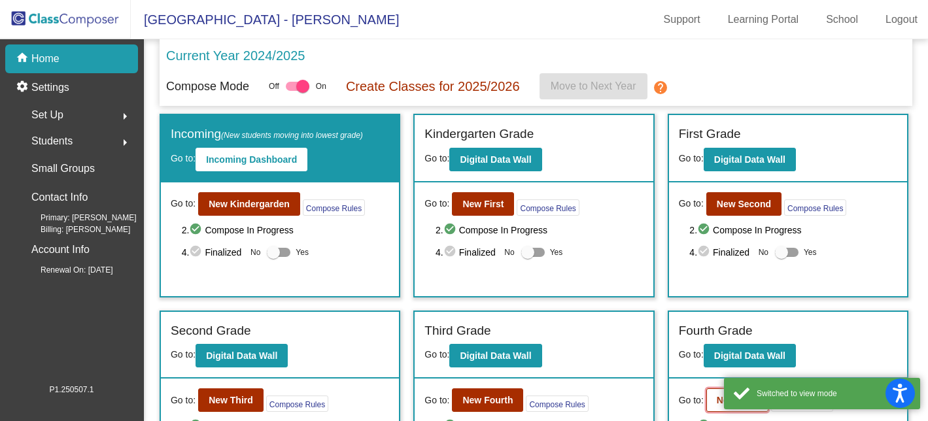
click at [706, 401] on button "New Fifth" at bounding box center [737, 400] width 62 height 24
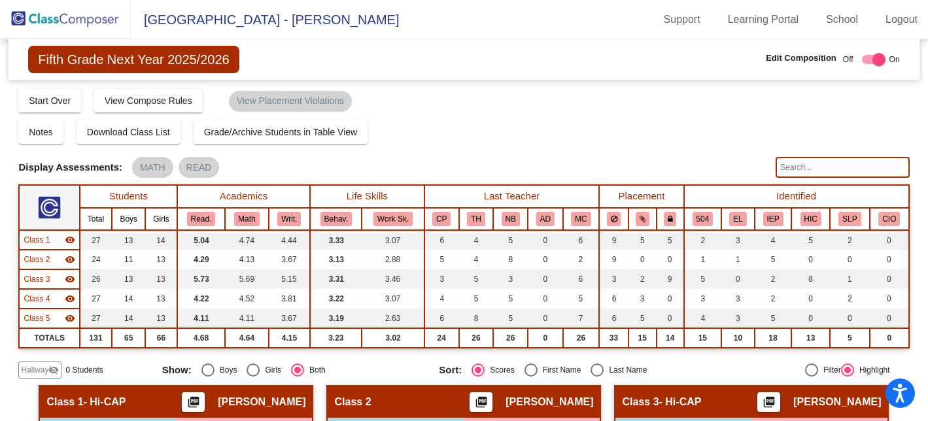
click at [40, 369] on span "Hallway" at bounding box center [34, 370] width 27 height 12
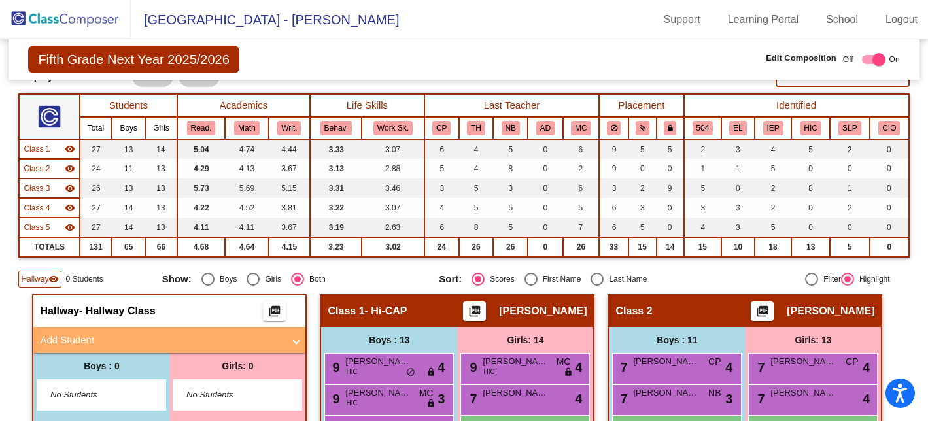
scroll to position [106, 0]
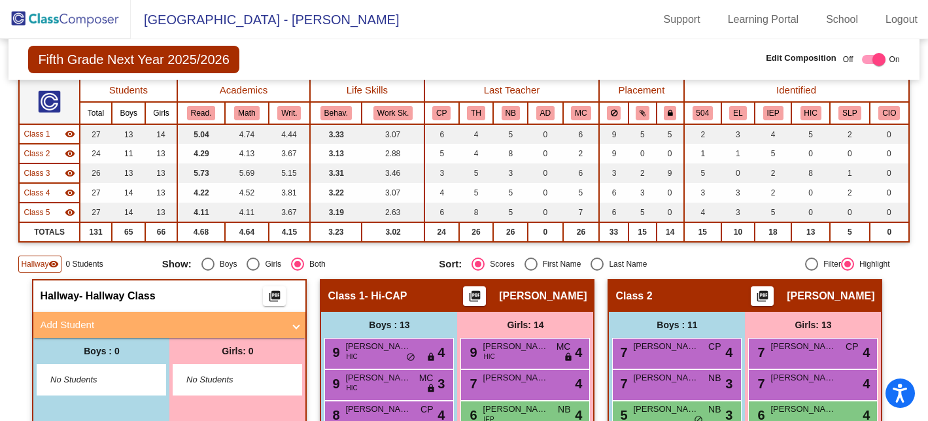
click at [95, 325] on mat-panel-title "Add Student" at bounding box center [161, 325] width 243 height 15
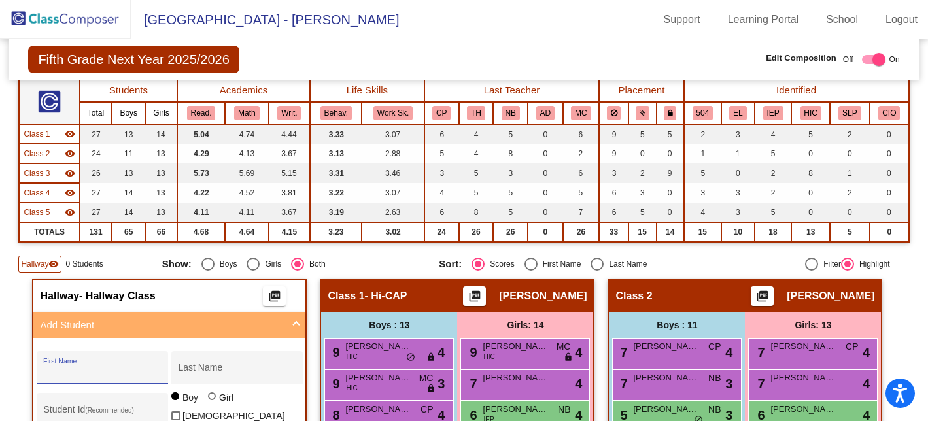
click at [71, 372] on input "First Name" at bounding box center [102, 372] width 118 height 10
type input "Ryleig"
type input "[PERSON_NAME]"
click at [209, 400] on div at bounding box center [212, 396] width 8 height 8
click at [212, 403] on input "Girl" at bounding box center [212, 403] width 1 height 1
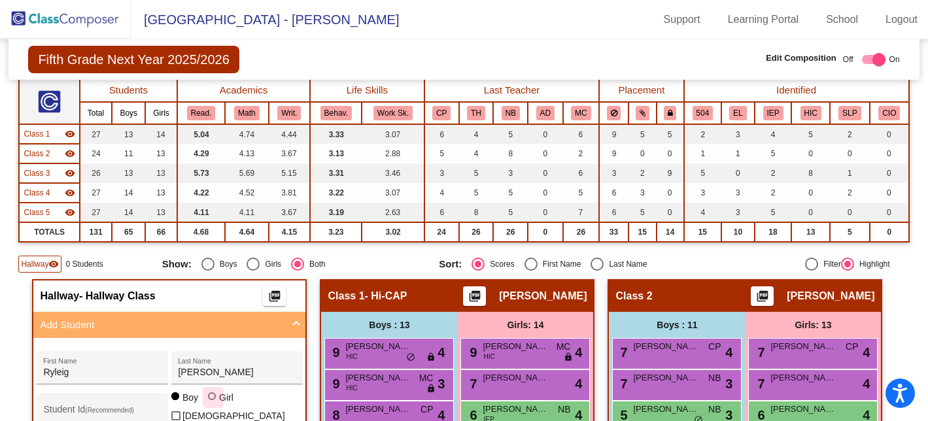
radio input "true"
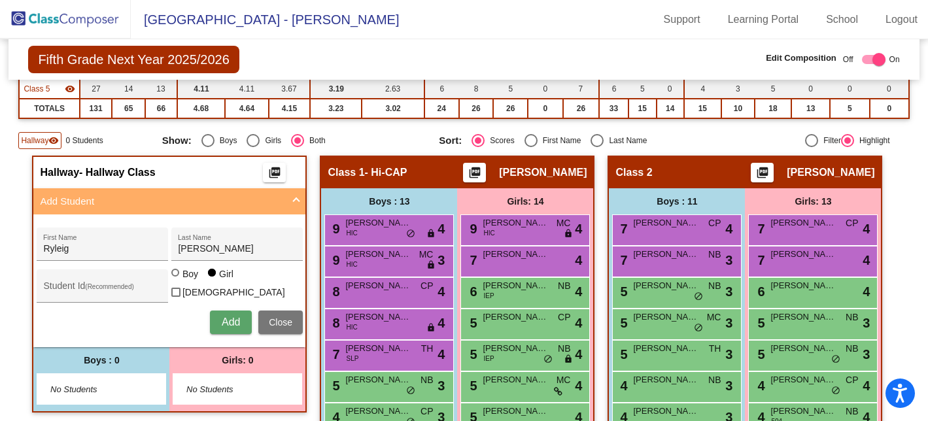
scroll to position [231, 0]
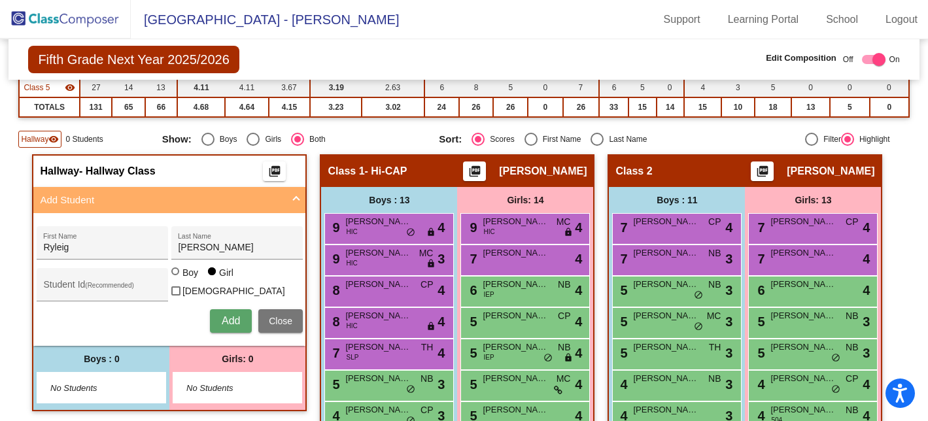
click at [227, 311] on button "Add" at bounding box center [231, 321] width 42 height 24
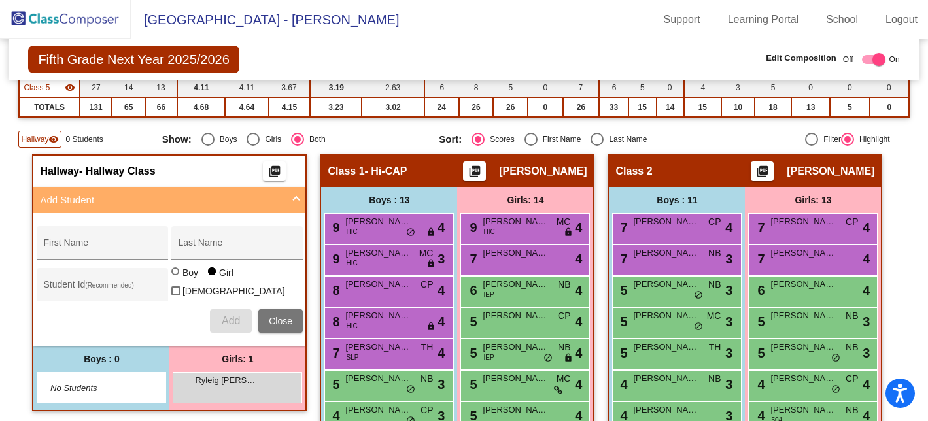
click at [295, 195] on span at bounding box center [295, 200] width 5 height 15
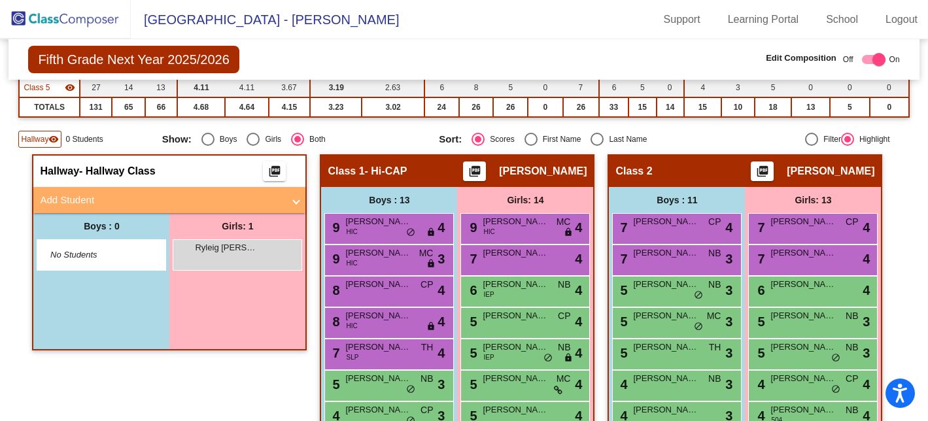
scroll to position [200, 0]
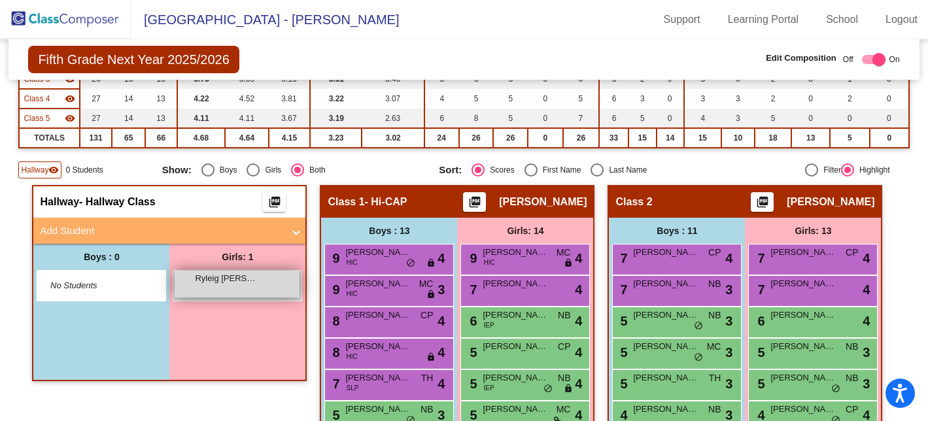
click at [190, 284] on div "Ryleig [PERSON_NAME] lock do_not_disturb_alt" at bounding box center [237, 284] width 125 height 27
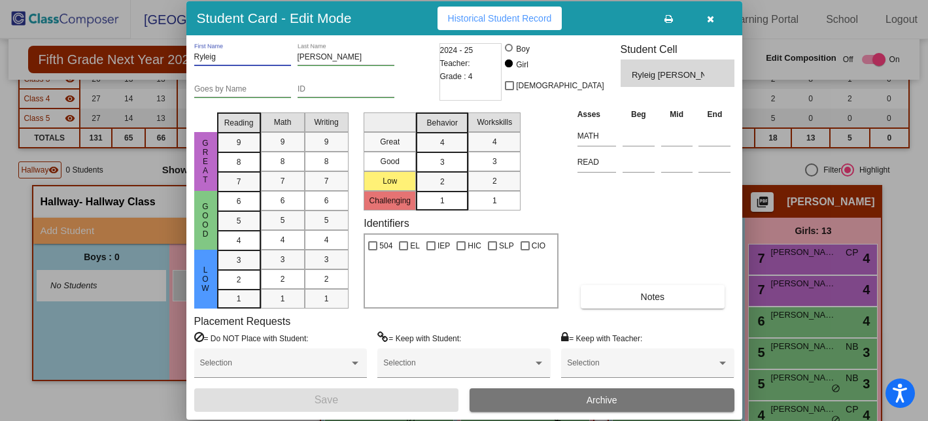
click at [230, 56] on input "Ryleig" at bounding box center [242, 57] width 97 height 9
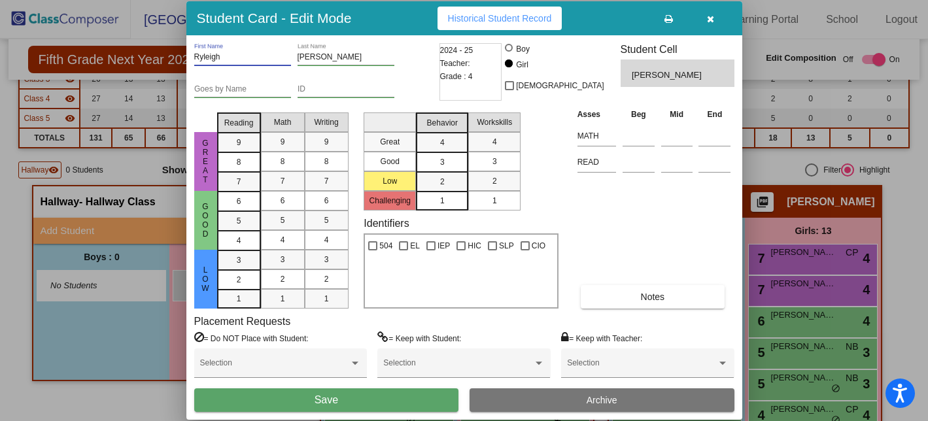
type input "Ryleigh"
click at [352, 403] on button "Save" at bounding box center [326, 400] width 265 height 24
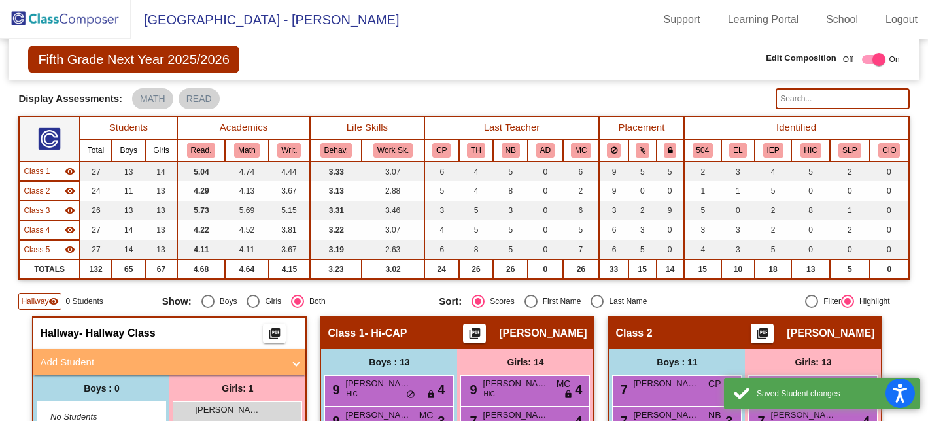
scroll to position [0, 0]
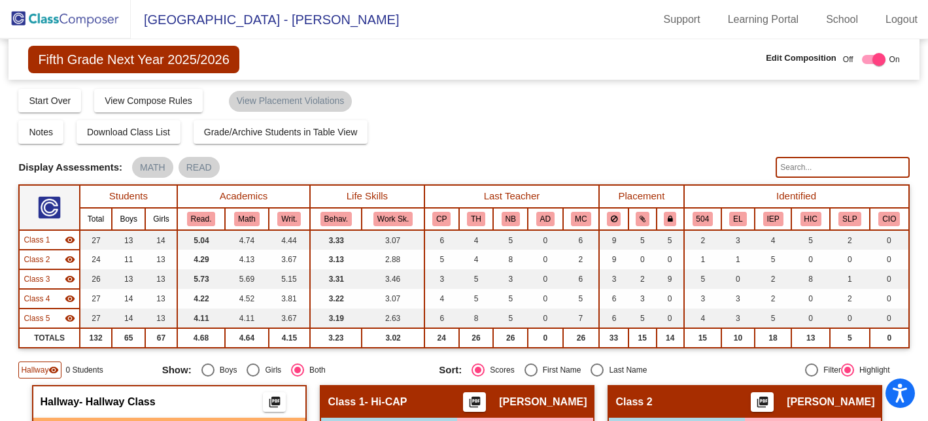
click at [69, 18] on img at bounding box center [65, 19] width 131 height 39
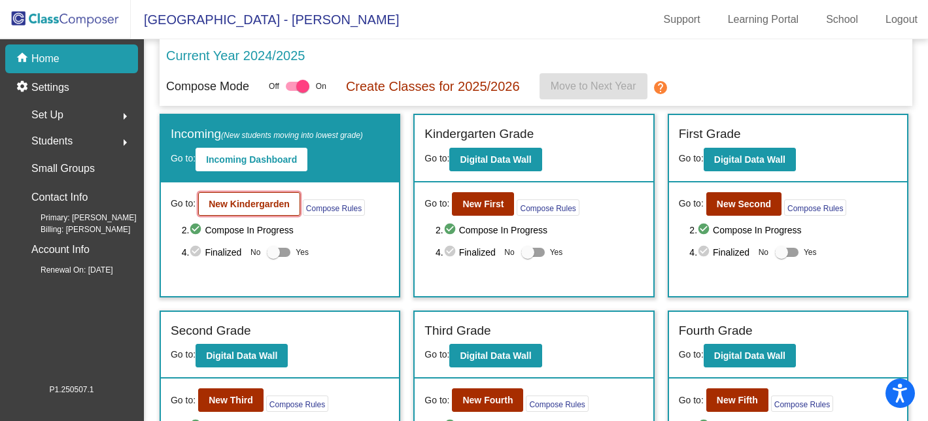
click at [228, 200] on b "New Kindergarden" at bounding box center [249, 204] width 81 height 10
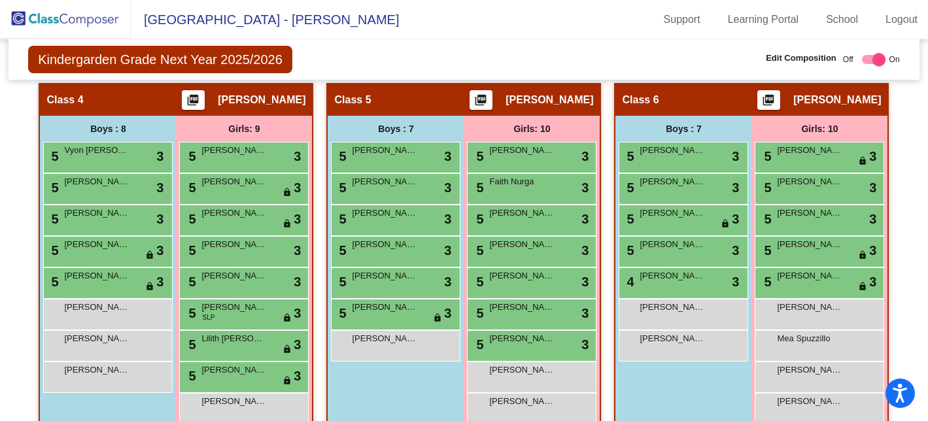
scroll to position [687, 0]
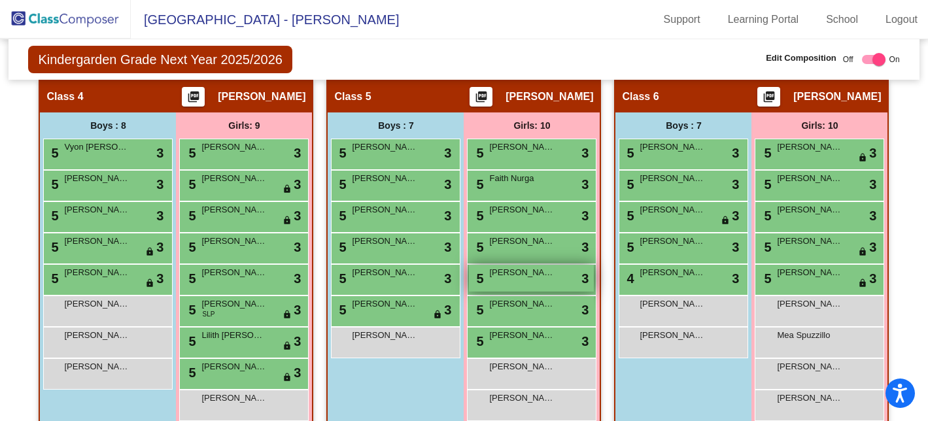
click at [521, 273] on span "[PERSON_NAME]" at bounding box center [521, 272] width 65 height 13
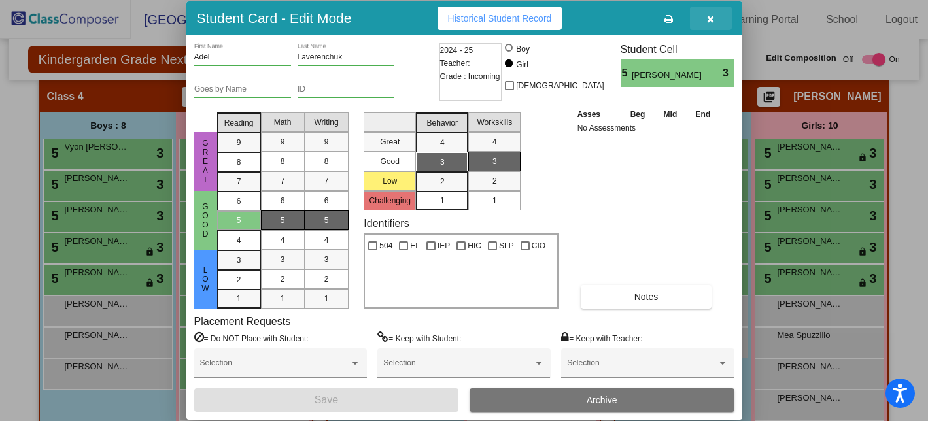
click at [712, 23] on icon "button" at bounding box center [710, 18] width 7 height 9
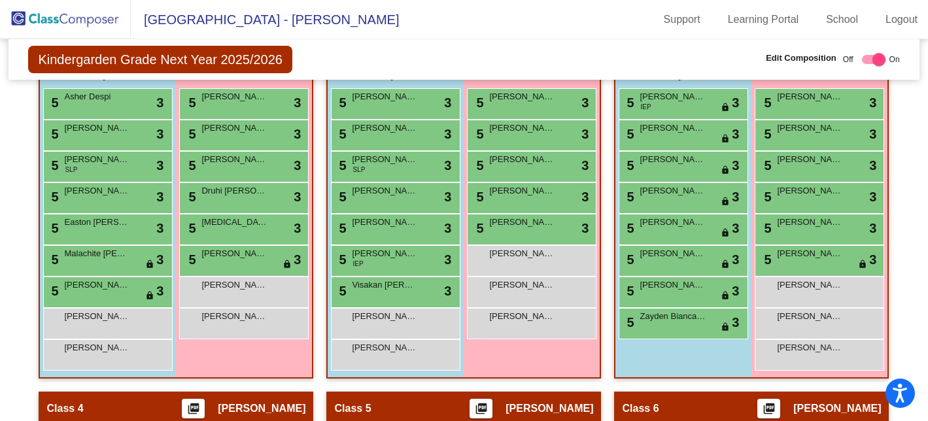
scroll to position [372, 0]
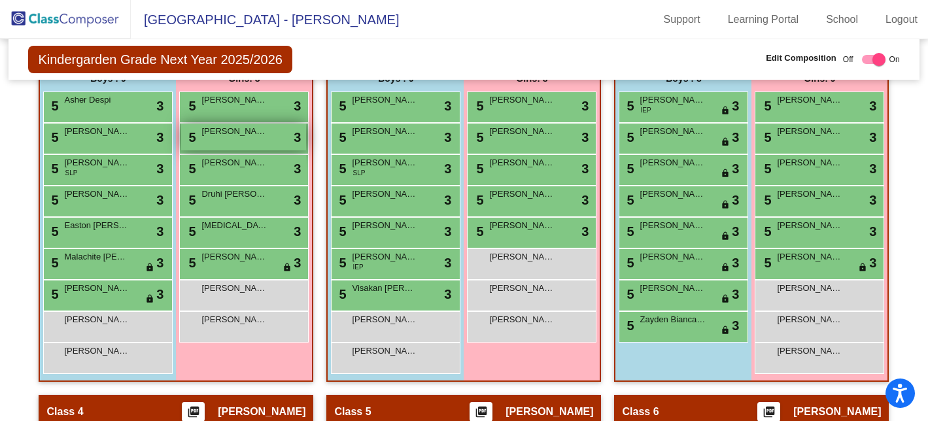
click at [220, 137] on div "5 [PERSON_NAME] lock do_not_disturb_alt 3" at bounding box center [243, 137] width 125 height 27
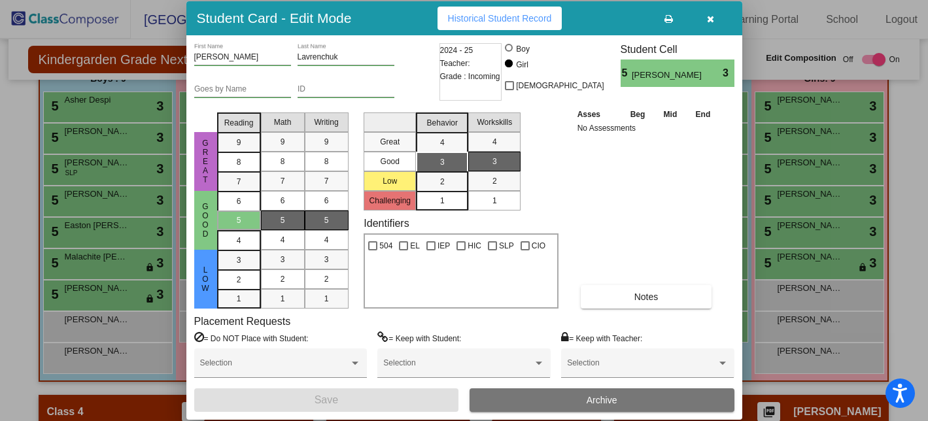
click at [709, 16] on icon "button" at bounding box center [710, 18] width 7 height 9
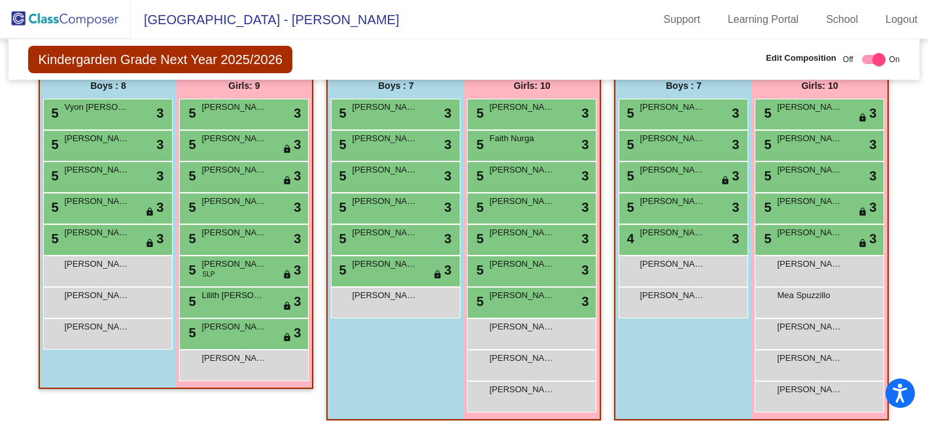
scroll to position [730, 0]
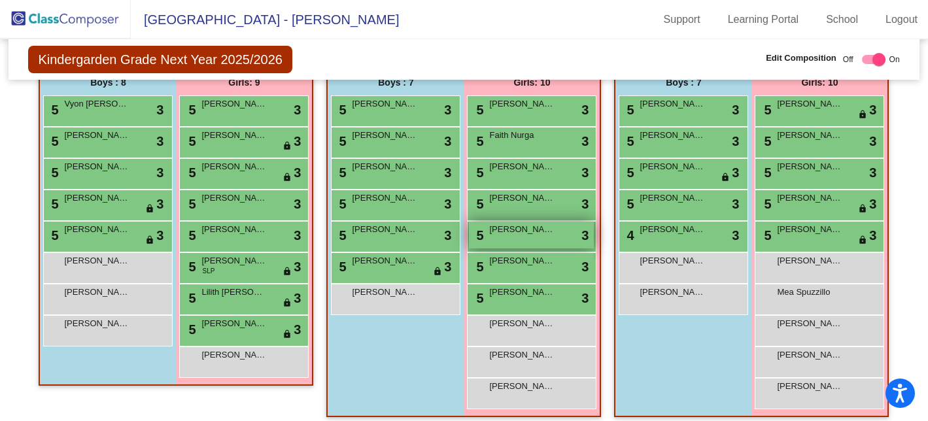
click at [545, 231] on span "[PERSON_NAME]" at bounding box center [521, 229] width 65 height 13
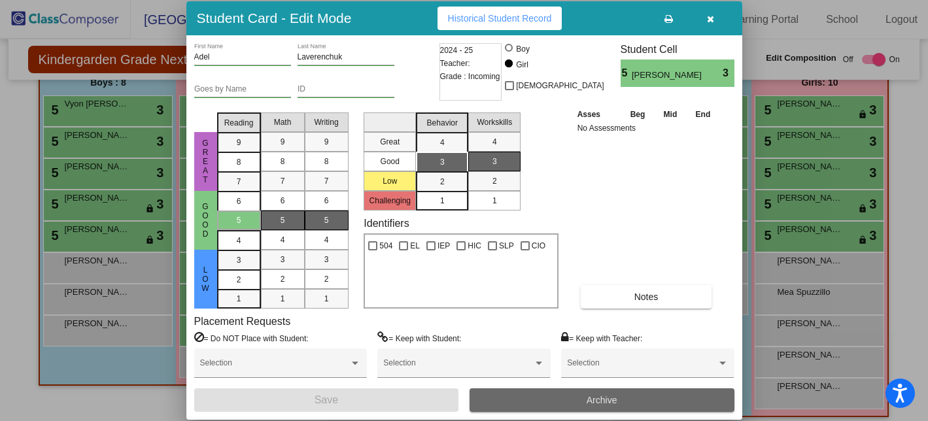
click at [591, 403] on span "Archive" at bounding box center [601, 400] width 31 height 10
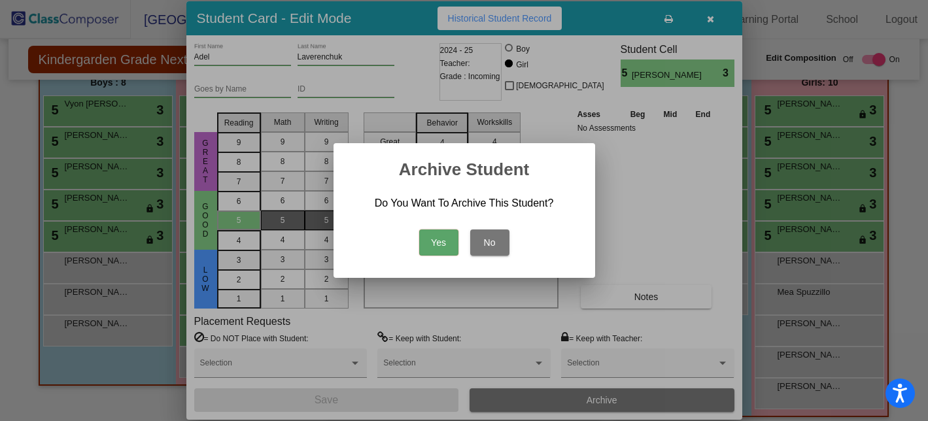
click at [436, 250] on button "Yes" at bounding box center [438, 242] width 39 height 26
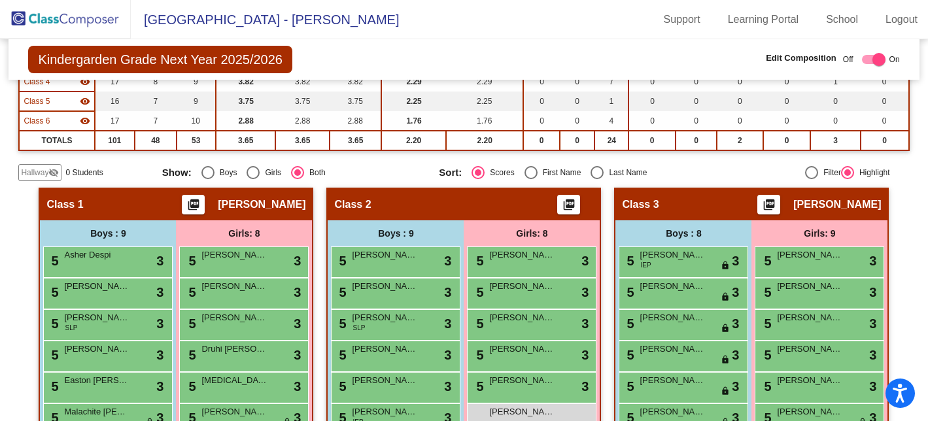
scroll to position [0, 0]
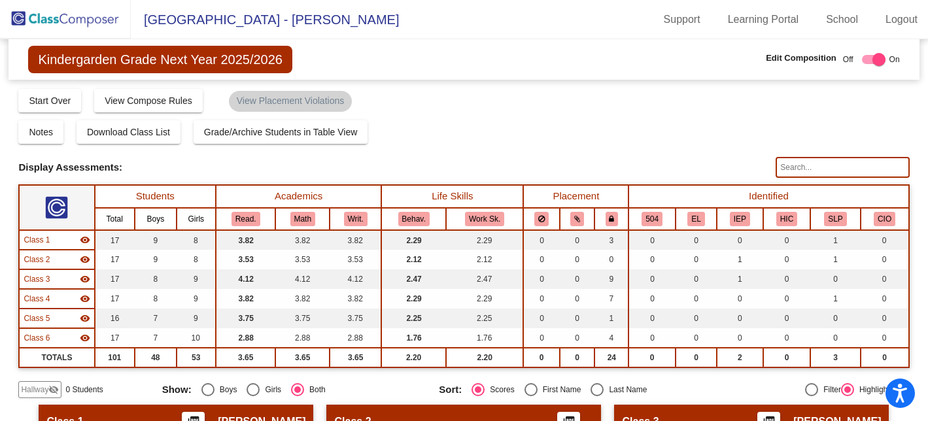
click at [58, 17] on img at bounding box center [65, 19] width 131 height 39
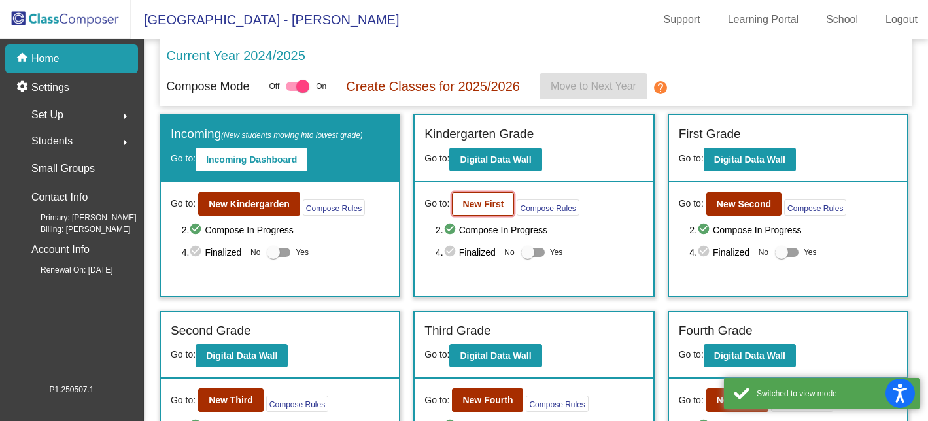
click at [478, 202] on b "New First" at bounding box center [482, 204] width 41 height 10
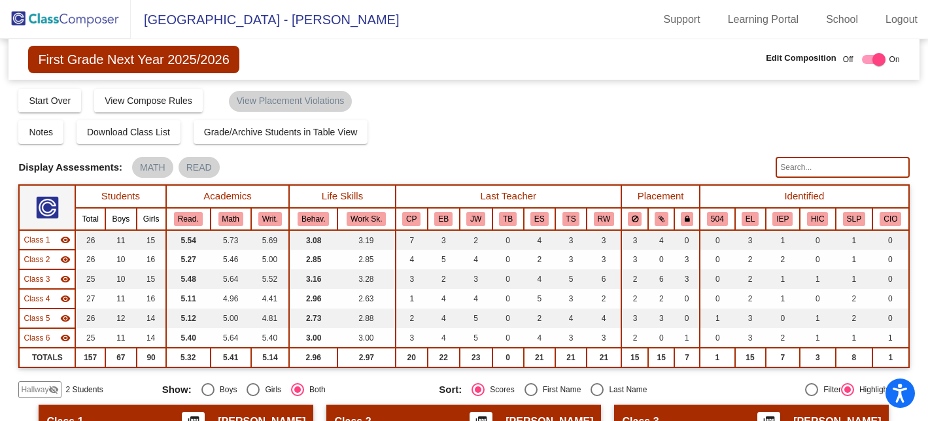
click at [46, 22] on img at bounding box center [65, 19] width 131 height 39
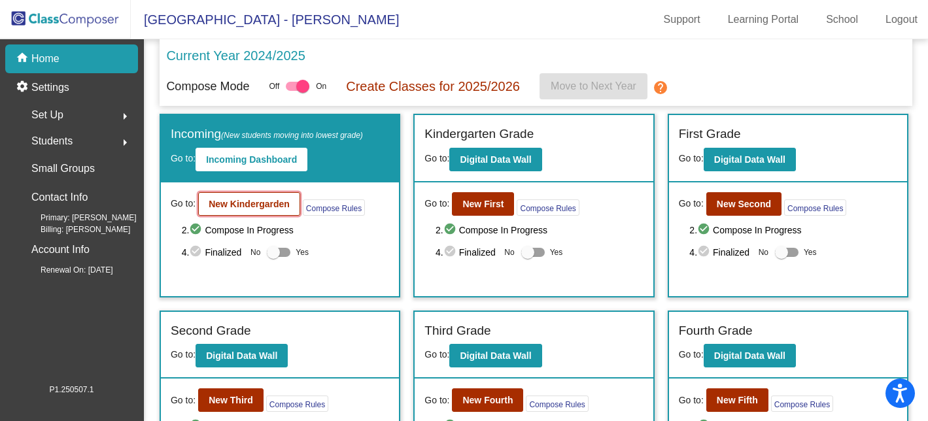
click at [261, 203] on b "New Kindergarden" at bounding box center [249, 204] width 81 height 10
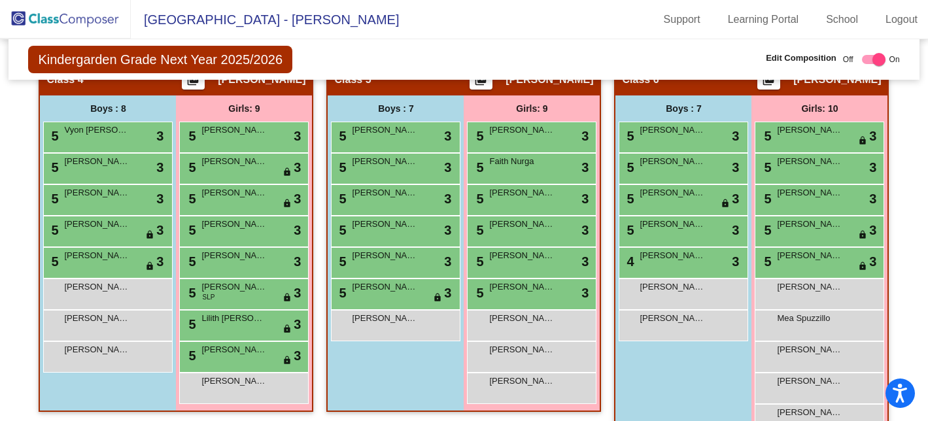
scroll to position [712, 0]
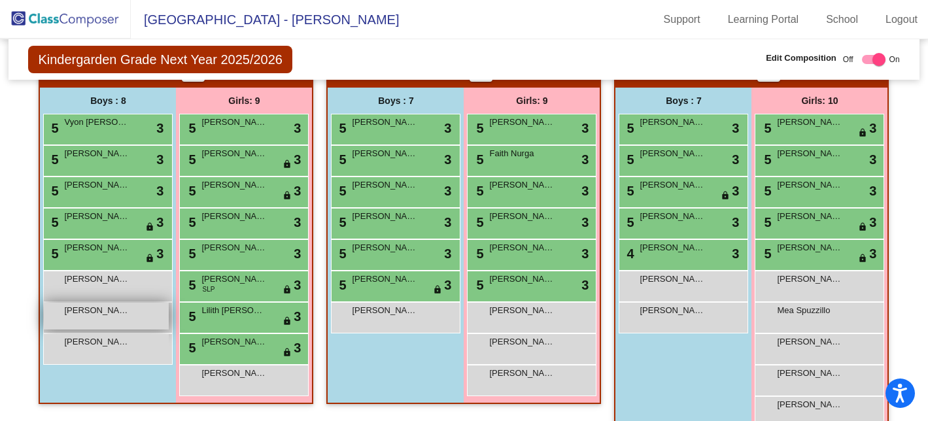
click at [133, 310] on div "[PERSON_NAME] lock do_not_disturb_alt" at bounding box center [106, 316] width 125 height 27
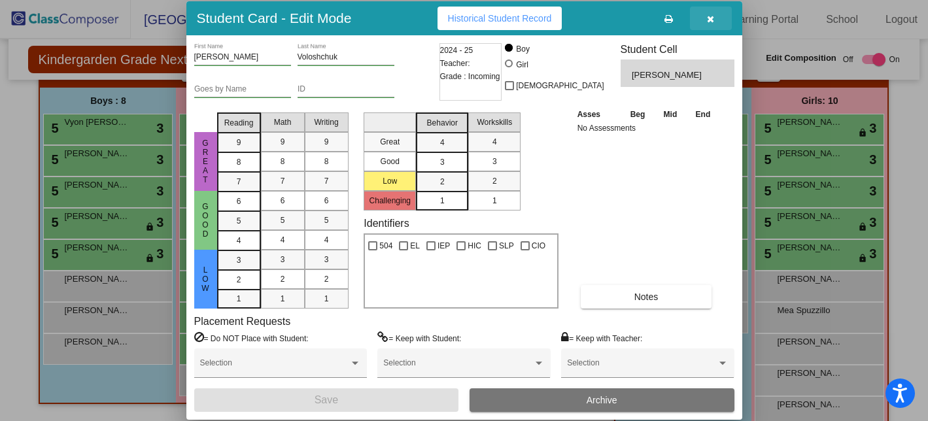
click at [714, 17] on button "button" at bounding box center [711, 19] width 42 height 24
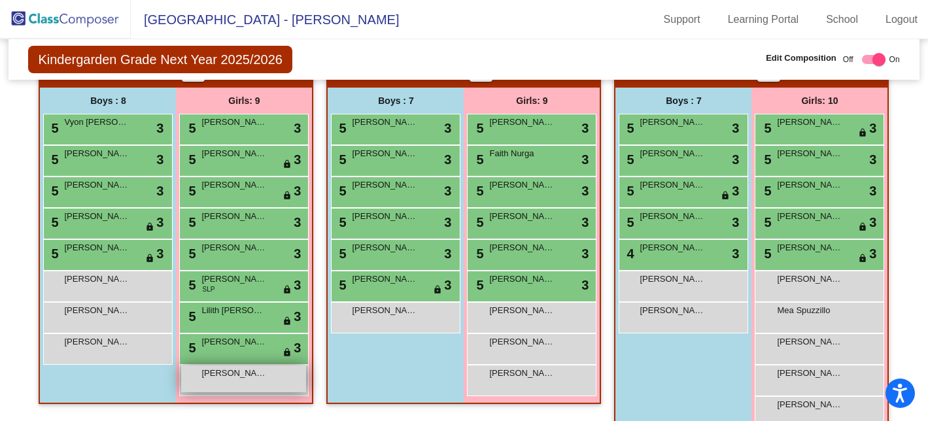
click at [240, 383] on div "[PERSON_NAME] lock do_not_disturb_alt" at bounding box center [243, 378] width 125 height 27
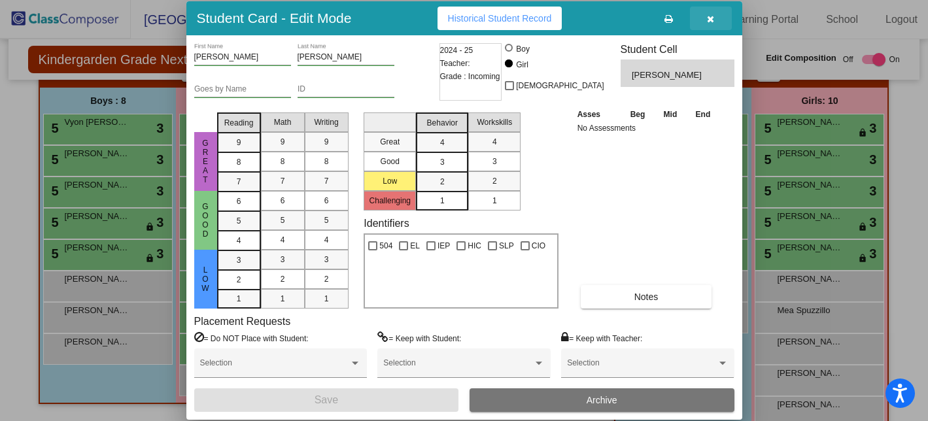
click at [707, 20] on icon "button" at bounding box center [710, 18] width 7 height 9
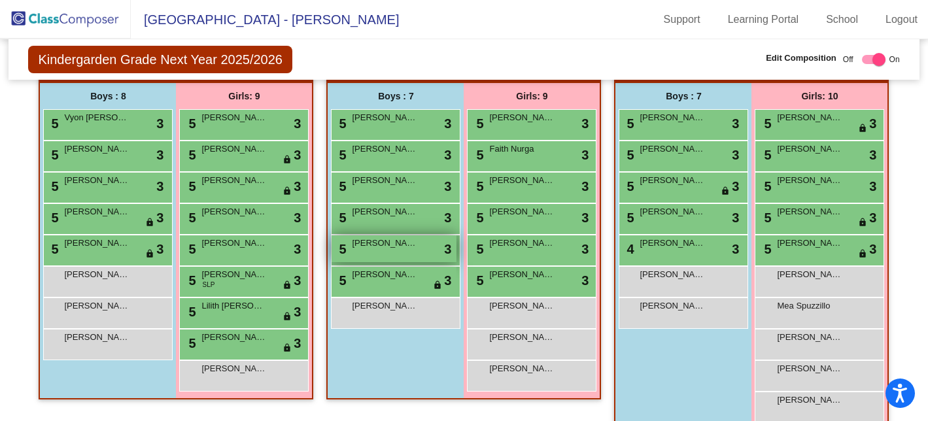
scroll to position [728, 0]
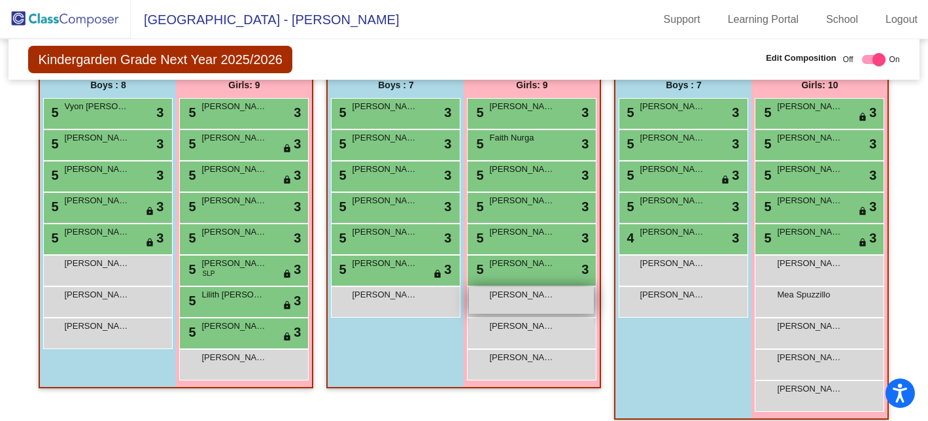
click at [503, 306] on div "[PERSON_NAME] lock do_not_disturb_alt" at bounding box center [531, 300] width 125 height 27
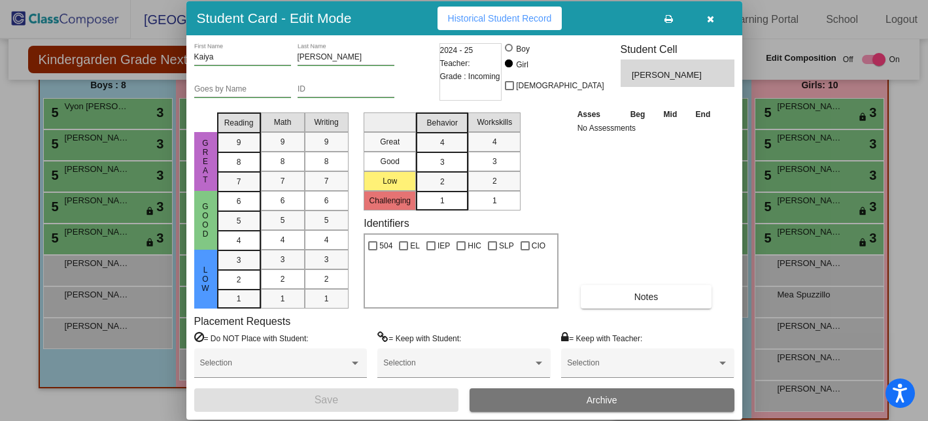
click at [713, 18] on icon "button" at bounding box center [710, 18] width 7 height 9
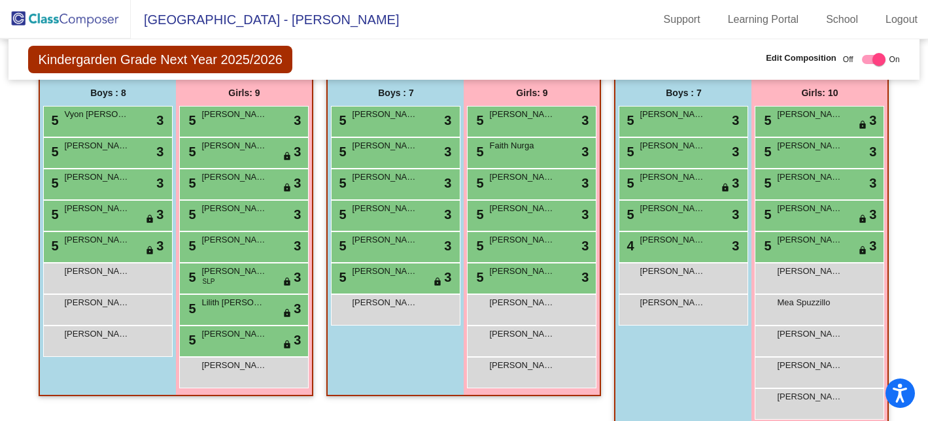
scroll to position [739, 0]
